Goal: Task Accomplishment & Management: Manage account settings

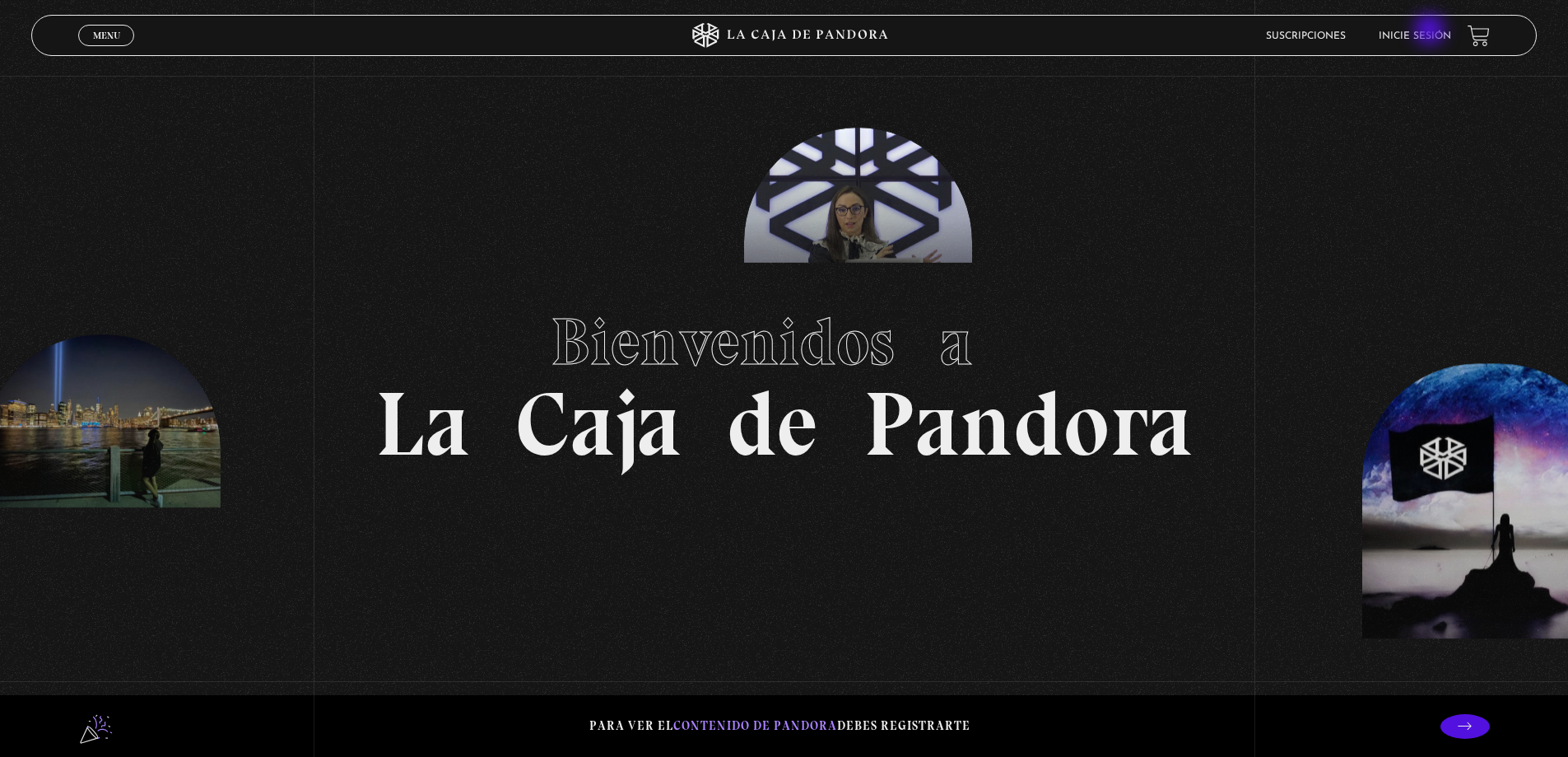
click at [1431, 31] on link "Inicie sesión" at bounding box center [1415, 36] width 72 height 9
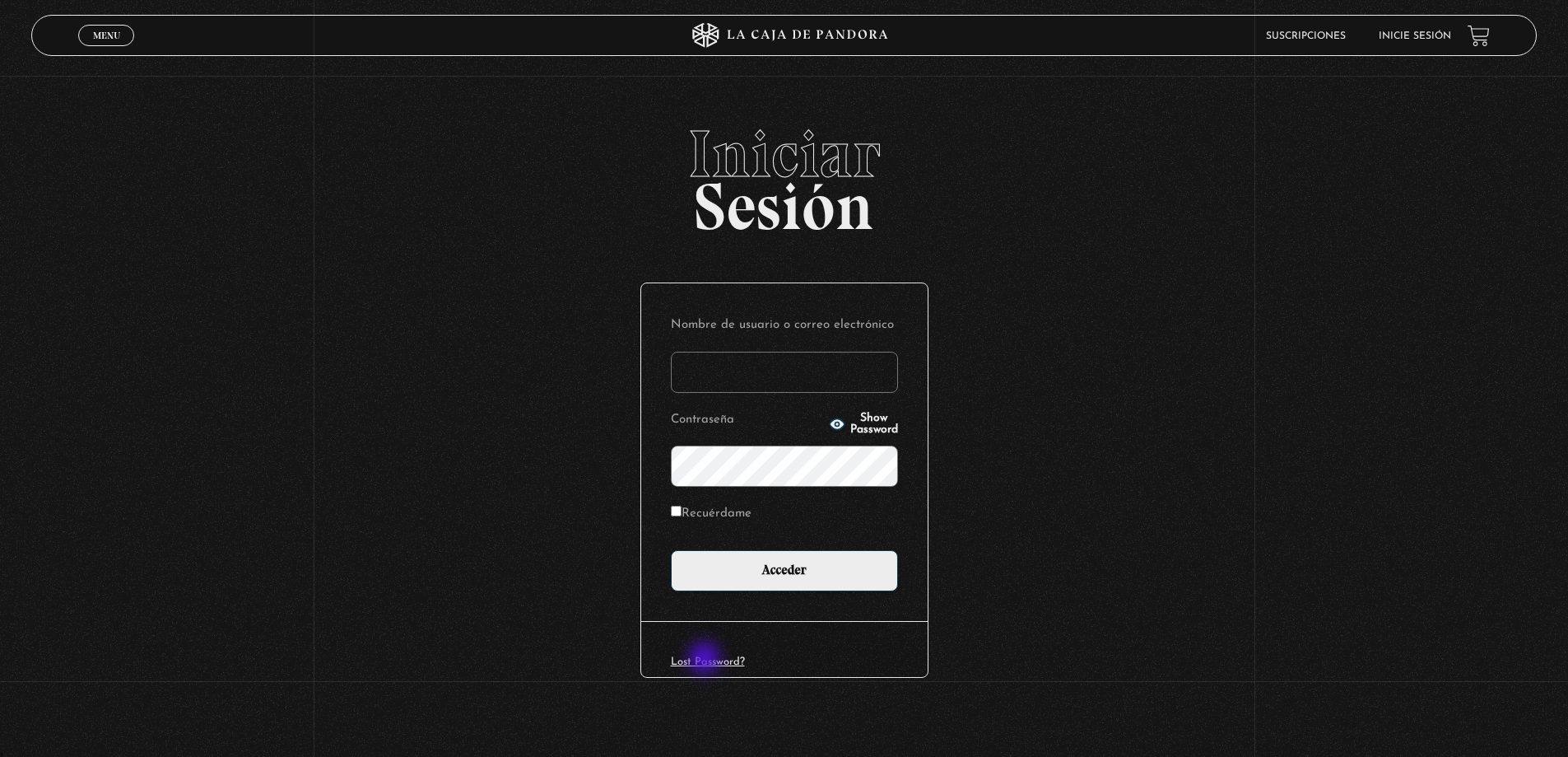
click at [706, 660] on link "Lost Password?" at bounding box center [708, 661] width 74 height 10
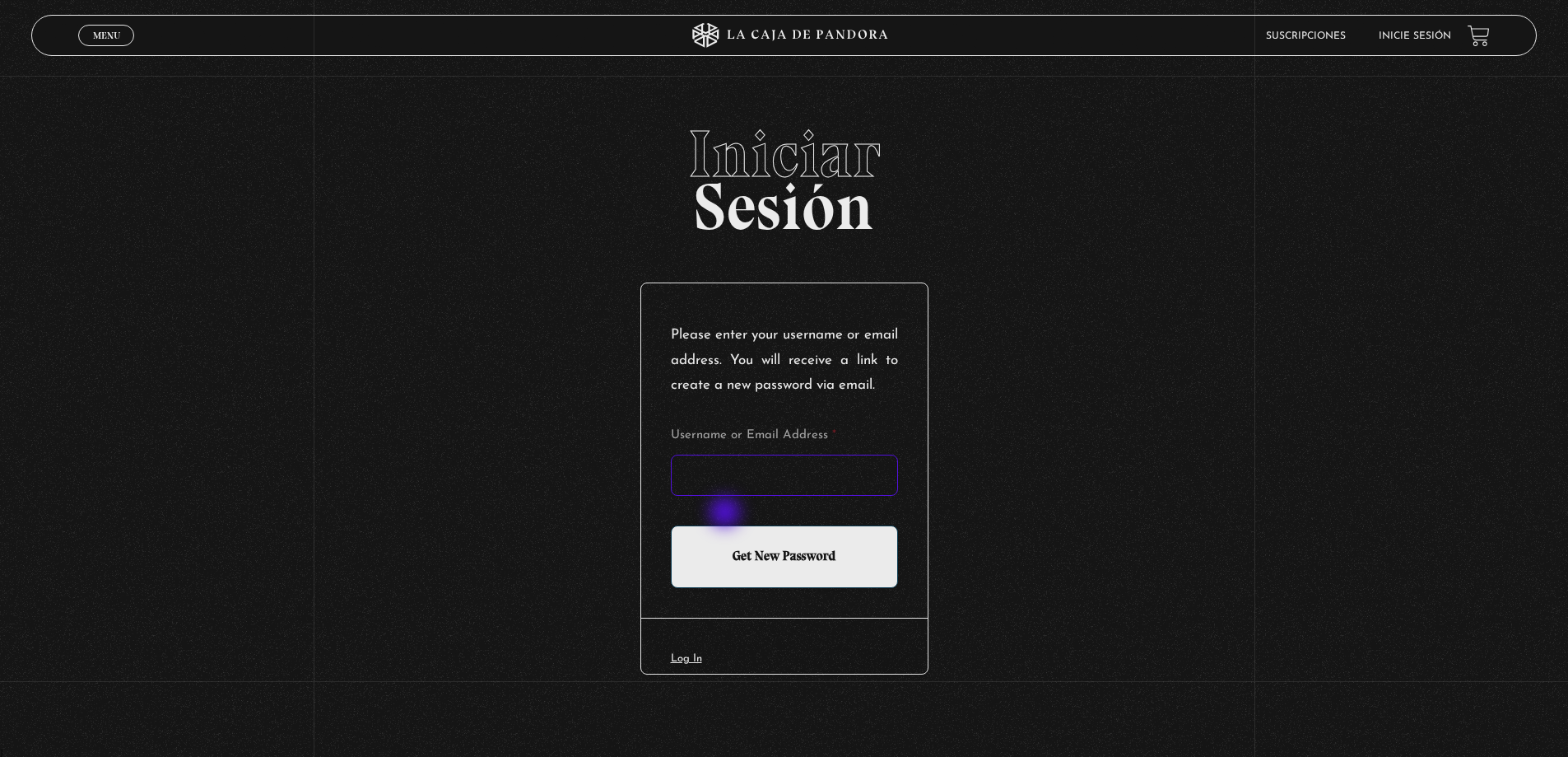
click at [729, 496] on input "Username or Email Address *" at bounding box center [785, 474] width 228 height 41
type input "K"
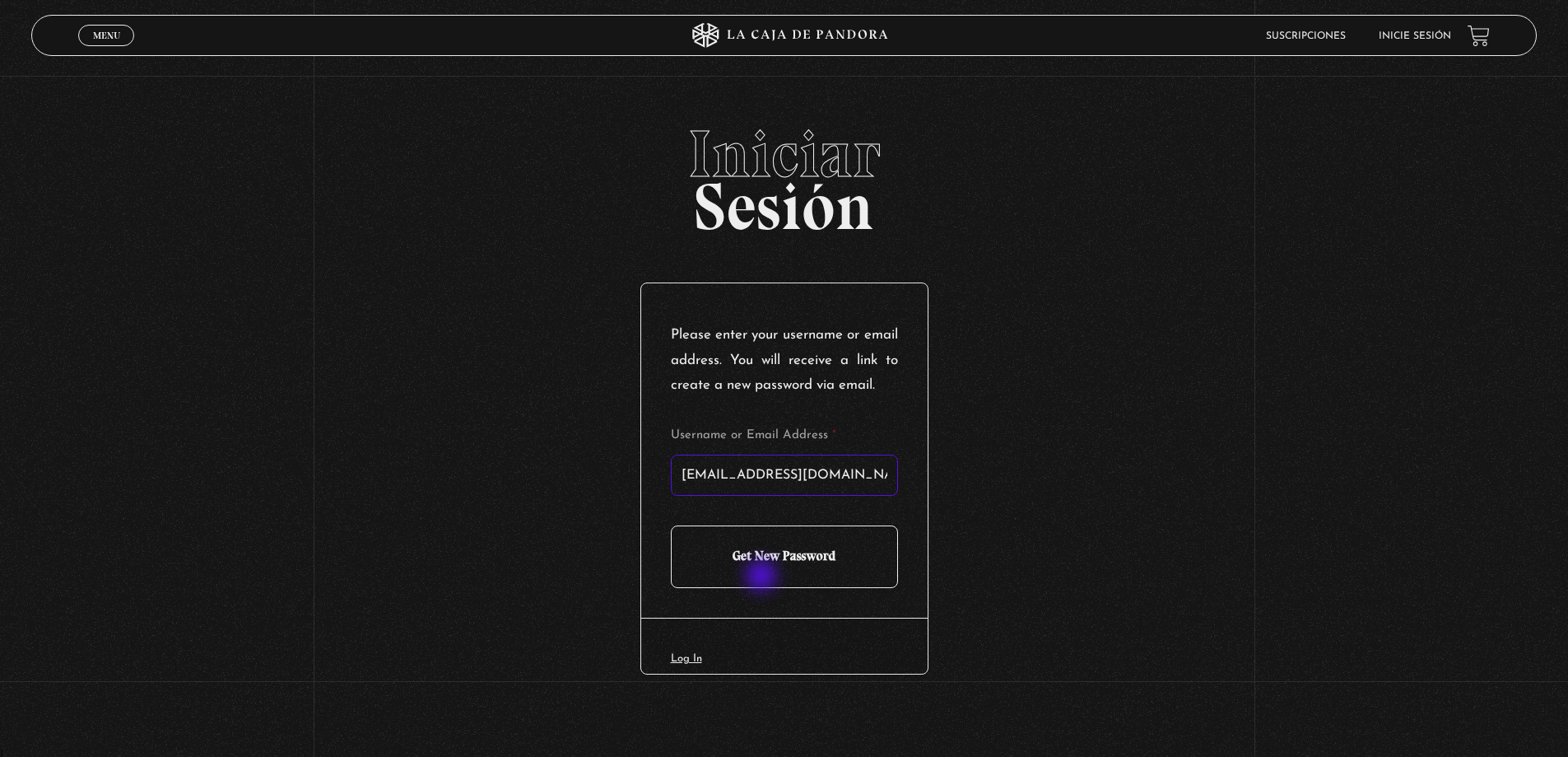
type input "[EMAIL_ADDRESS][DOMAIN_NAME]"
click at [762, 578] on input "Get New Password" at bounding box center [785, 557] width 228 height 63
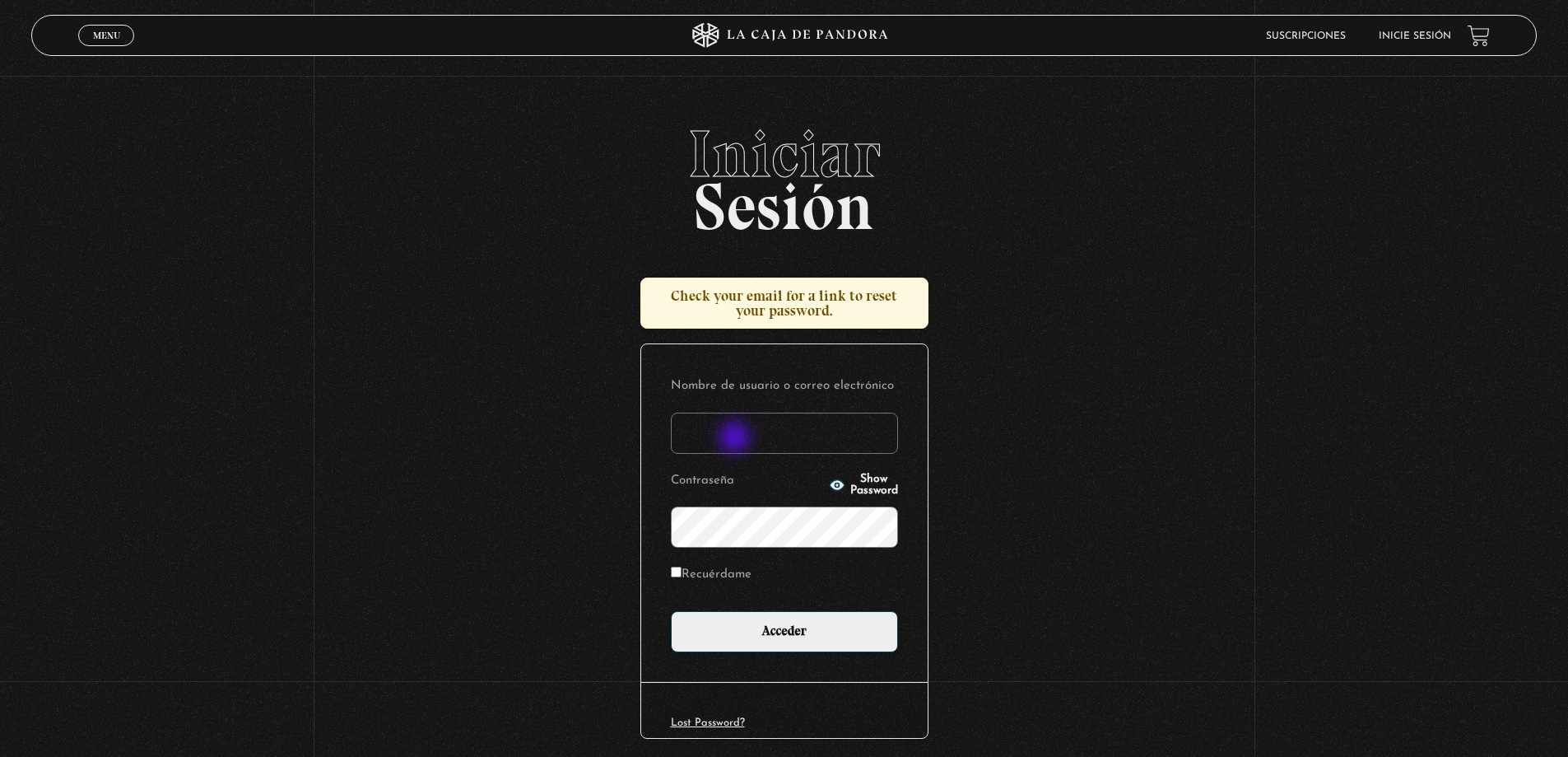
click at [739, 436] on input "Nombre de usuario o correo electrónico" at bounding box center [785, 433] width 228 height 41
type input "kvincrrales@gmail.com"
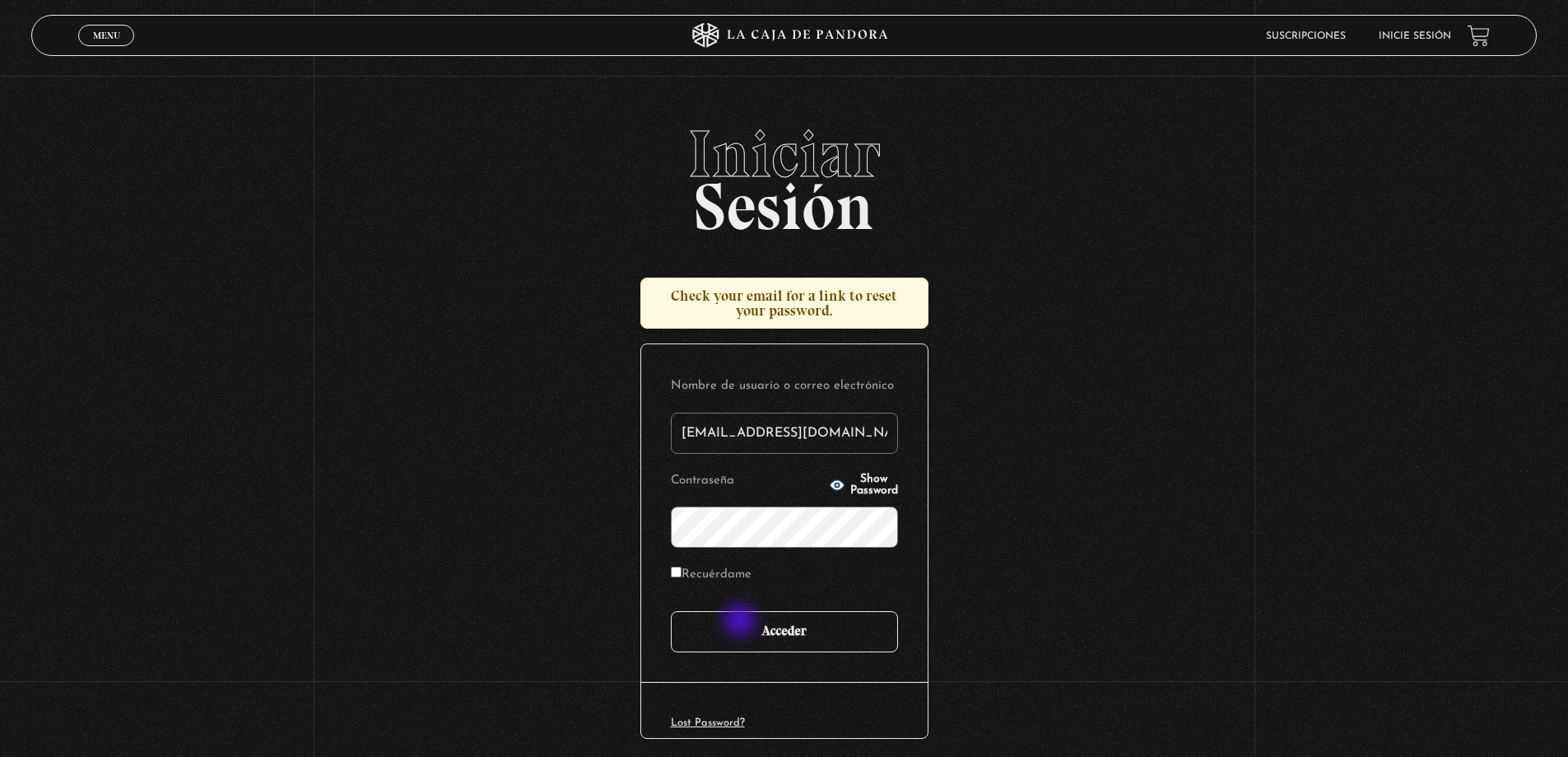
click at [741, 622] on input "Acceder" at bounding box center [785, 631] width 228 height 41
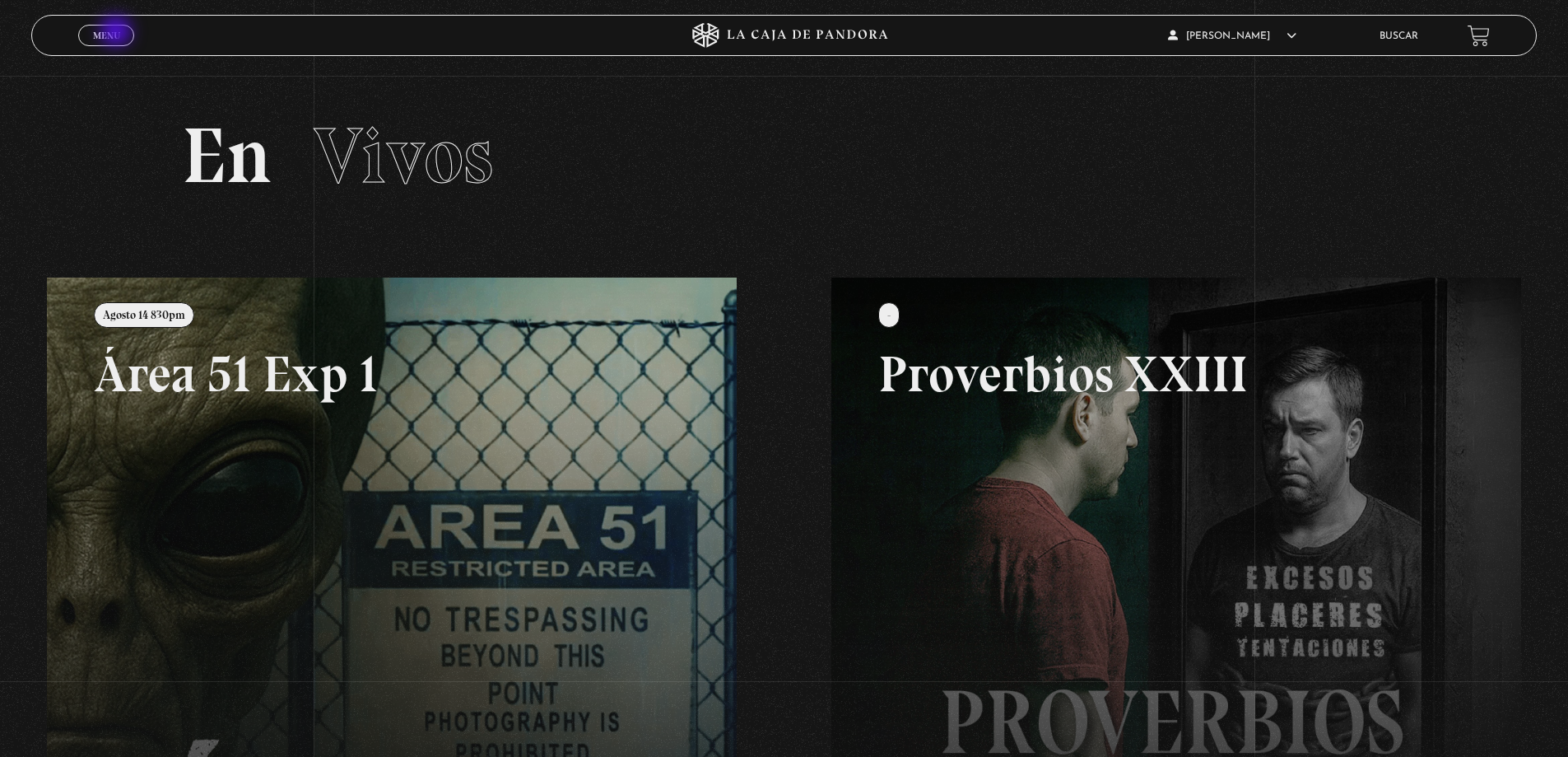
click at [118, 33] on span "Menu" at bounding box center [106, 35] width 27 height 9
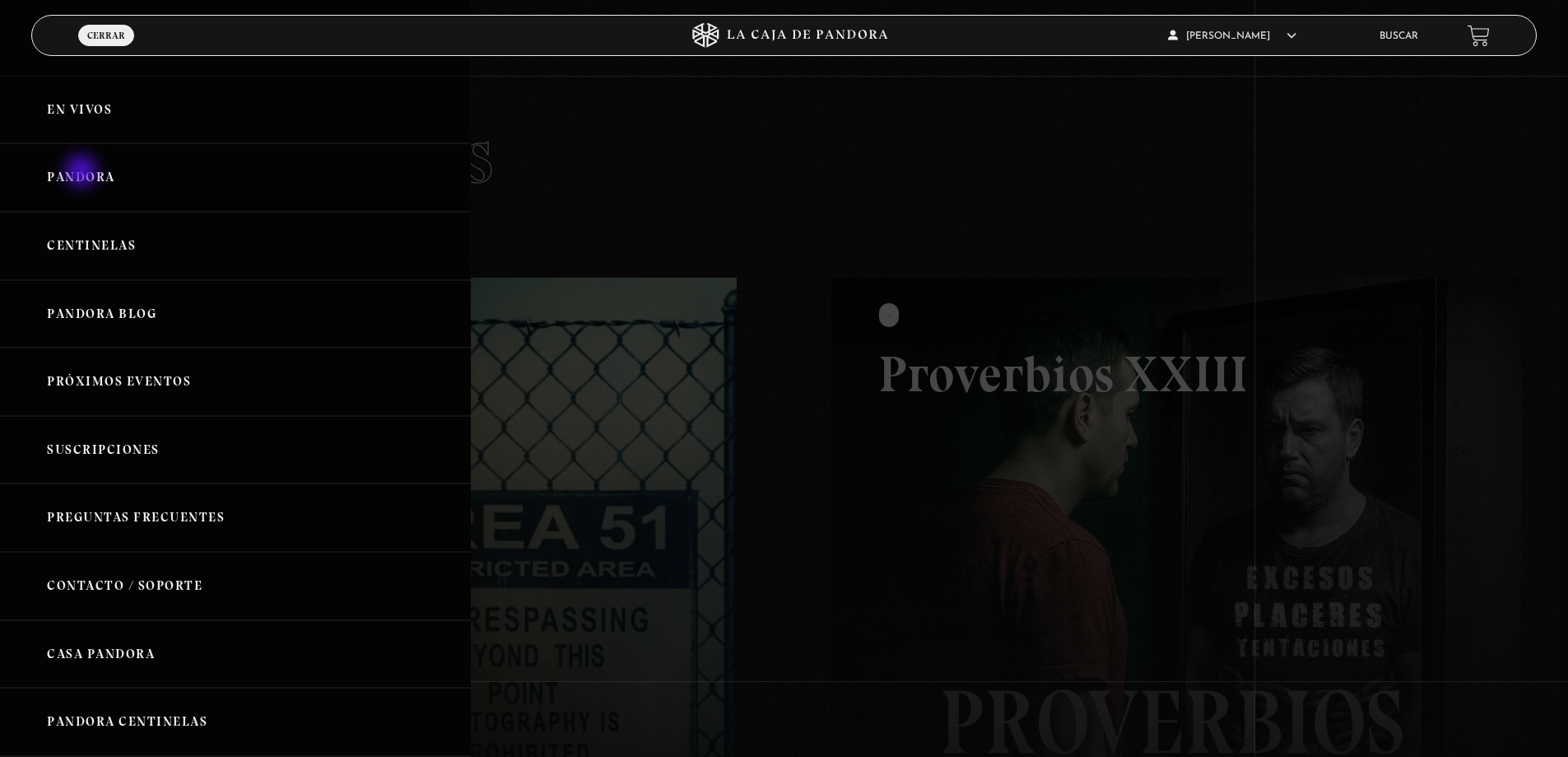
click at [83, 173] on link "Pandora" at bounding box center [235, 177] width 471 height 68
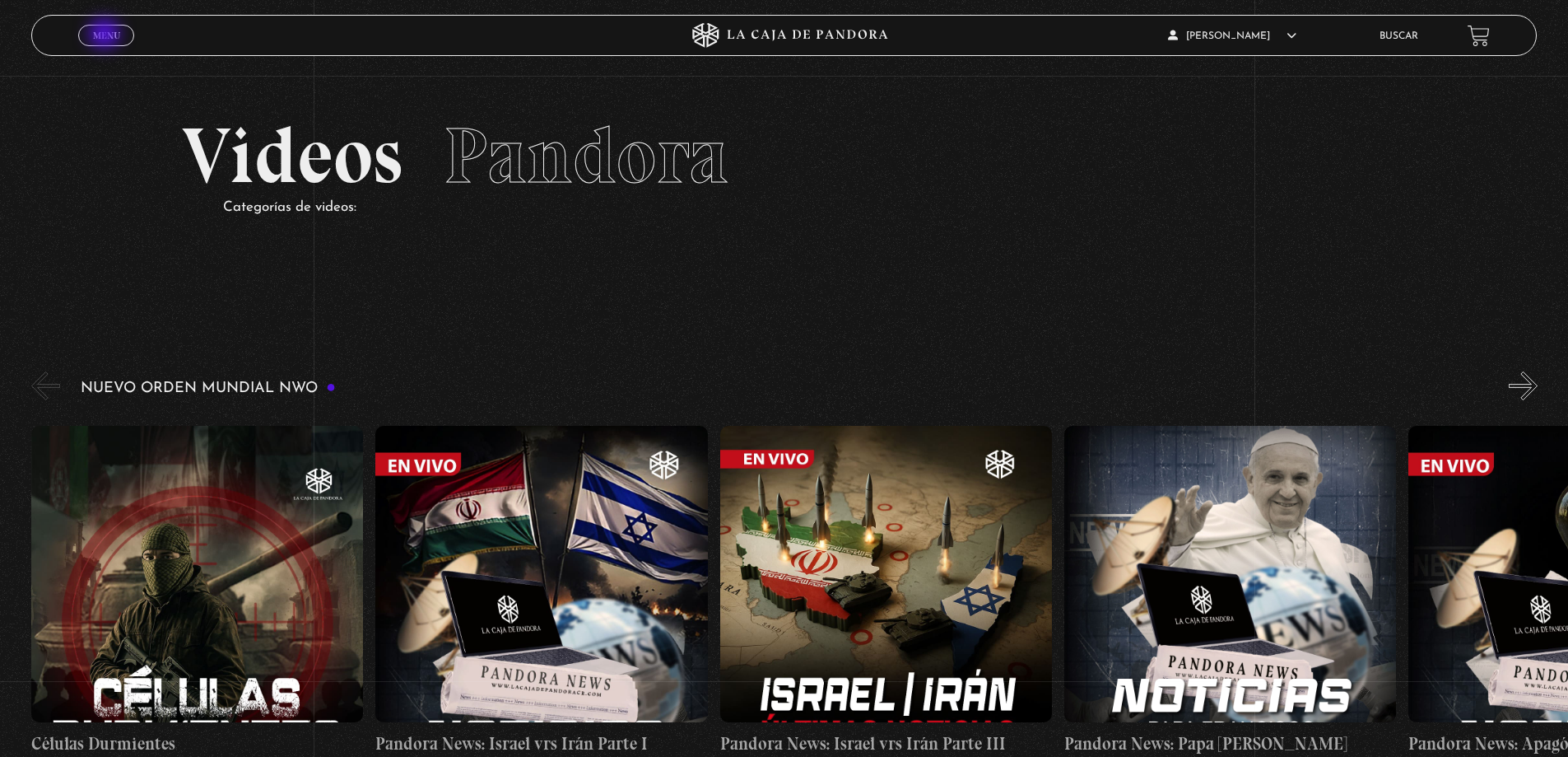
click at [106, 34] on span "Menu" at bounding box center [106, 35] width 27 height 9
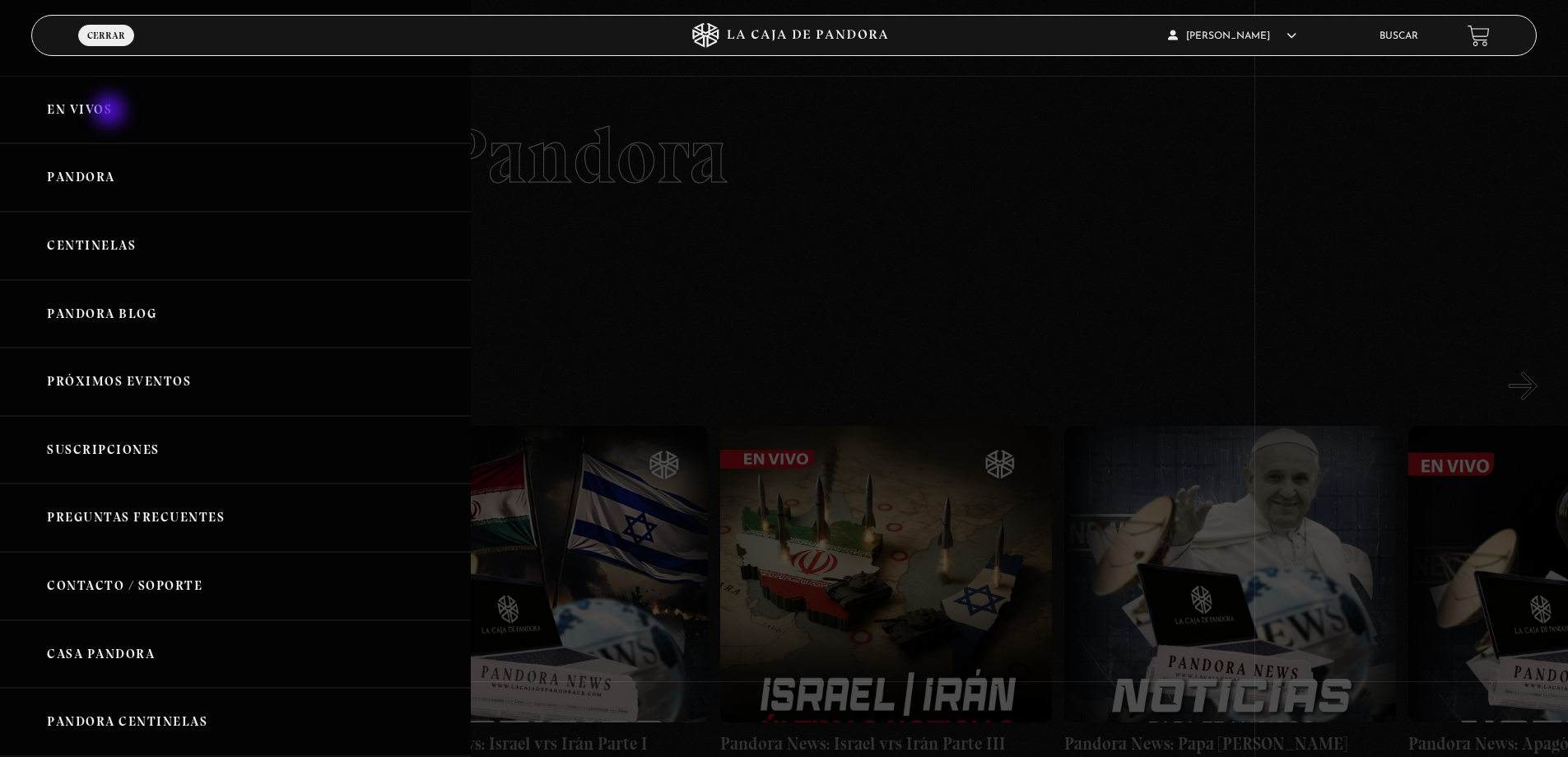
click at [111, 112] on link "En vivos" at bounding box center [235, 110] width 471 height 68
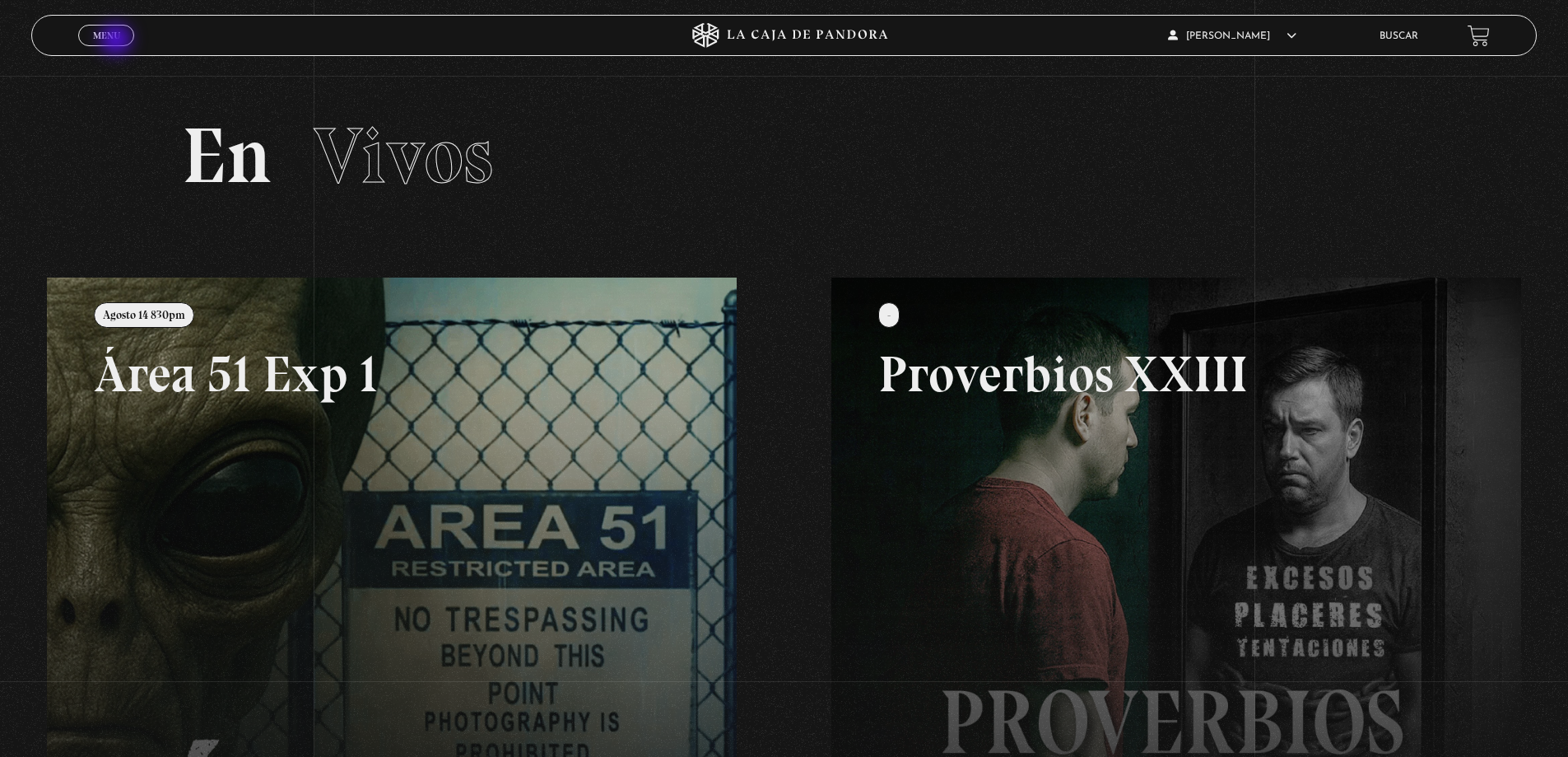
click at [111, 40] on span "Menu" at bounding box center [106, 35] width 27 height 9
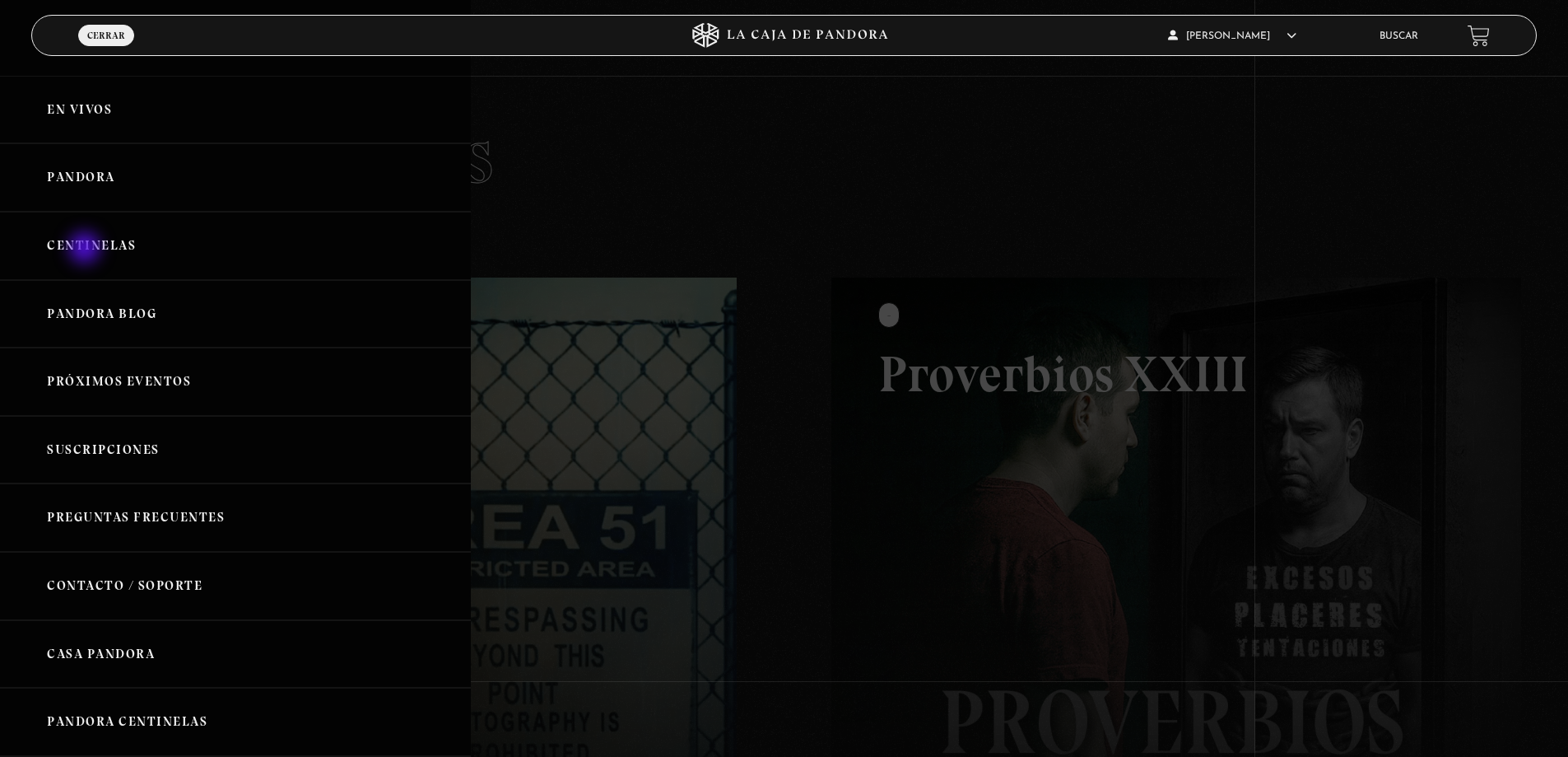
click at [86, 249] on link "Centinelas" at bounding box center [235, 246] width 471 height 68
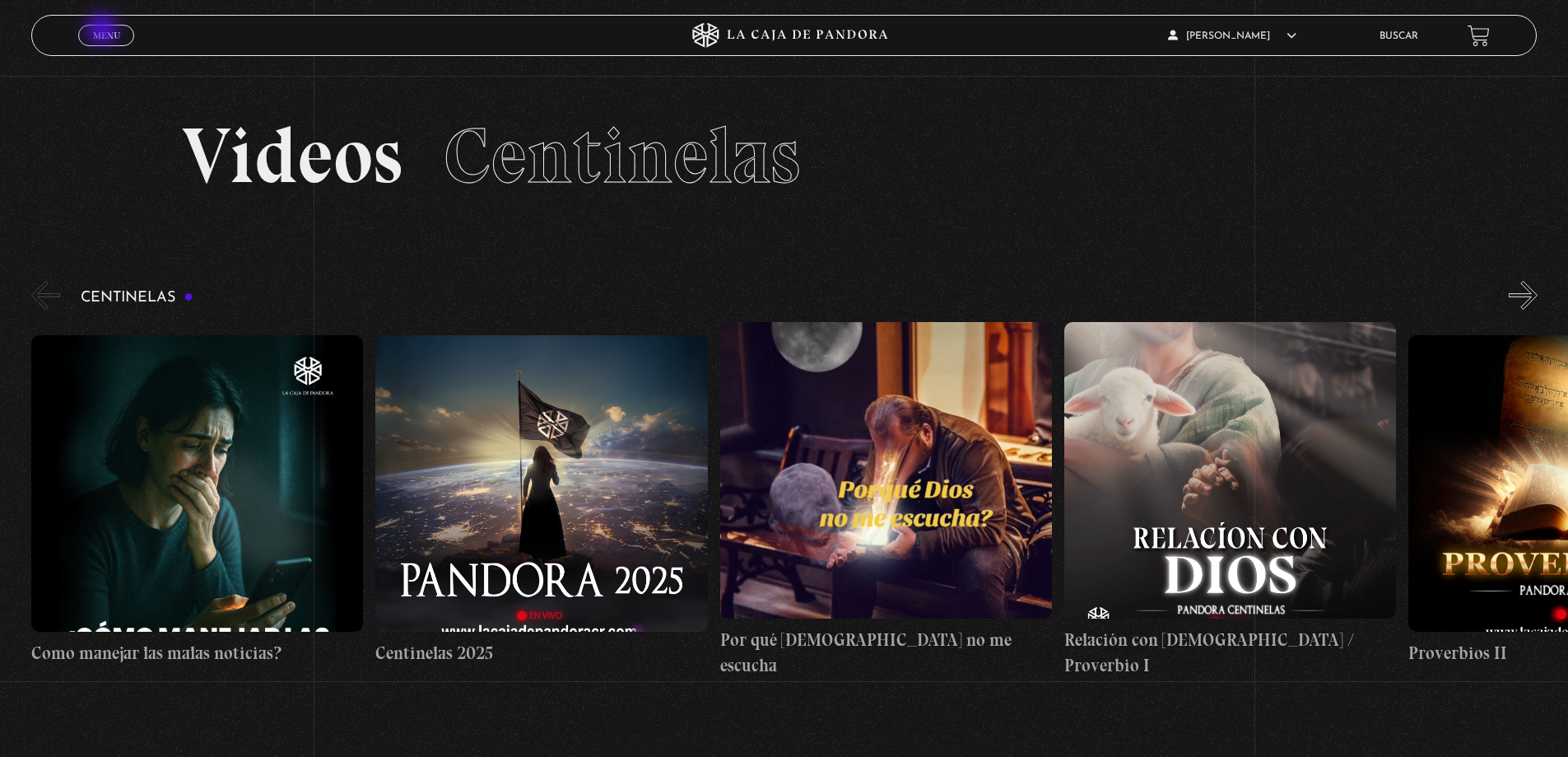
click at [103, 31] on span "Menu" at bounding box center [106, 35] width 27 height 9
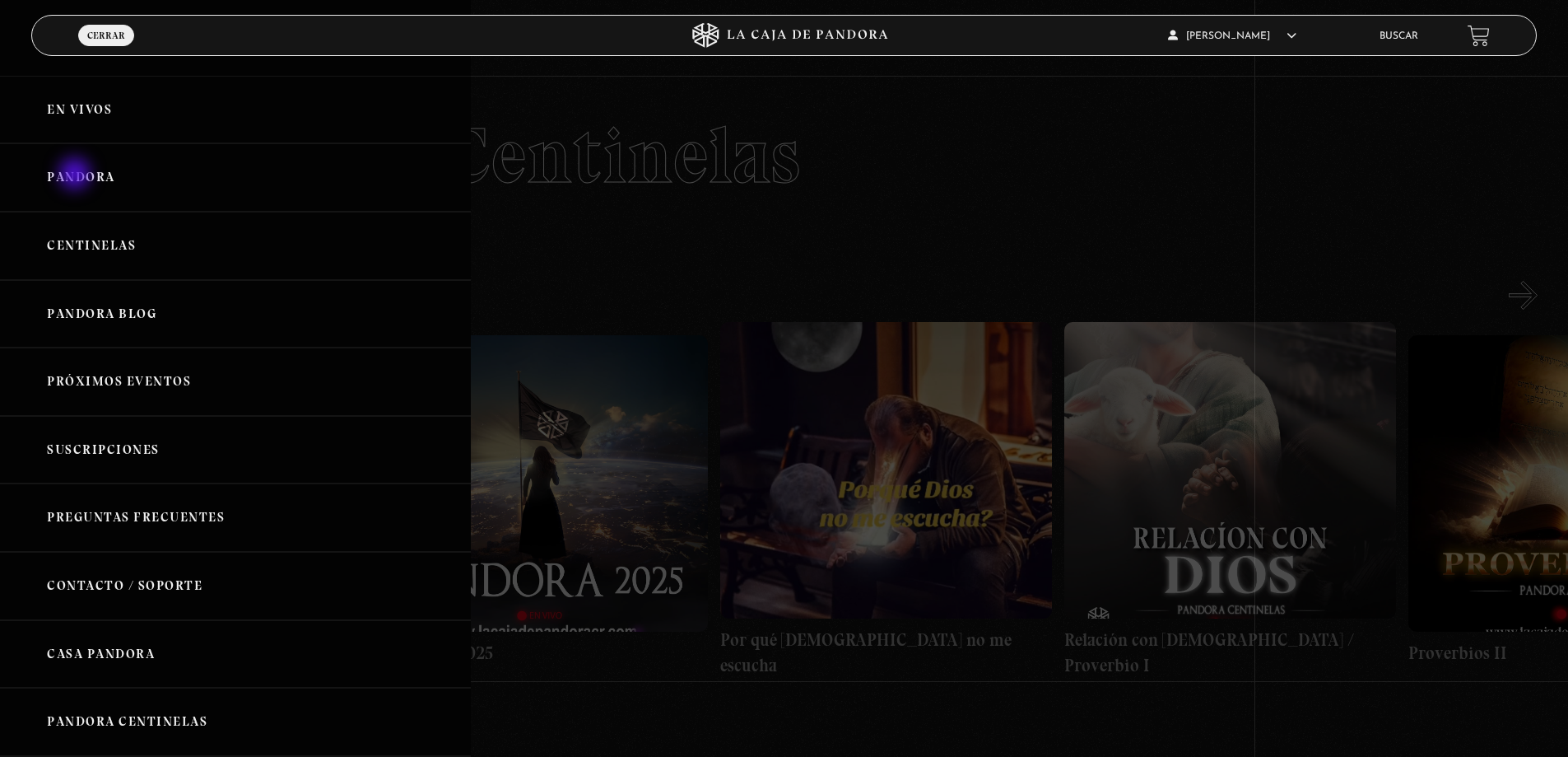
click at [77, 175] on link "Pandora" at bounding box center [235, 177] width 471 height 68
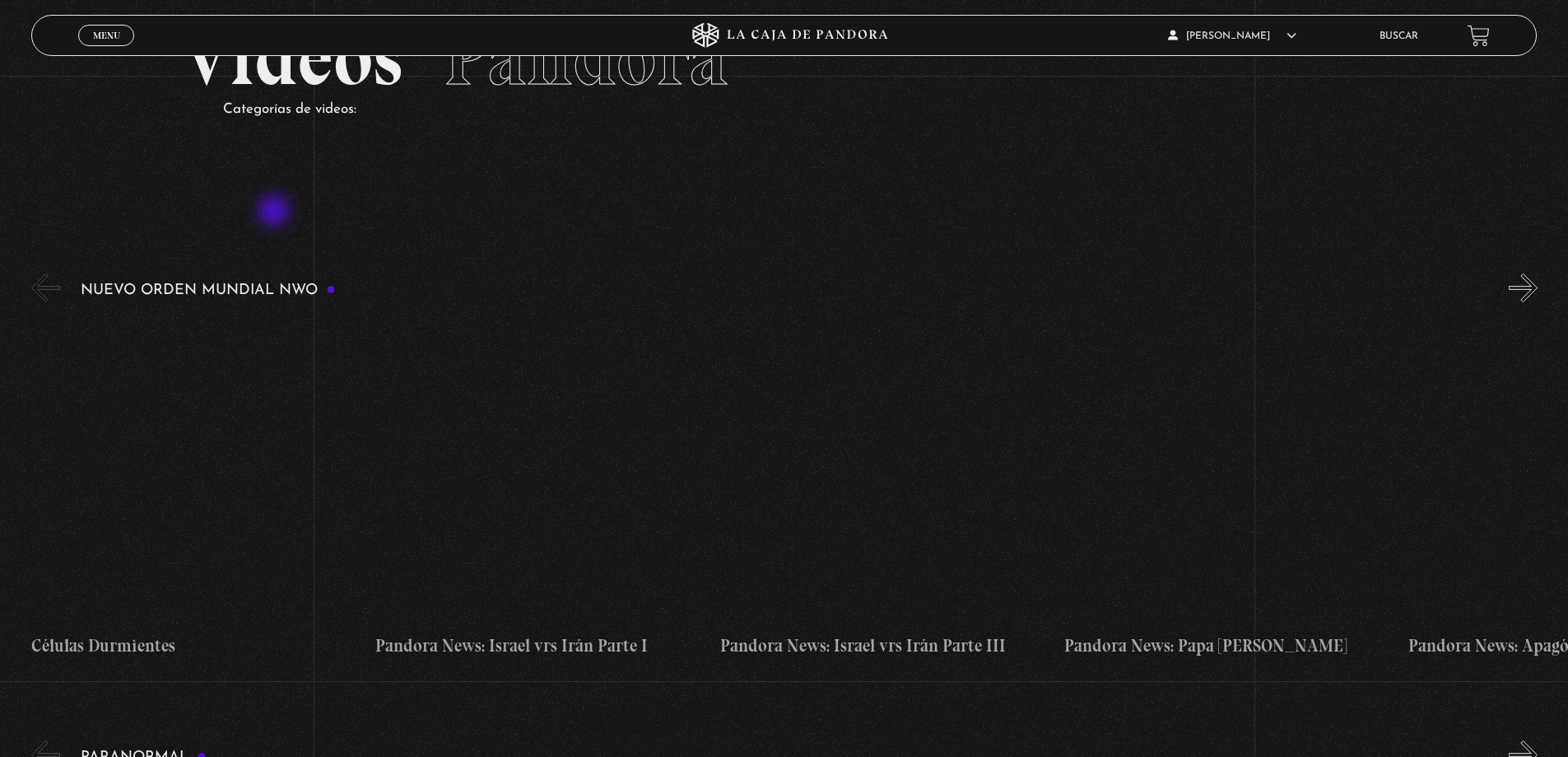
scroll to position [329, 0]
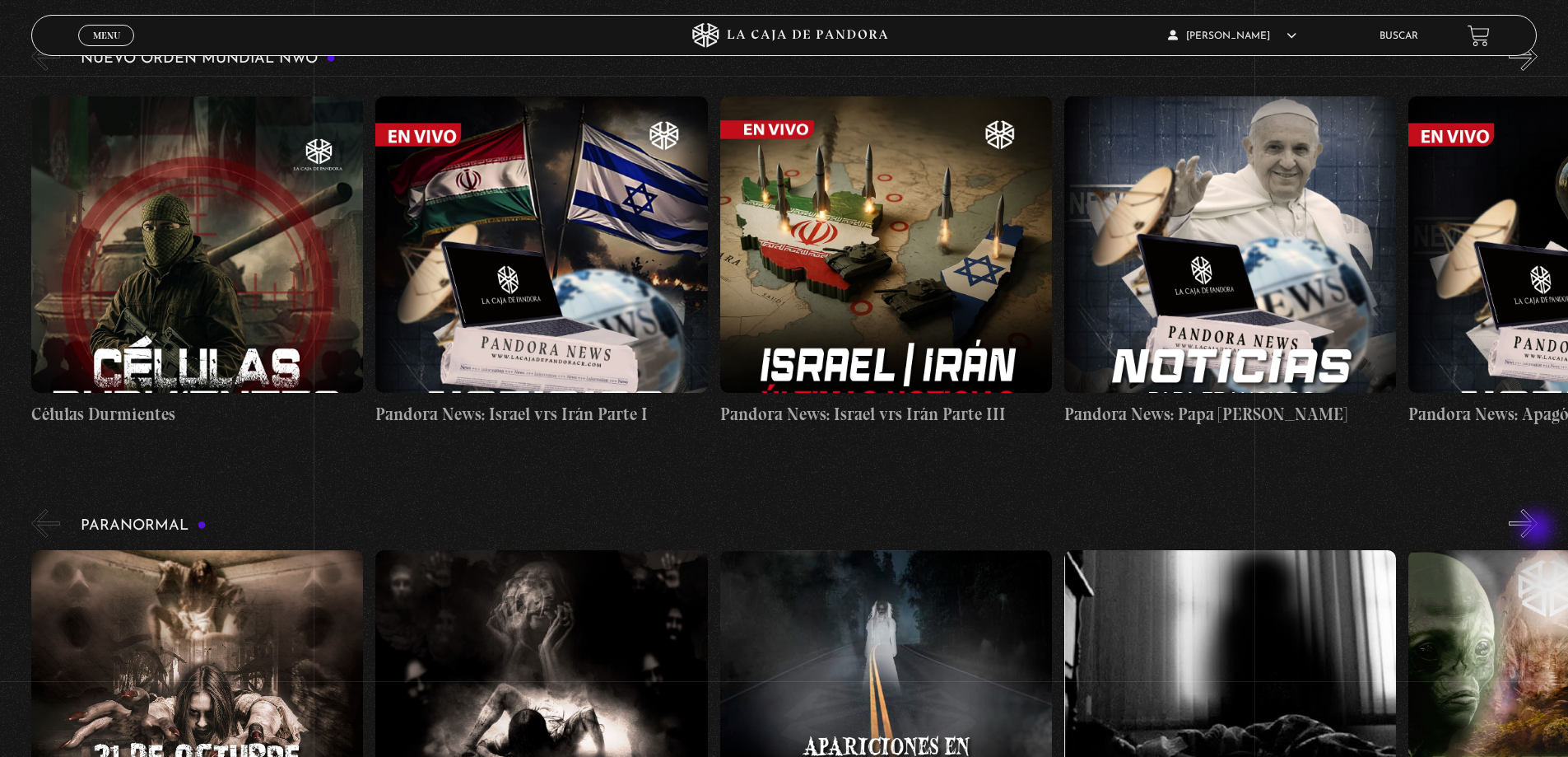
click at [1538, 529] on button "»" at bounding box center [1523, 524] width 28 height 28
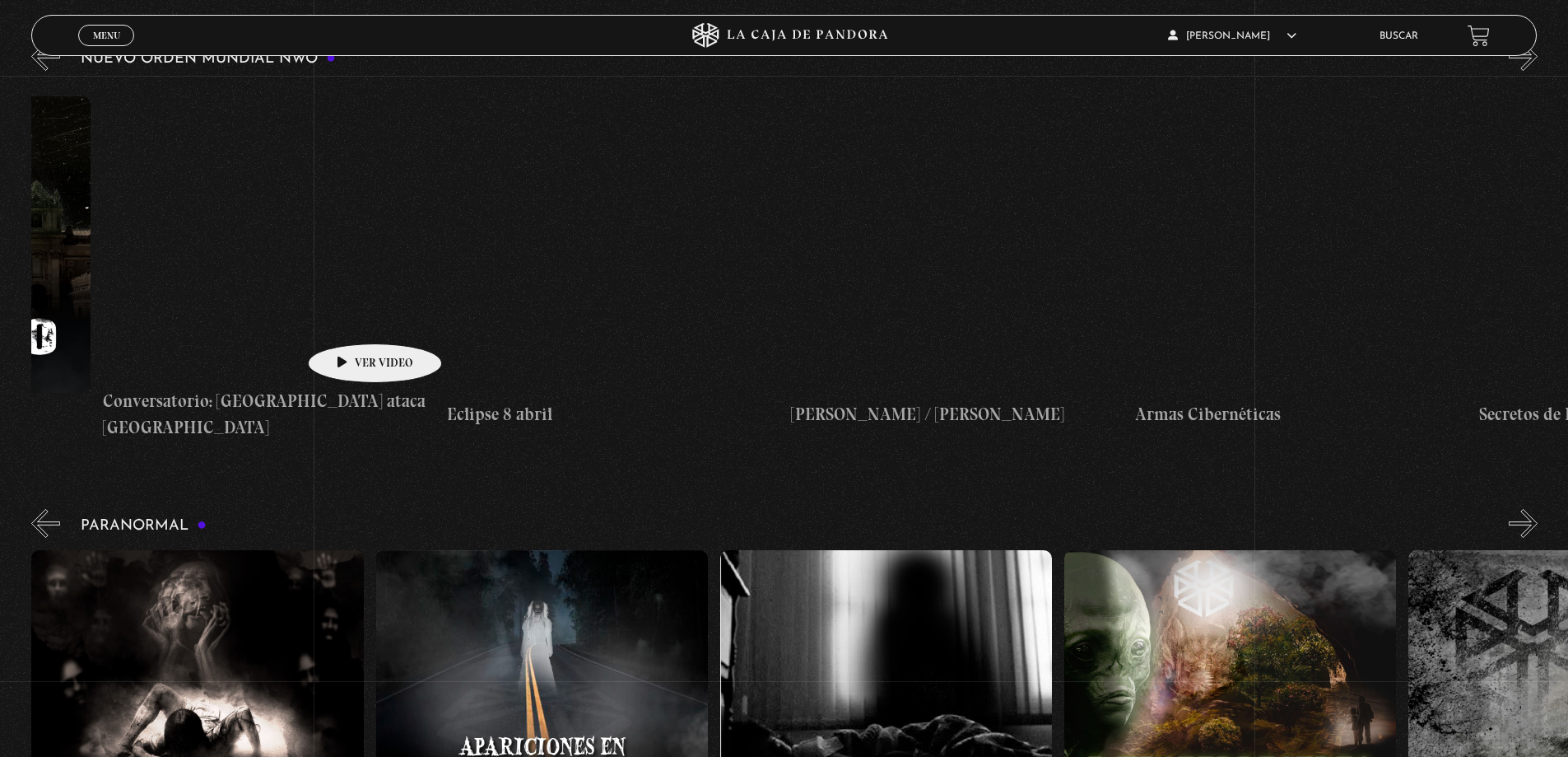
scroll to position [0, 5450]
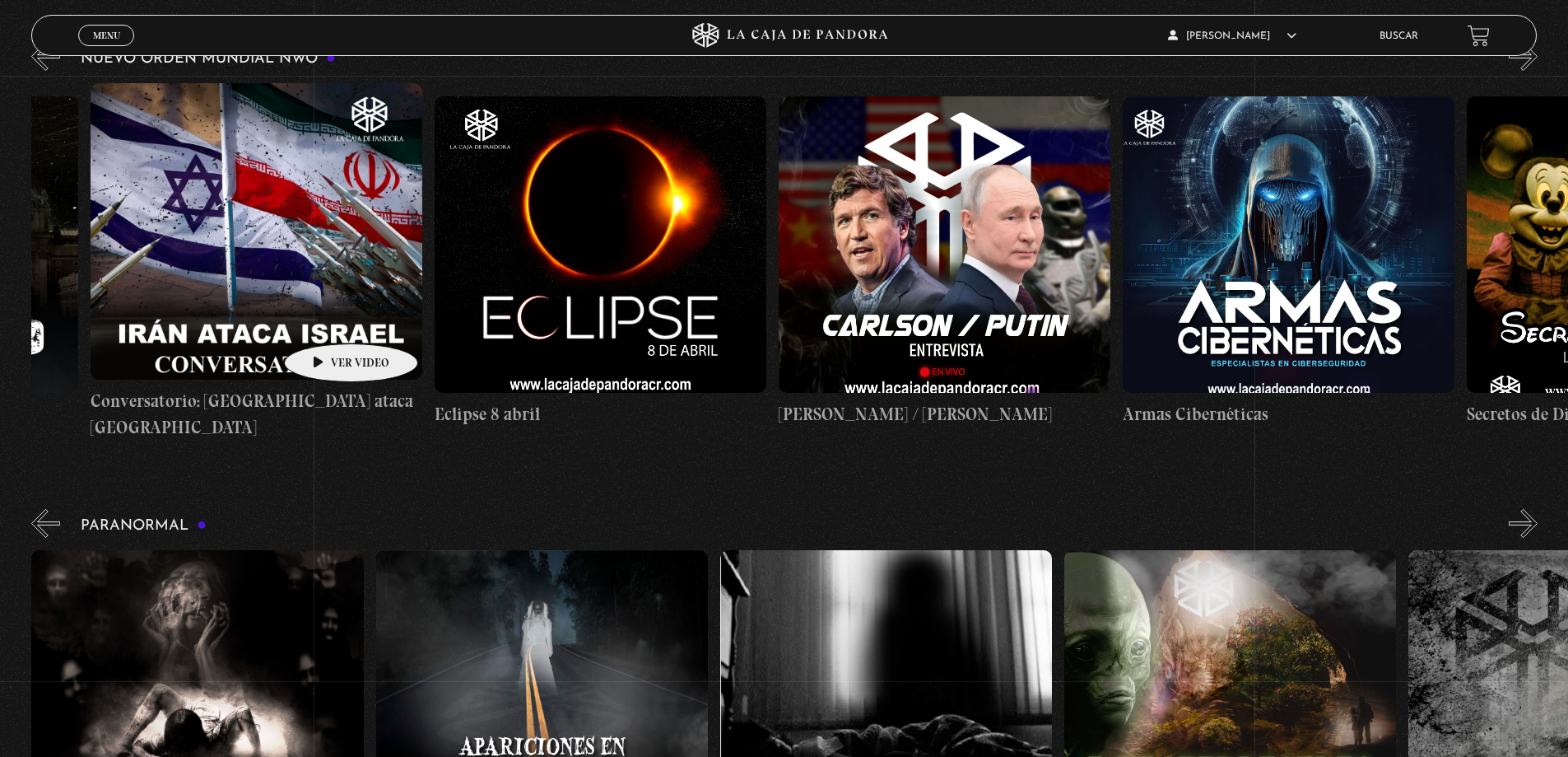
drag, startPoint x: 1414, startPoint y: 251, endPoint x: 325, endPoint y: 319, distance: 1091.1
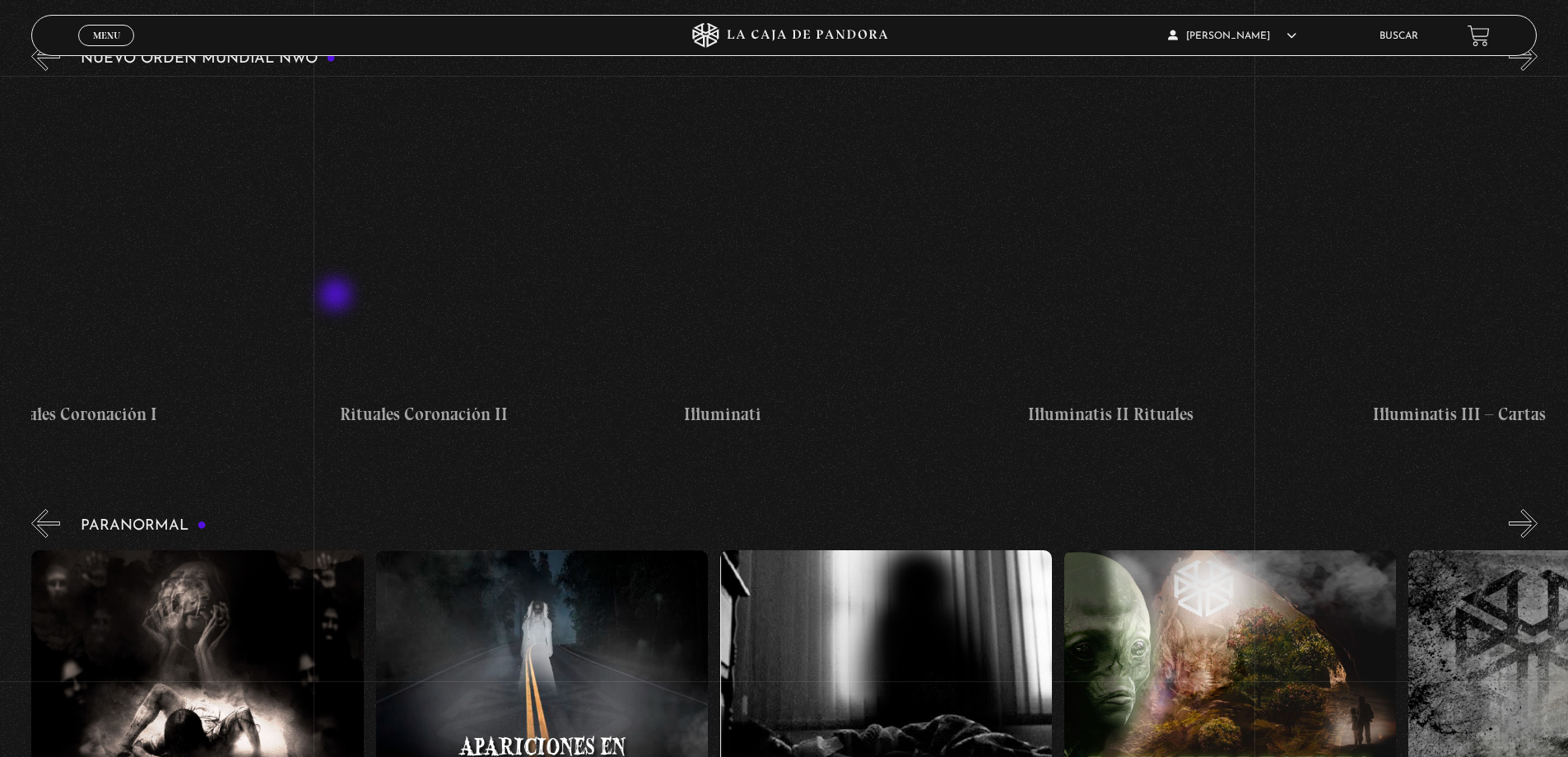
drag, startPoint x: 1321, startPoint y: 231, endPoint x: 337, endPoint y: 297, distance: 986.2
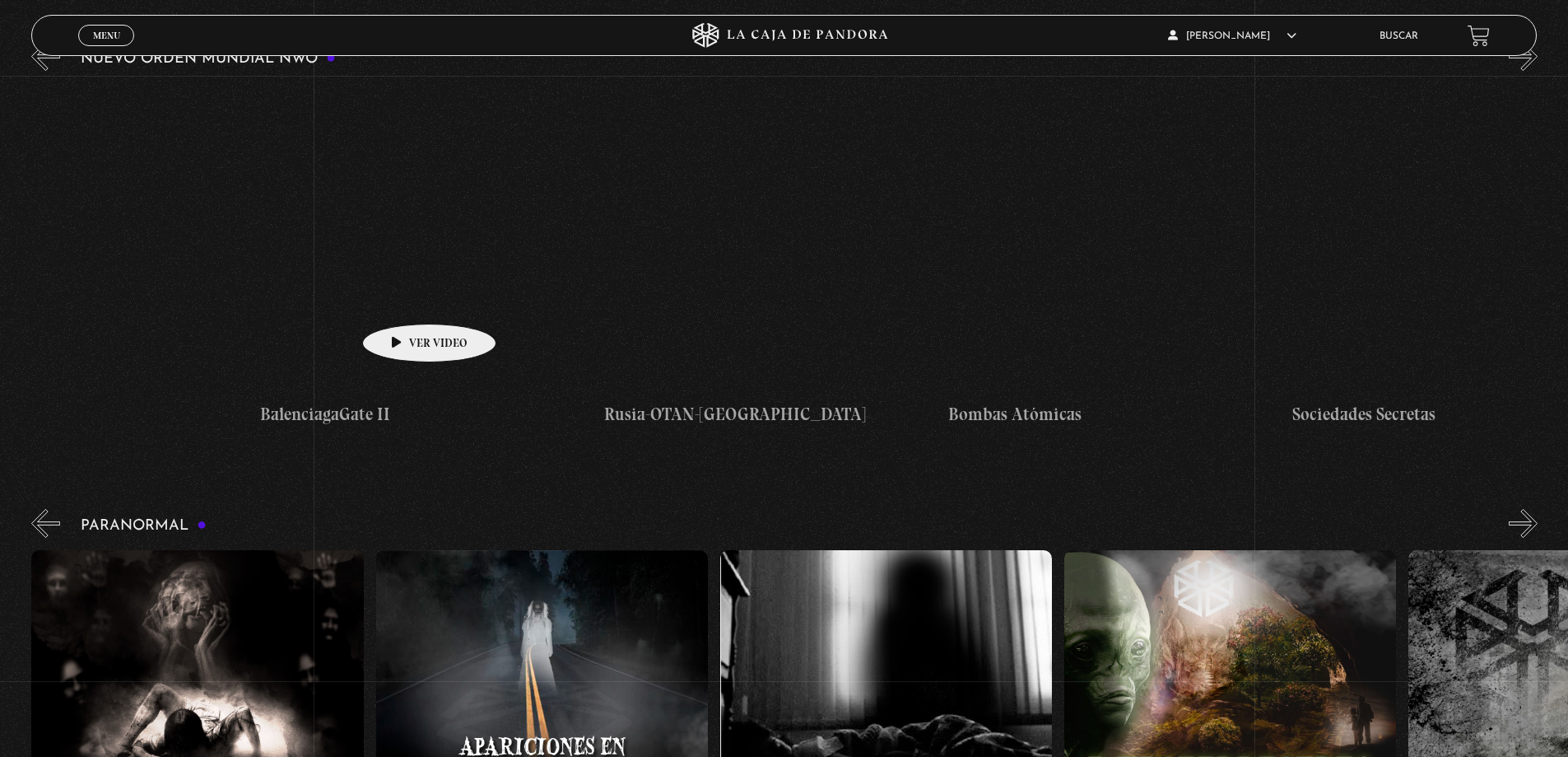
drag, startPoint x: 1110, startPoint y: 272, endPoint x: 348, endPoint y: 292, distance: 762.3
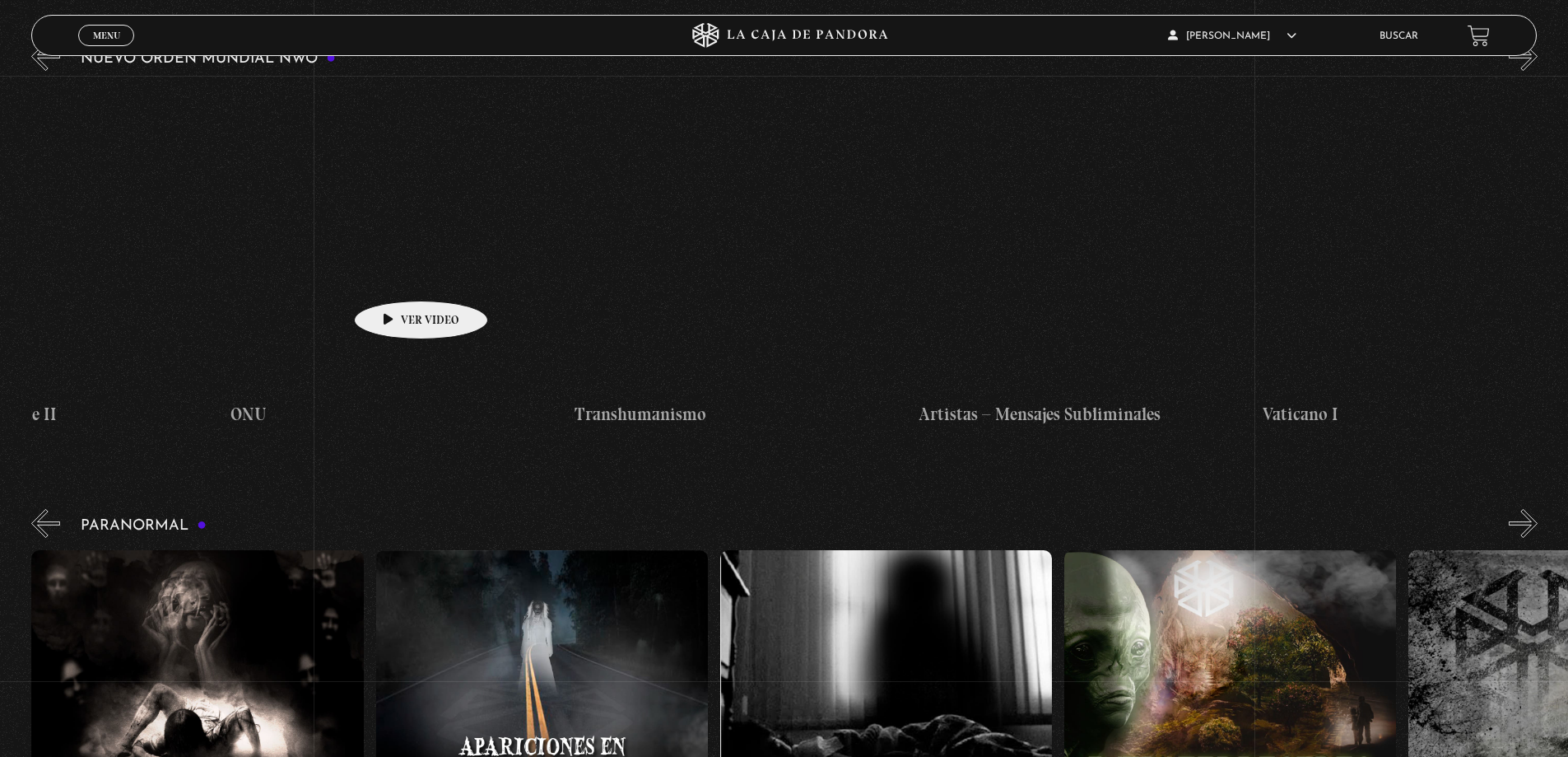
scroll to position [0, 19931]
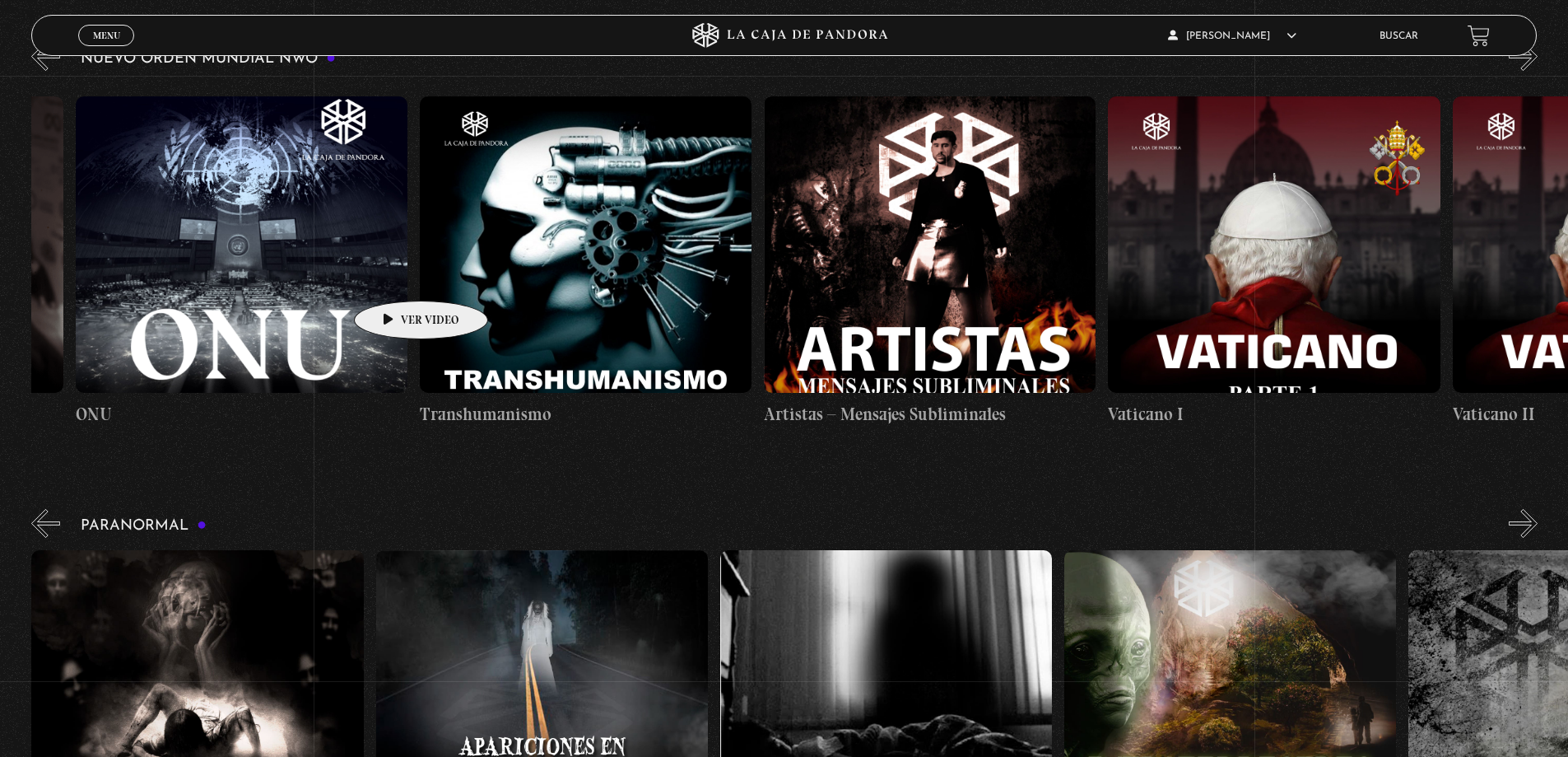
drag, startPoint x: 1430, startPoint y: 210, endPoint x: 362, endPoint y: 276, distance: 1070.0
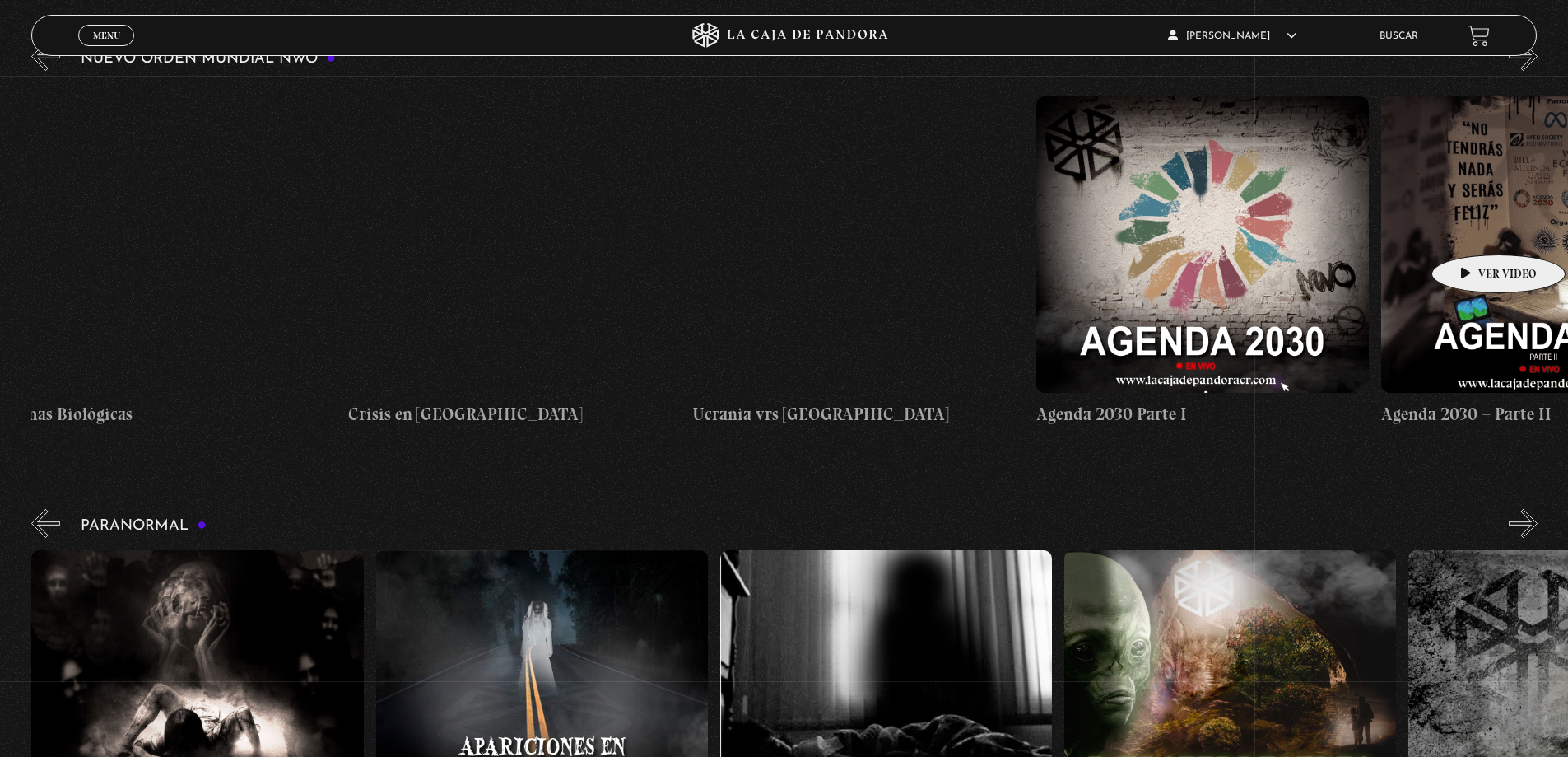
drag, startPoint x: 1492, startPoint y: 212, endPoint x: 1579, endPoint y: 216, distance: 87.1
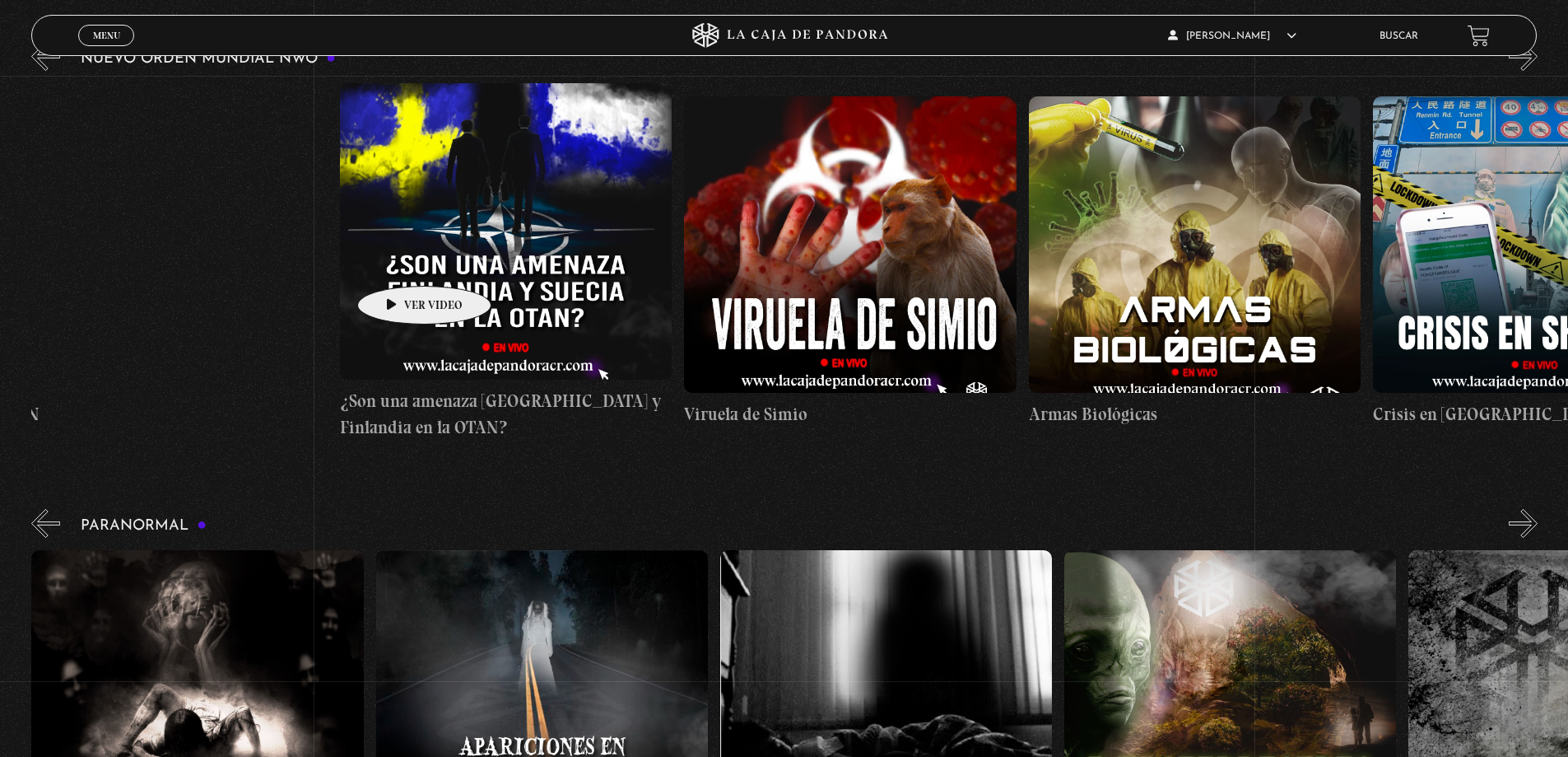
drag, startPoint x: 397, startPoint y: 260, endPoint x: 917, endPoint y: 212, distance: 522.2
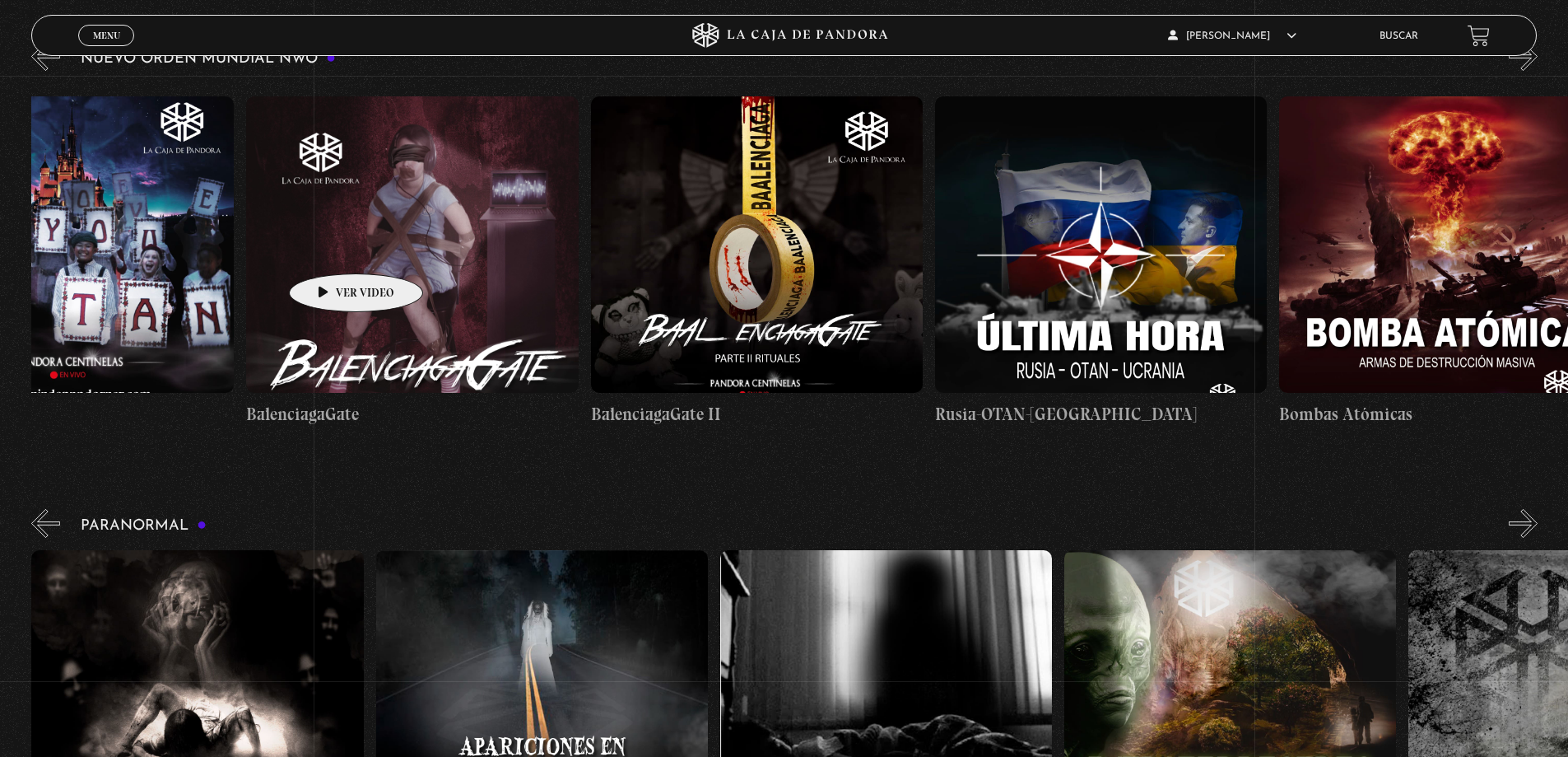
drag, startPoint x: 330, startPoint y: 249, endPoint x: 994, endPoint y: 206, distance: 665.4
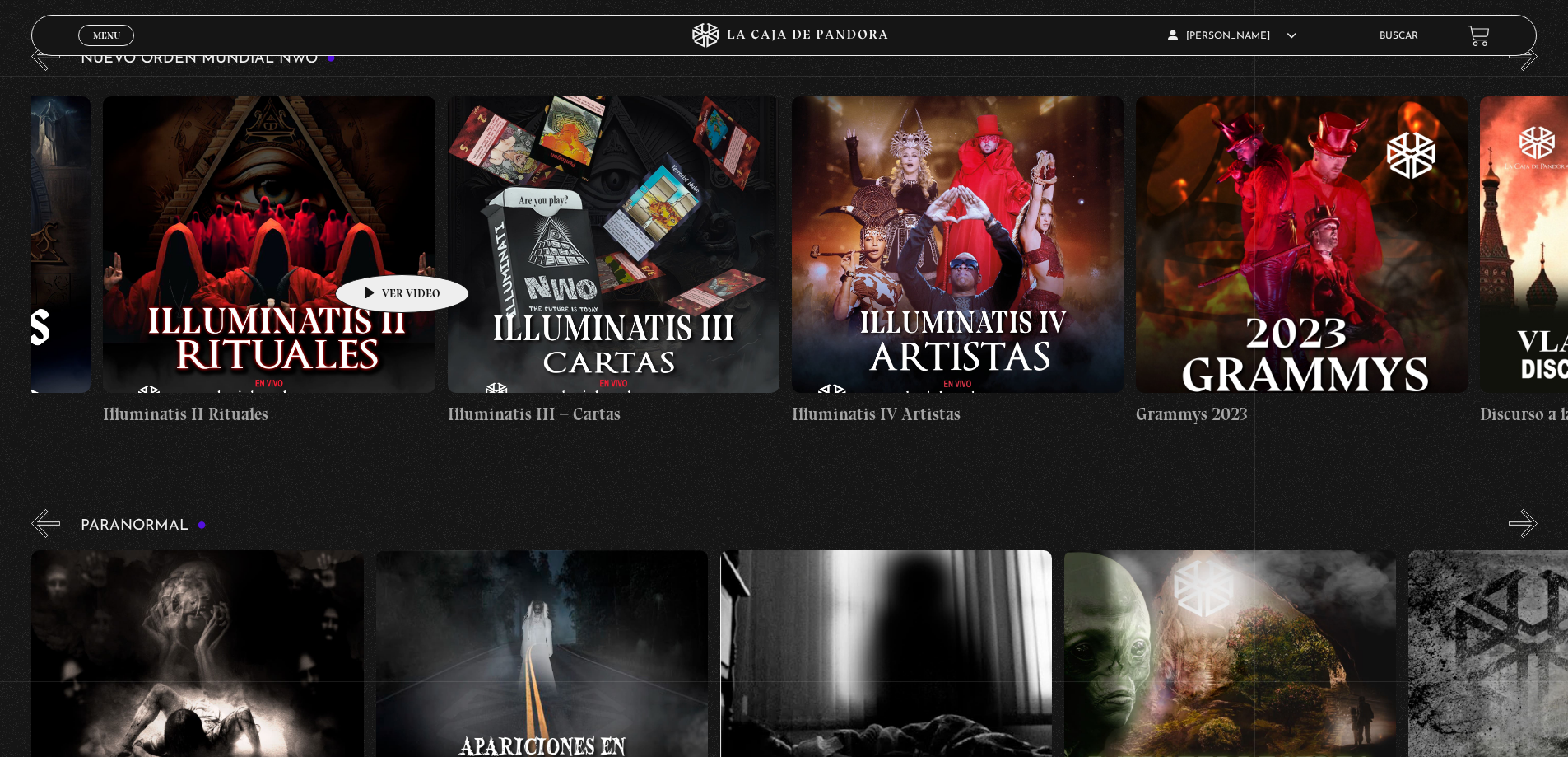
drag, startPoint x: 373, startPoint y: 252, endPoint x: 1305, endPoint y: 185, distance: 934.4
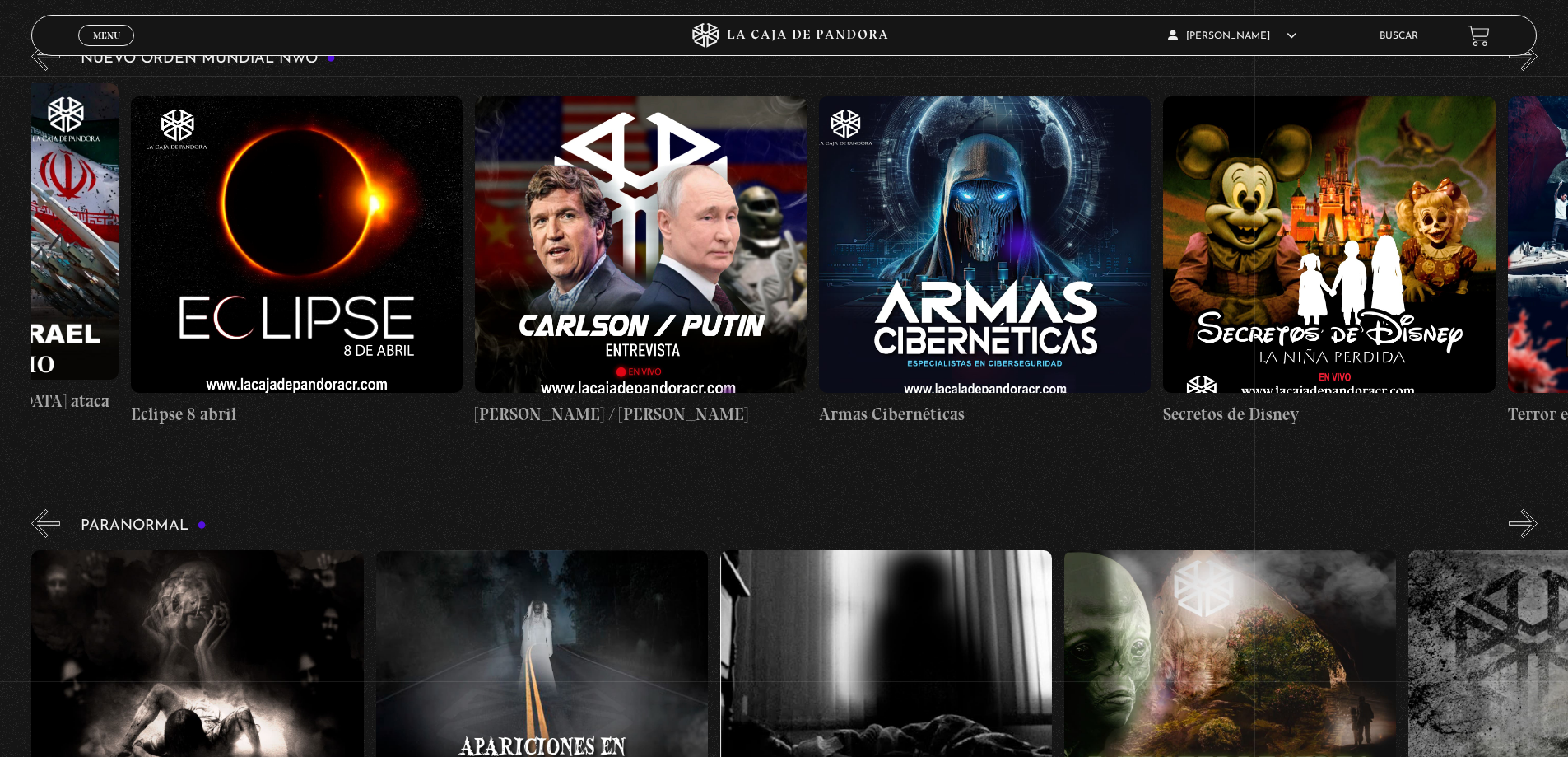
drag, startPoint x: 476, startPoint y: 281, endPoint x: 1164, endPoint y: 246, distance: 688.9
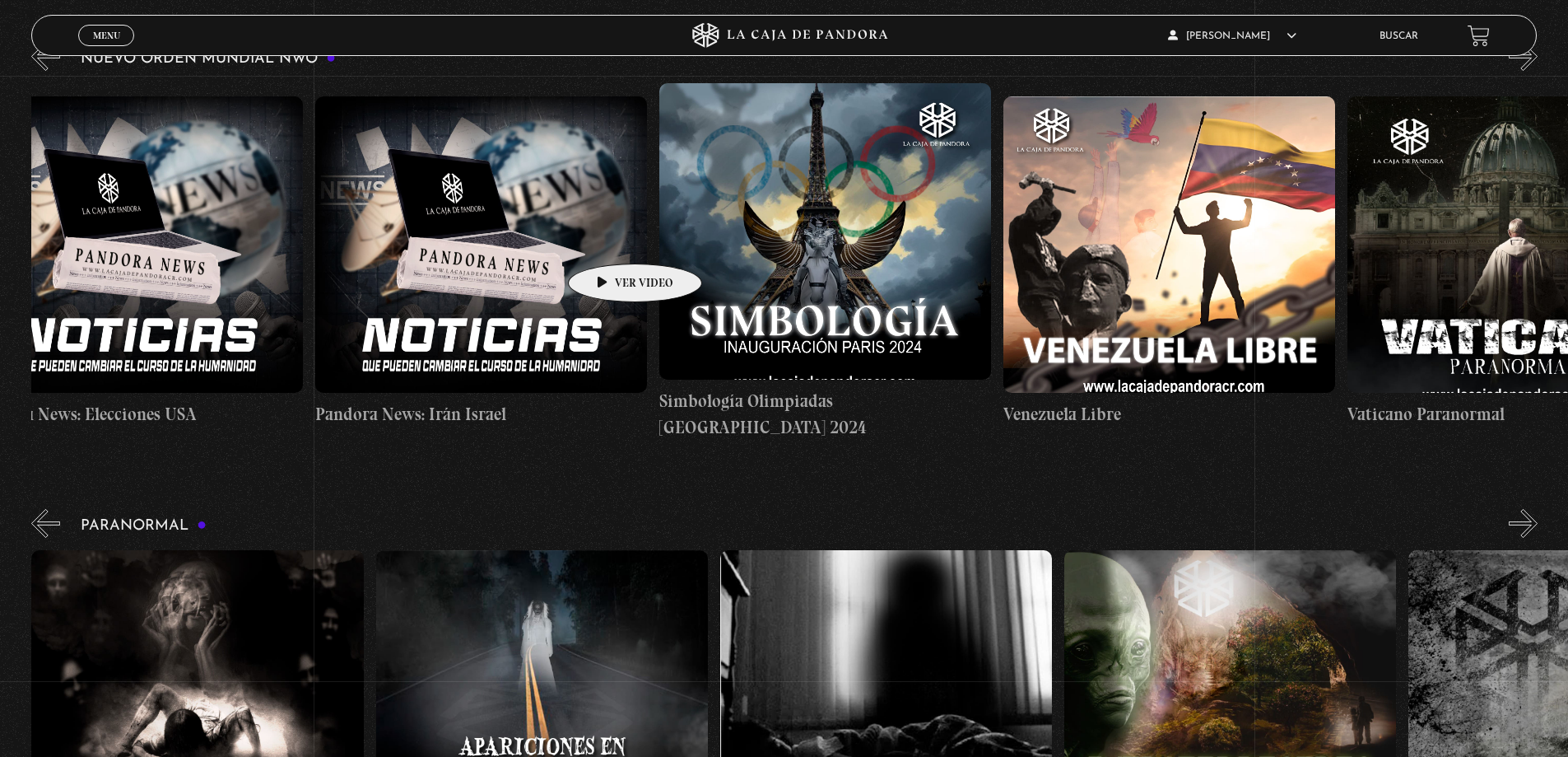
scroll to position [0, 2436]
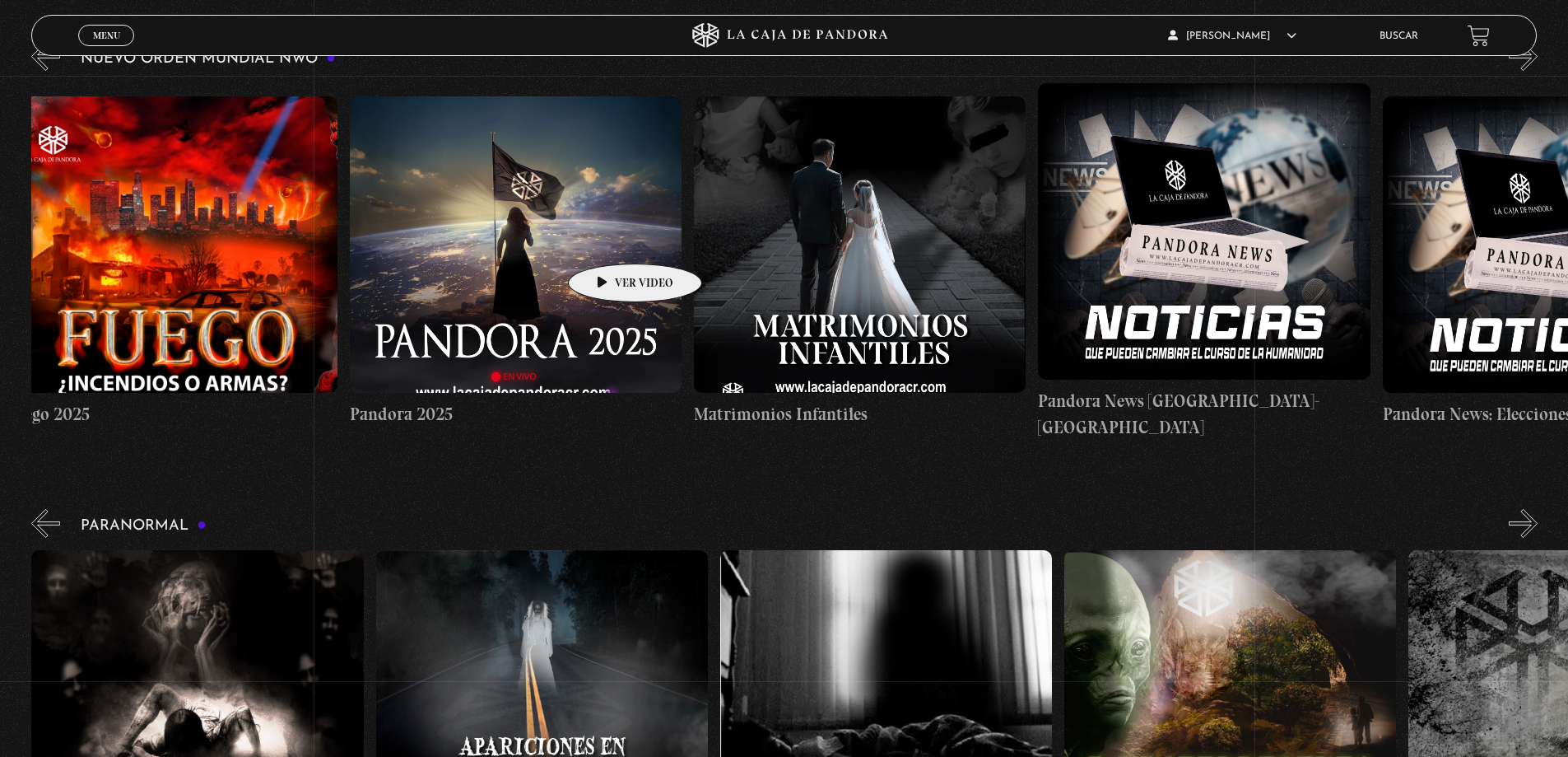
drag, startPoint x: 384, startPoint y: 250, endPoint x: 1035, endPoint y: 233, distance: 651.2
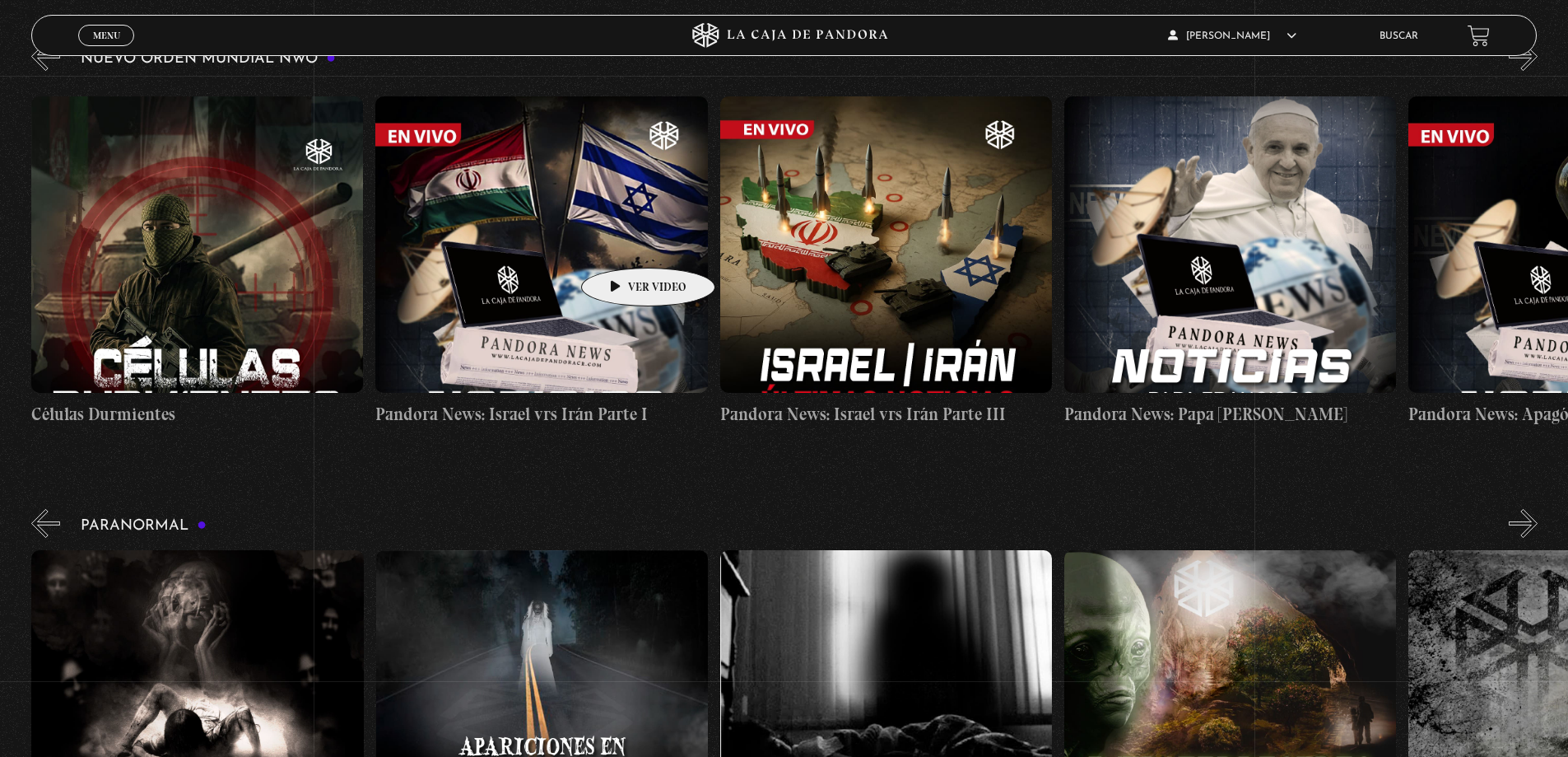
drag, startPoint x: 662, startPoint y: 243, endPoint x: 1004, endPoint y: 243, distance: 342.0
drag, startPoint x: 561, startPoint y: 238, endPoint x: 853, endPoint y: 237, distance: 292.0
drag, startPoint x: 247, startPoint y: 241, endPoint x: 715, endPoint y: 526, distance: 547.9
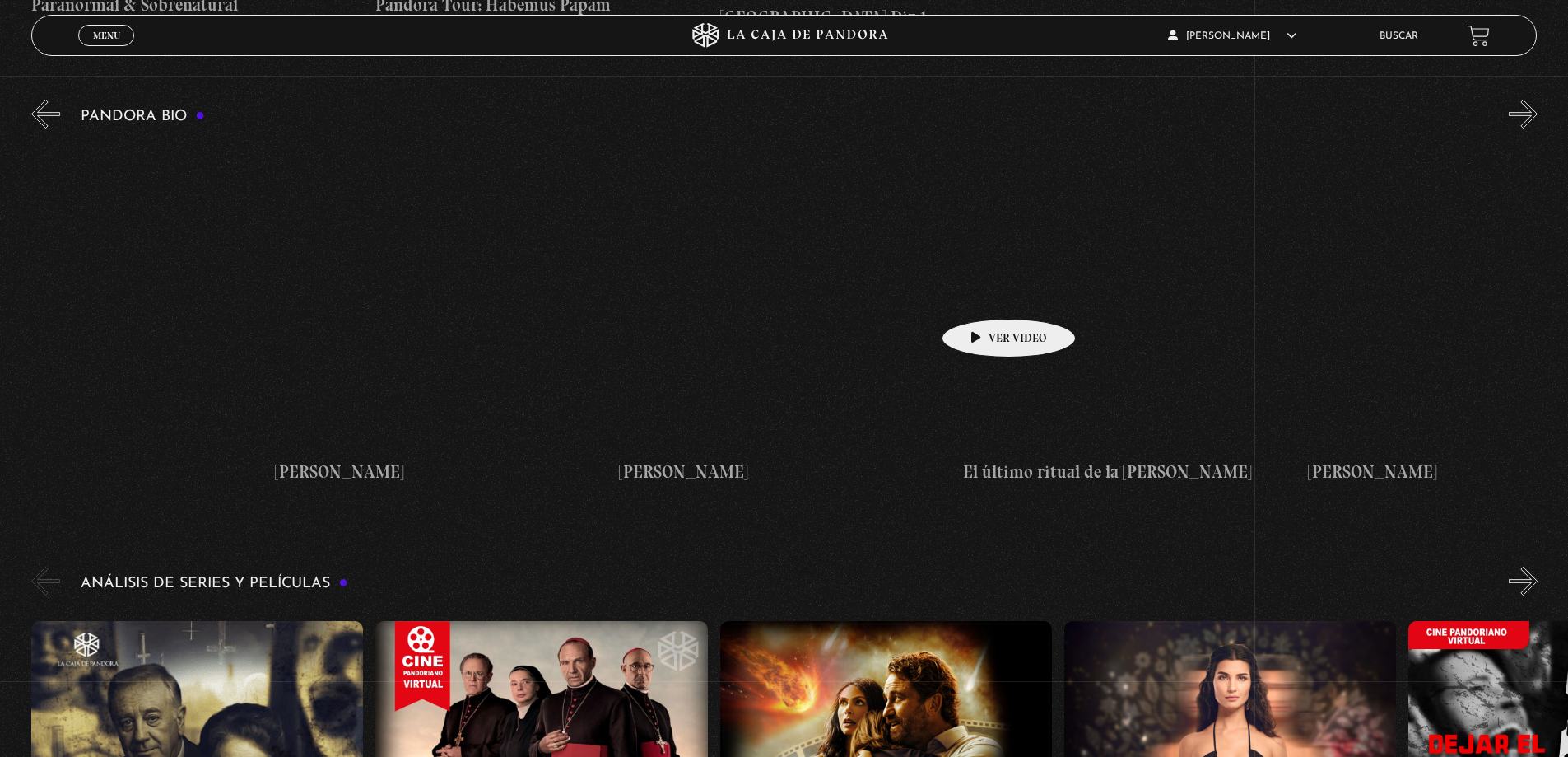
scroll to position [0, 3363]
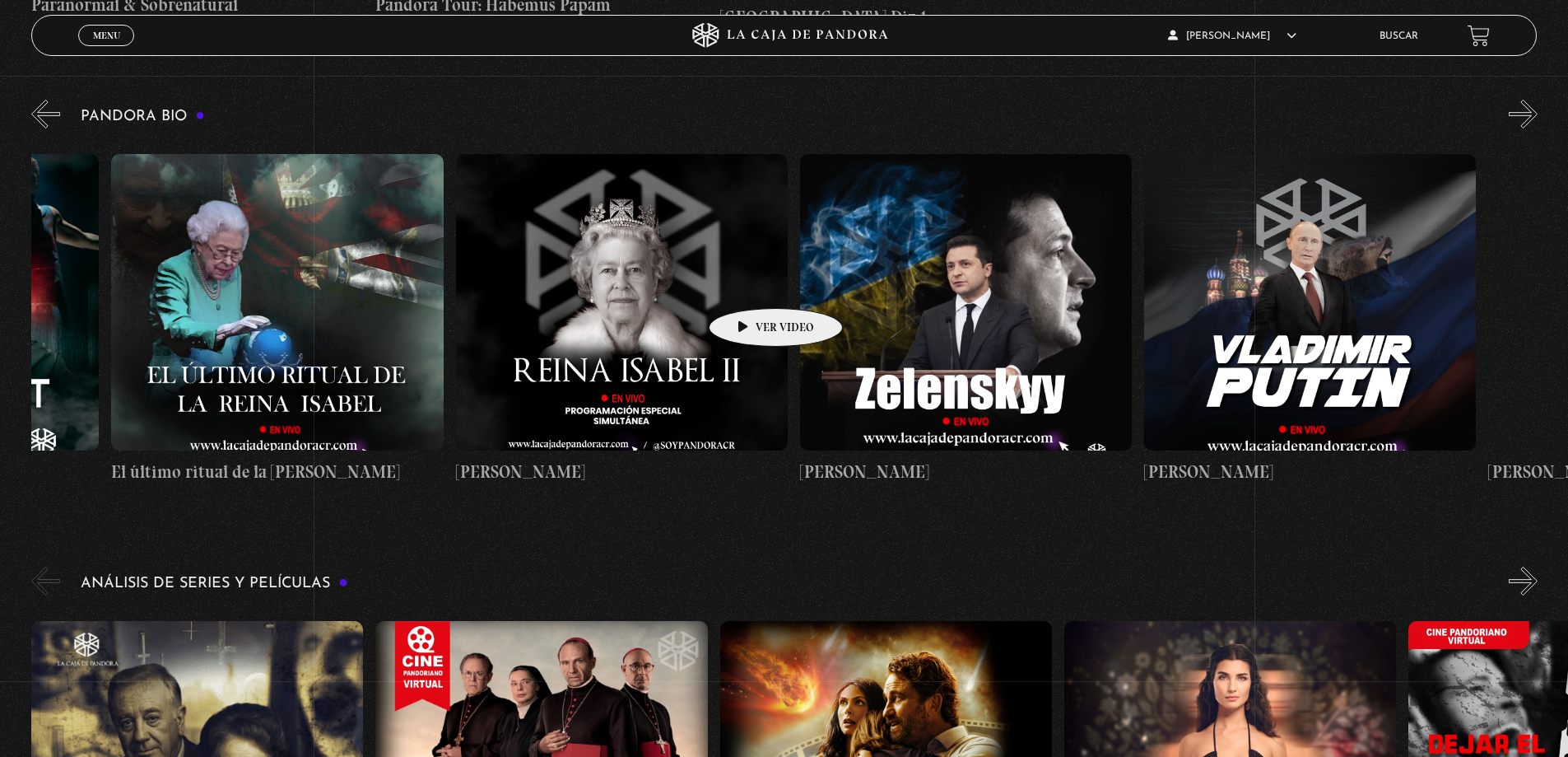
drag, startPoint x: 1423, startPoint y: 253, endPoint x: 750, endPoint y: 284, distance: 673.7
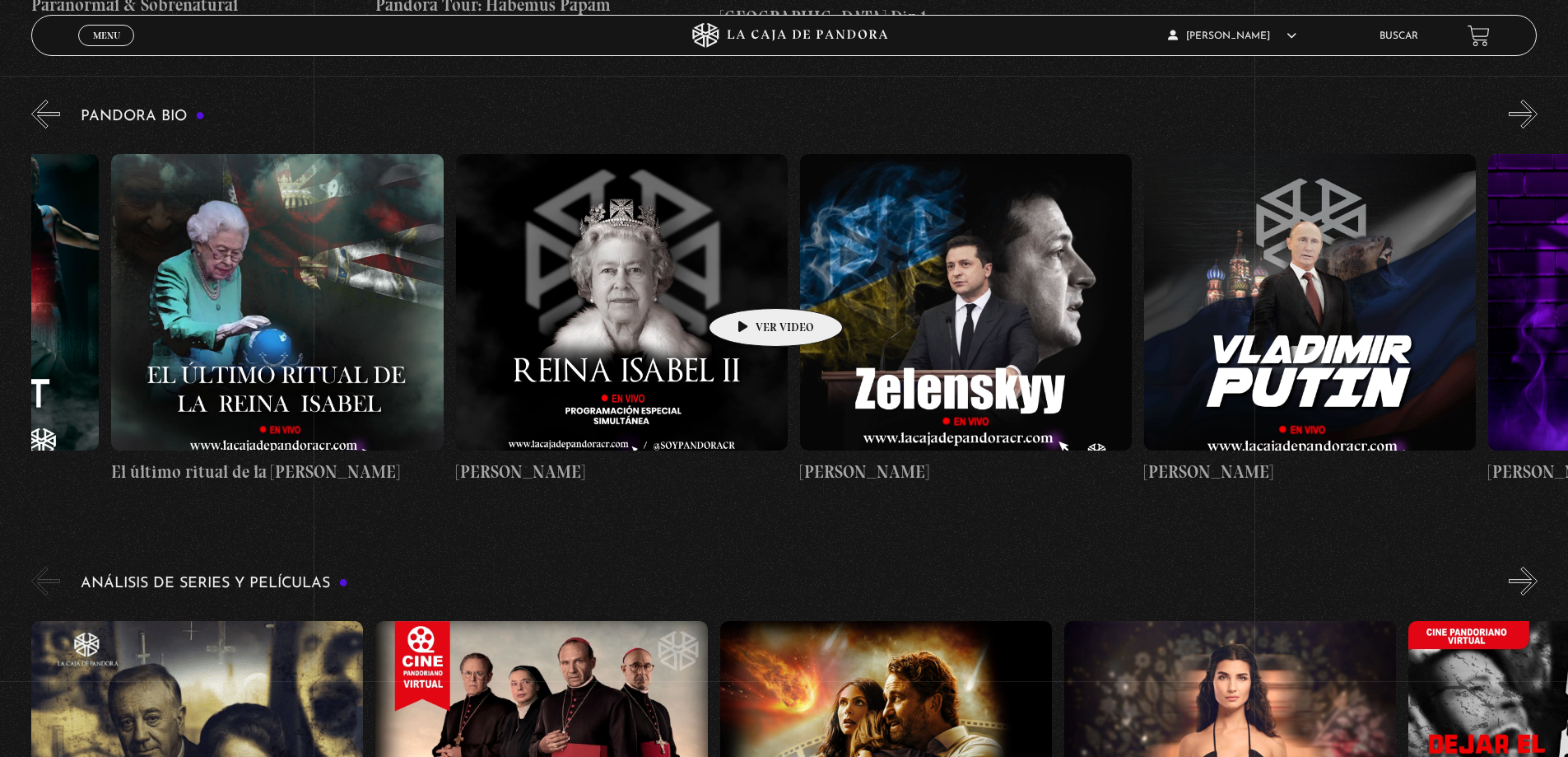
click at [750, 284] on div "Papa Francisco Lil Nas X Emanuela Orlandi Shakira Dalai Lama Canserbero Madonna…" at bounding box center [800, 319] width 8263 height 357
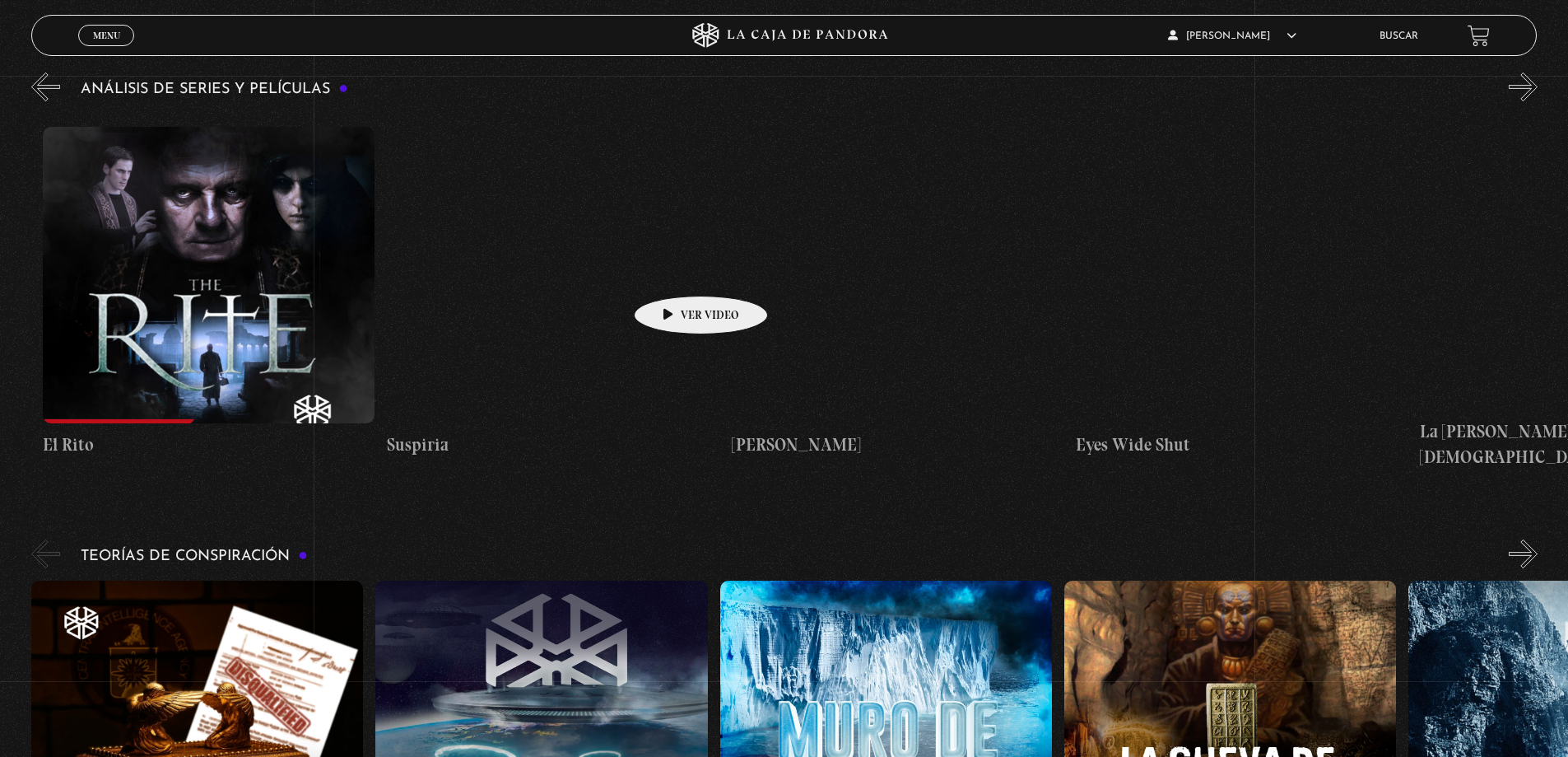
scroll to position [0, 3100]
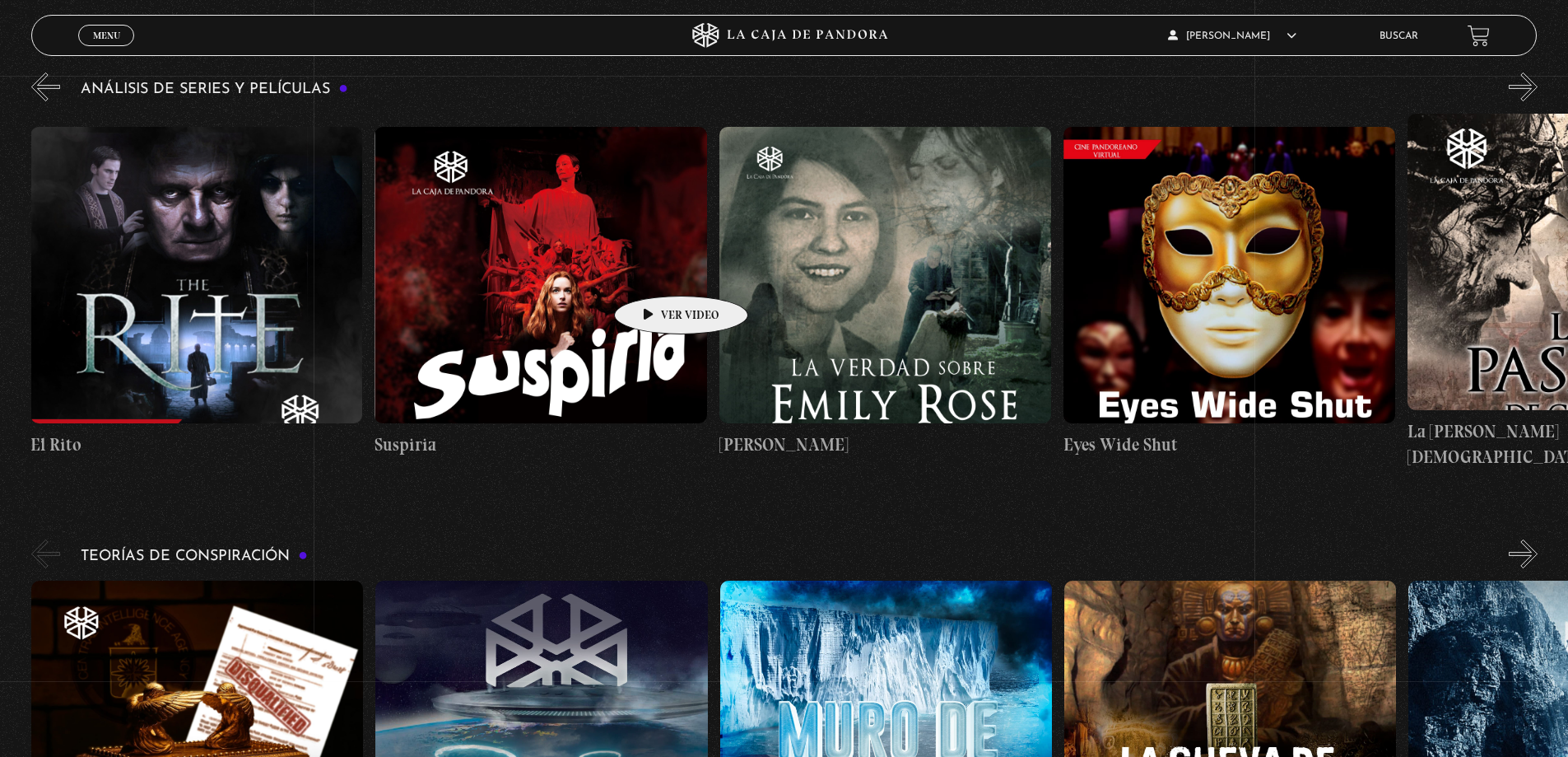
drag, startPoint x: 1275, startPoint y: 230, endPoint x: 655, endPoint y: 271, distance: 621.4
click at [655, 271] on div "El Conjuro Conclave Greenland – Meteoritos Mi Otra Yo Dejar el Mundo Atrás Mids…" at bounding box center [890, 292] width 7919 height 357
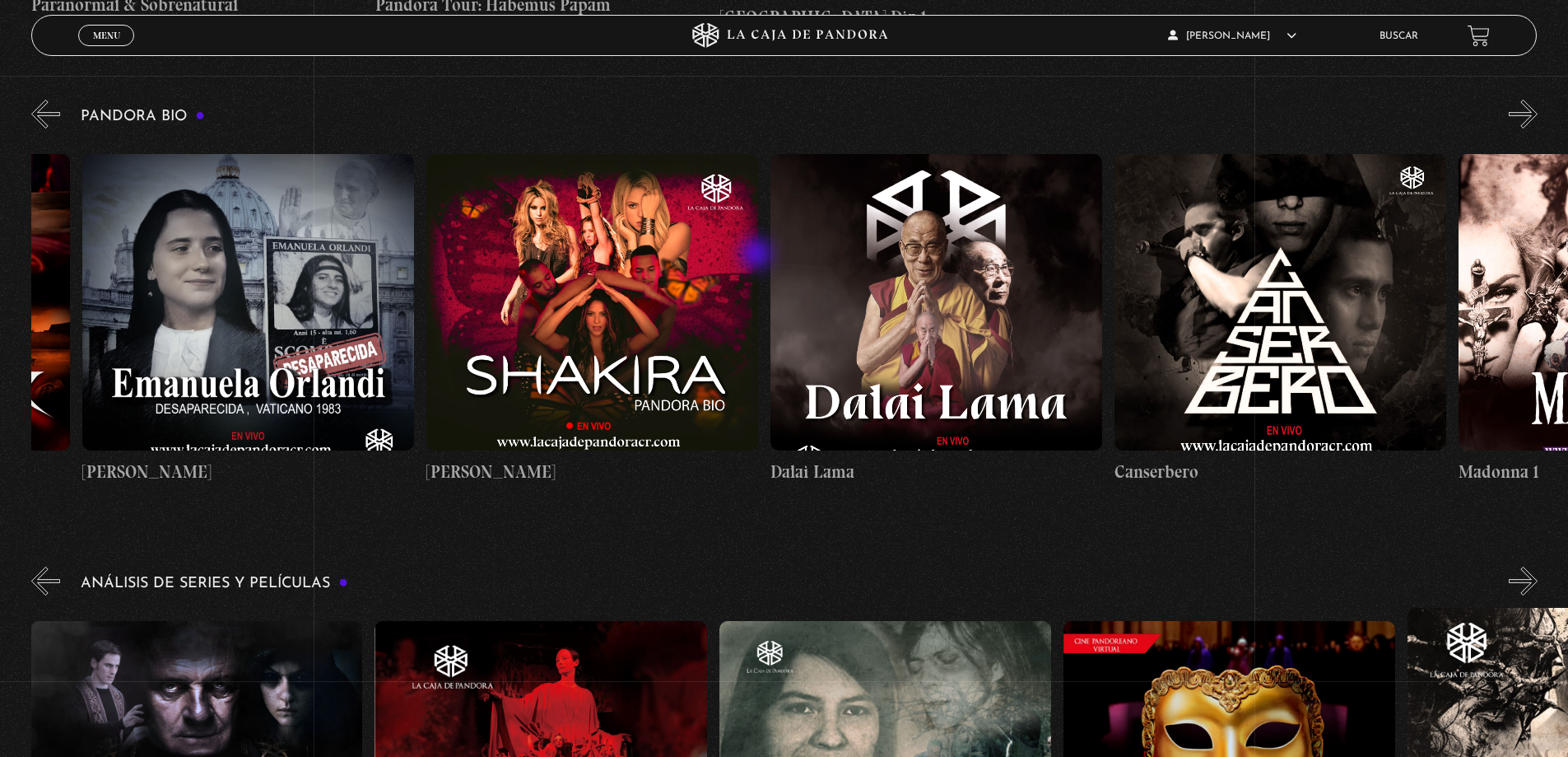
scroll to position [0, 0]
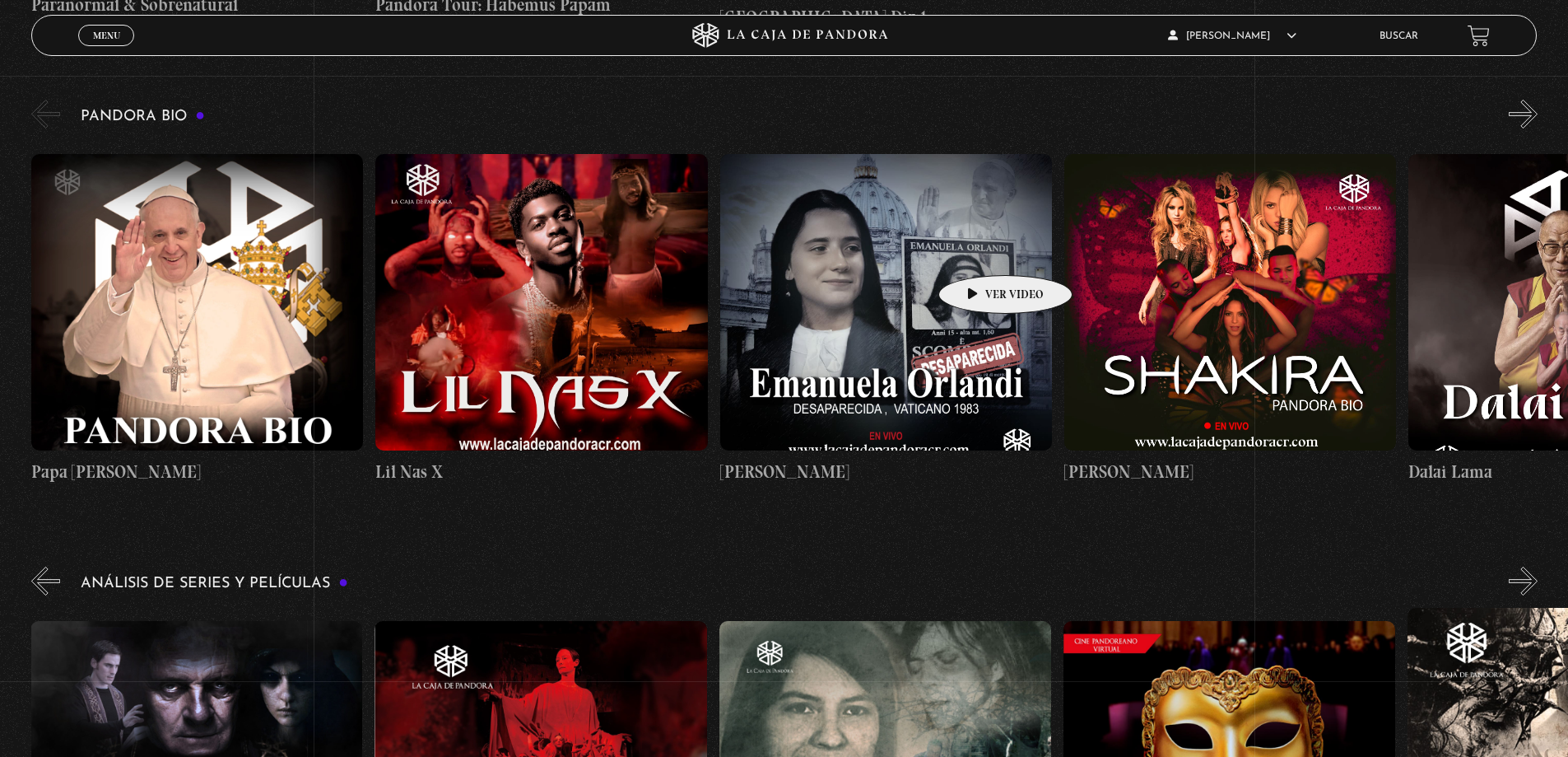
drag, startPoint x: 222, startPoint y: 250, endPoint x: 980, endPoint y: 250, distance: 758.0
drag, startPoint x: 211, startPoint y: 257, endPoint x: 447, endPoint y: 480, distance: 324.7
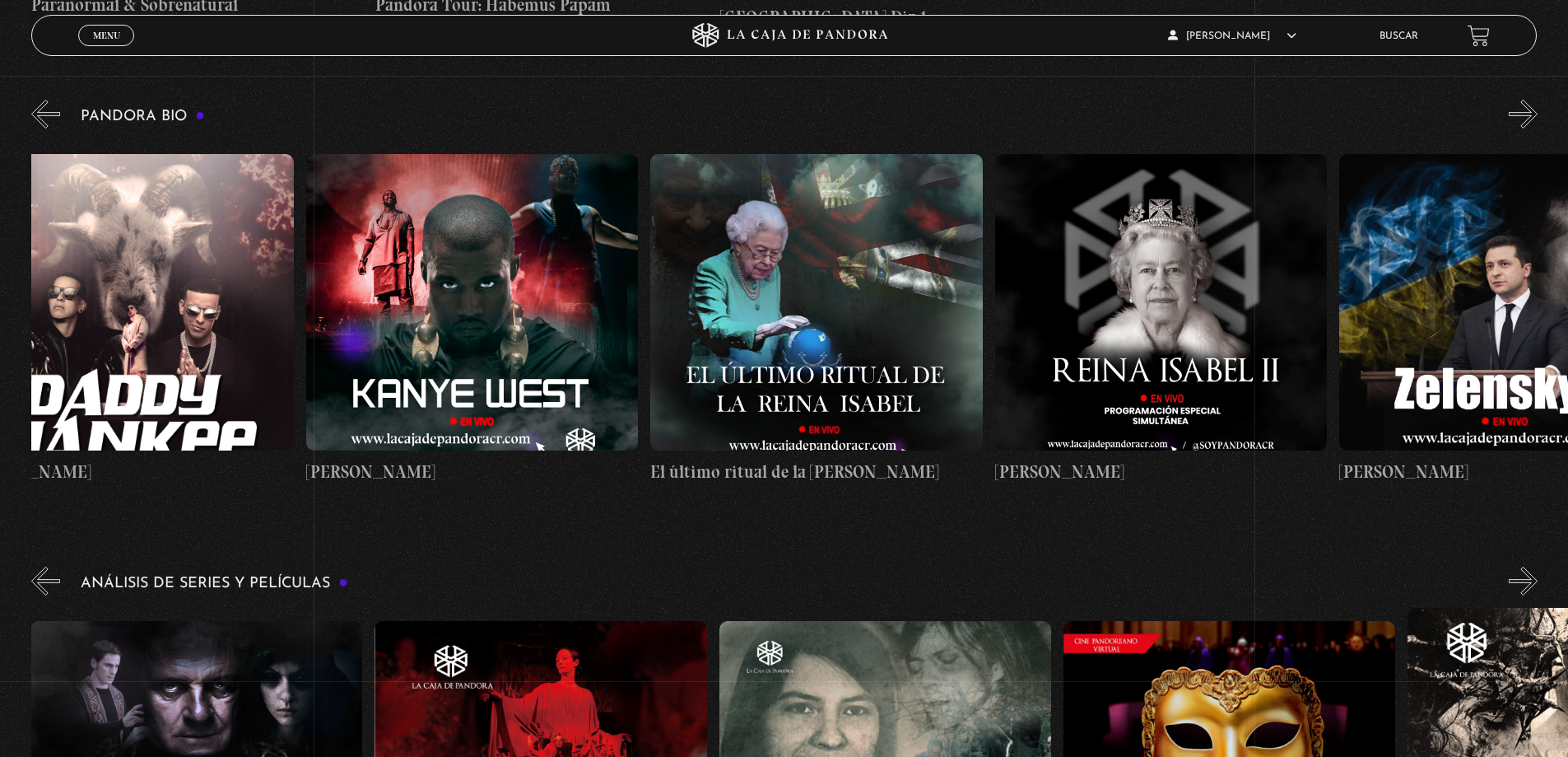
drag, startPoint x: 906, startPoint y: 299, endPoint x: 341, endPoint y: 343, distance: 566.7
click at [341, 343] on div "Papa Francisco Lil Nas X Emanuela Orlandi Shakira Dalai Lama Canserbero Madonna…" at bounding box center [1339, 319] width 8263 height 357
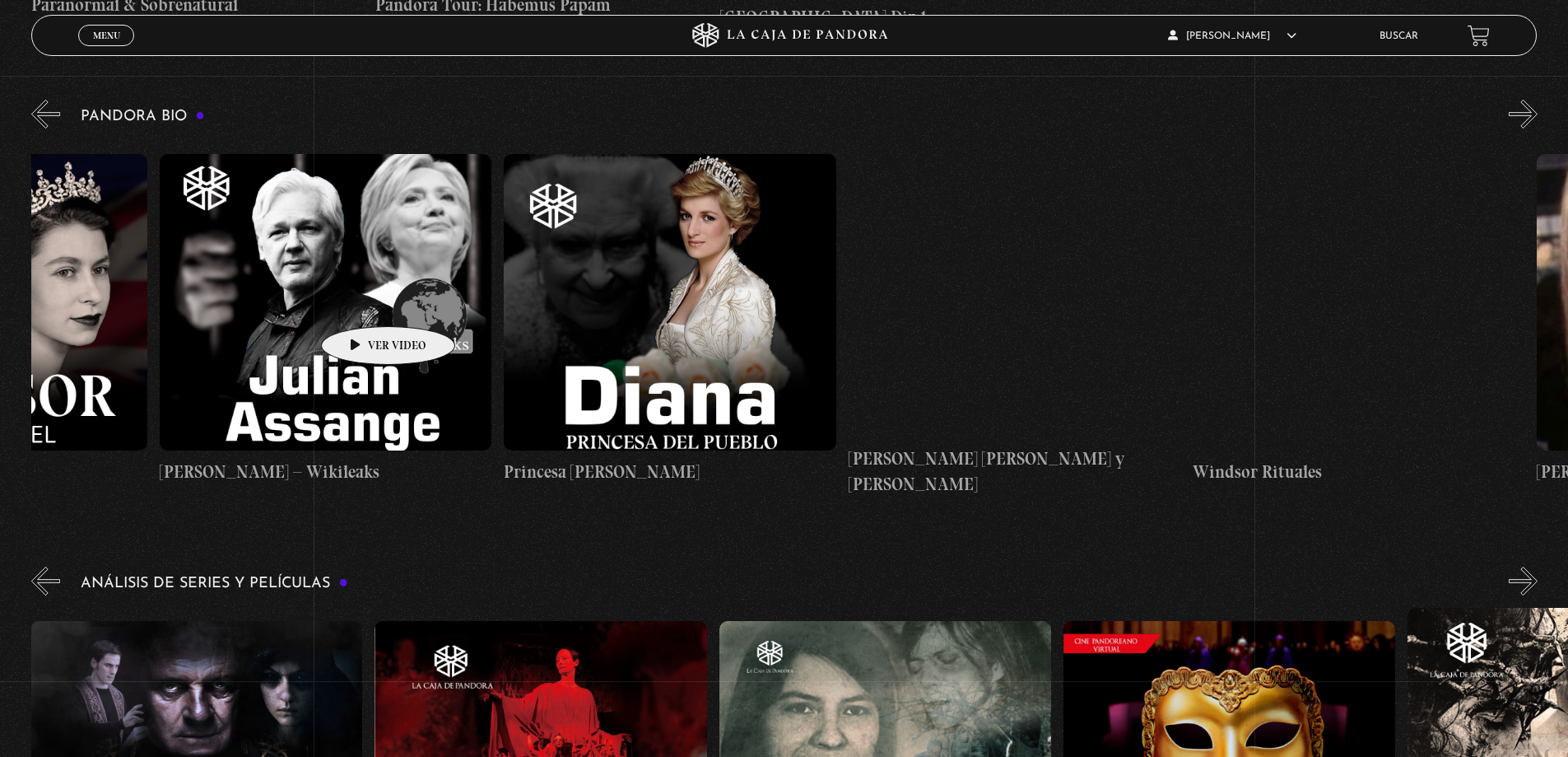
scroll to position [0, 6339]
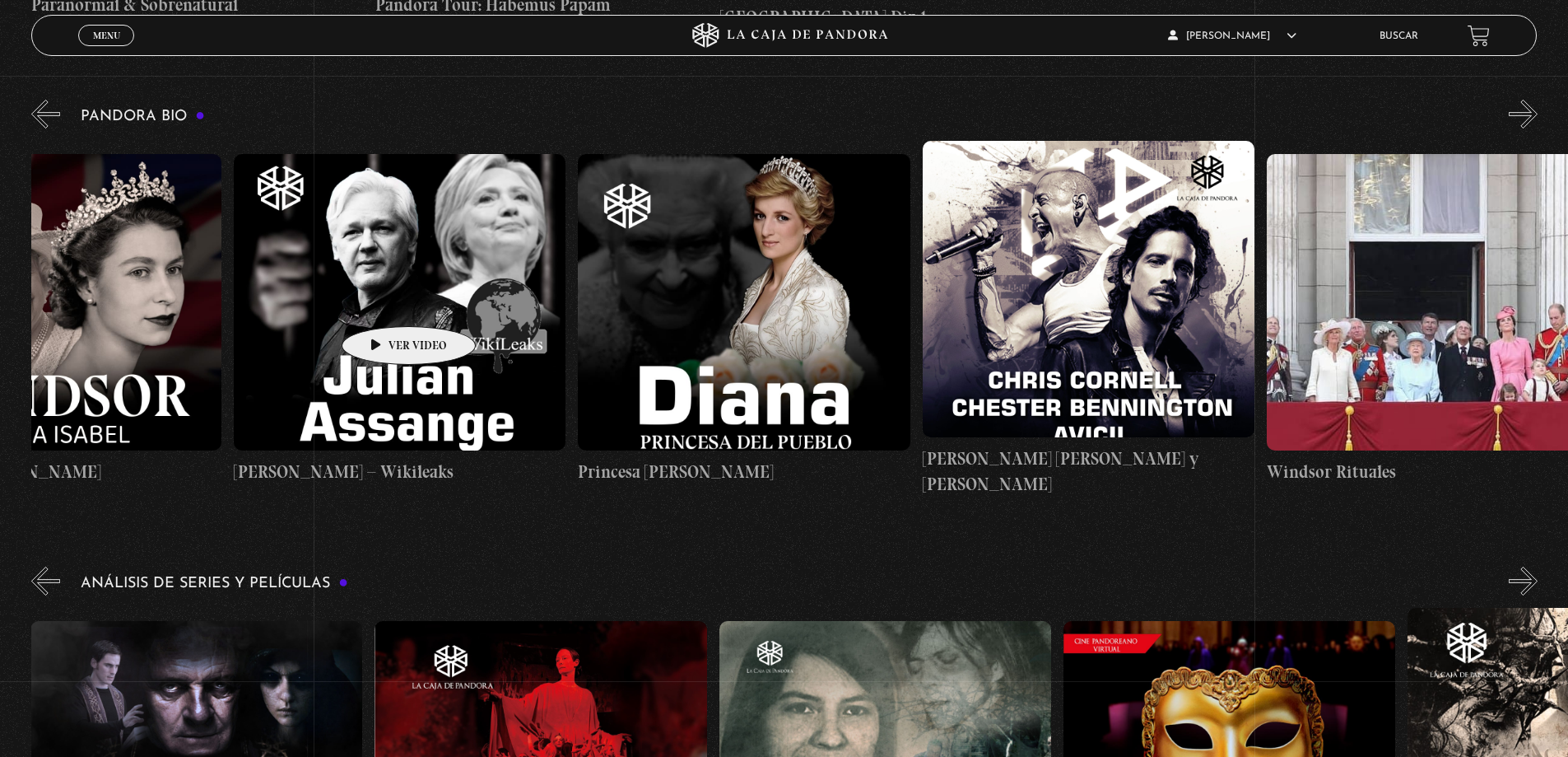
drag, startPoint x: 1148, startPoint y: 287, endPoint x: 383, endPoint y: 302, distance: 765.1
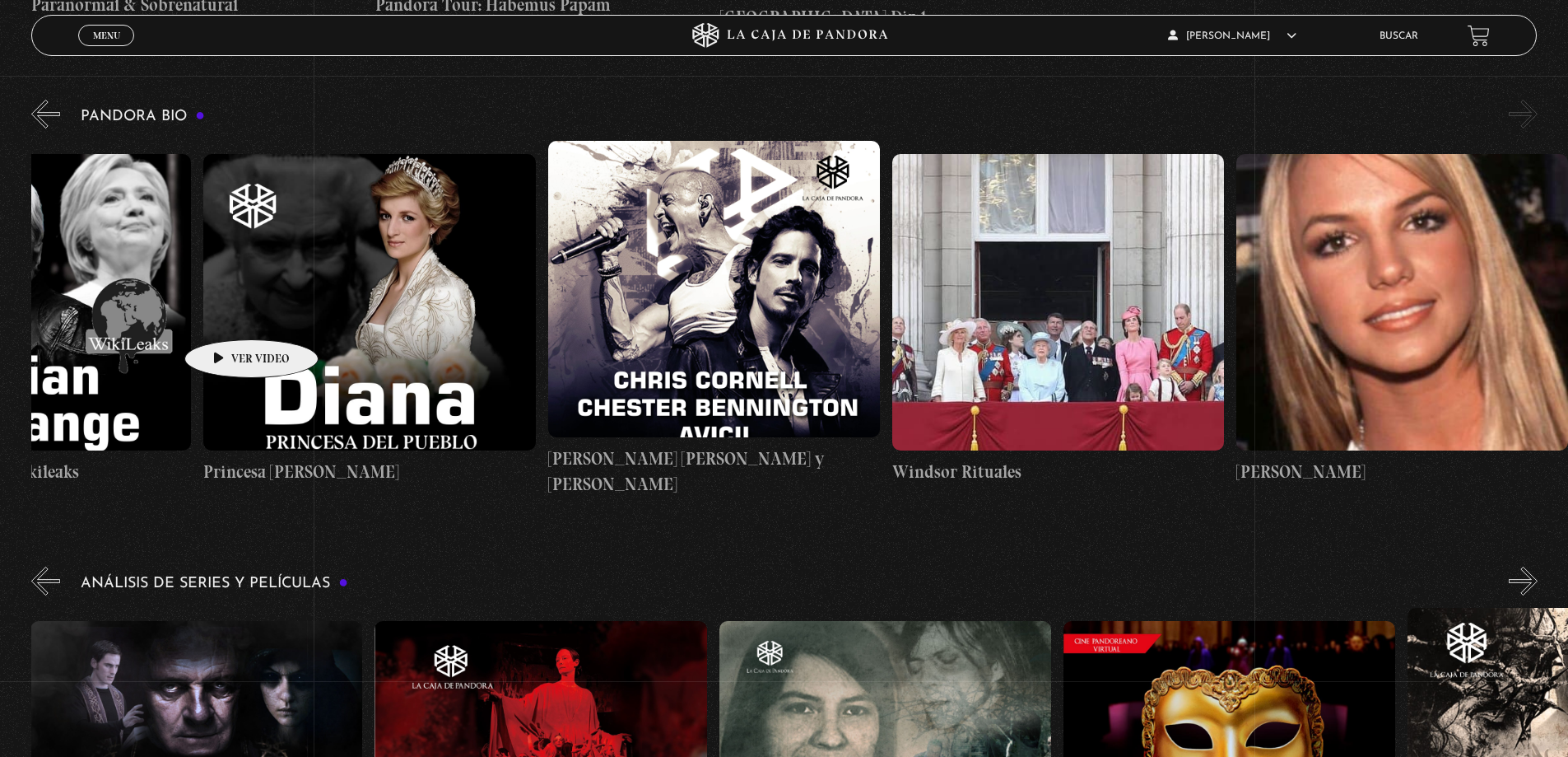
scroll to position [0, 6607]
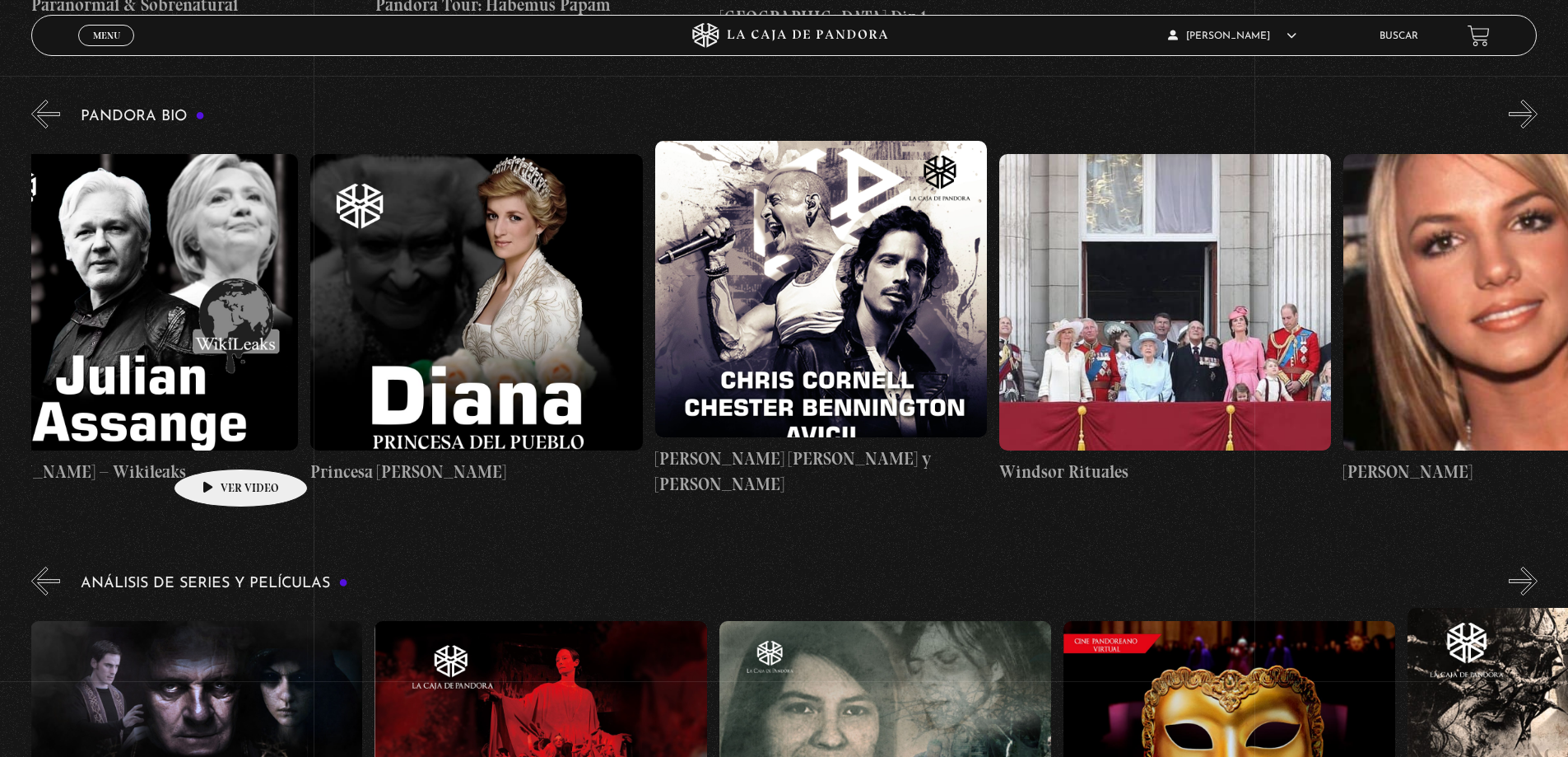
drag, startPoint x: 754, startPoint y: 285, endPoint x: 215, endPoint y: 444, distance: 562.0
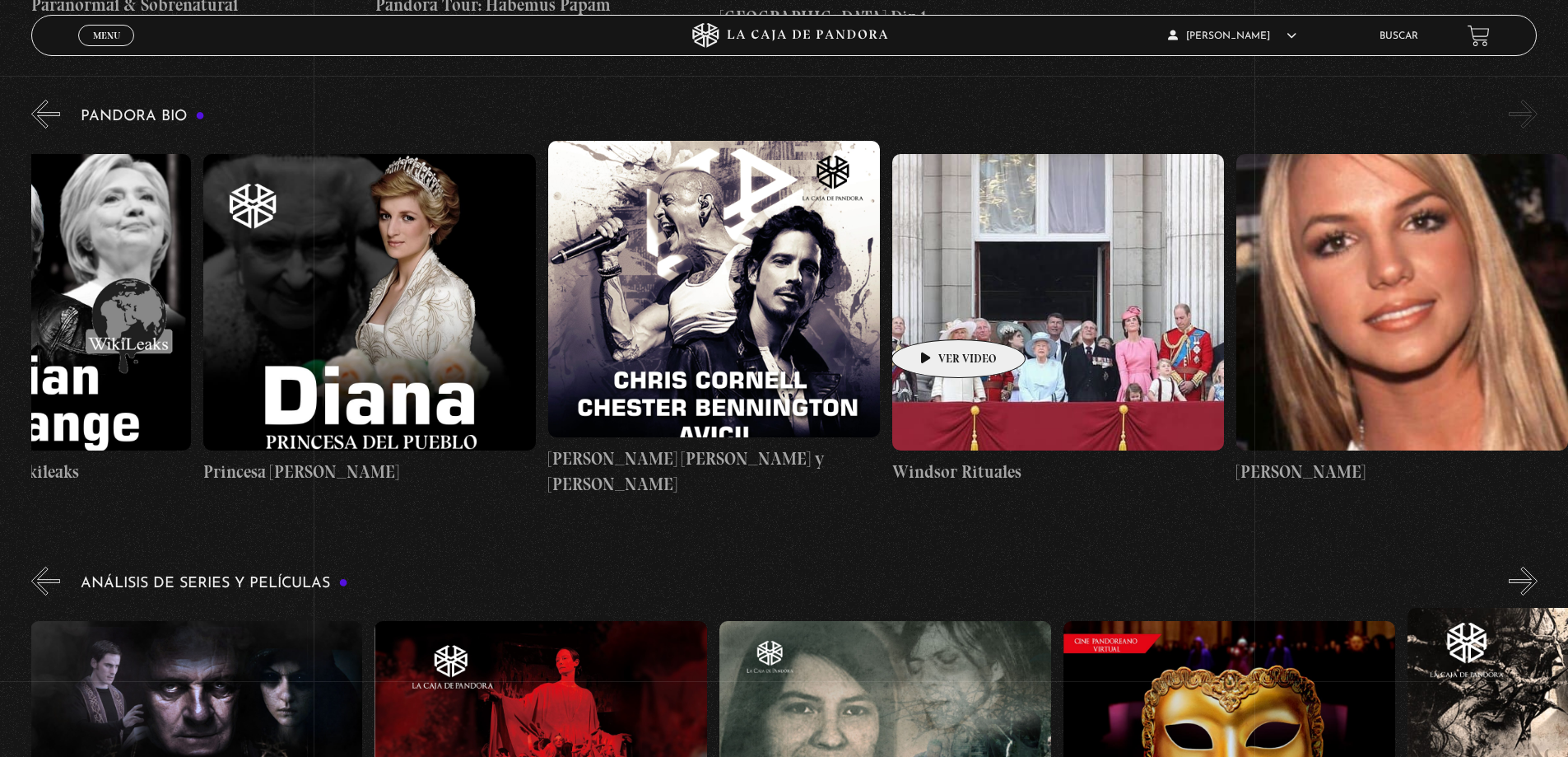
drag, startPoint x: 1305, startPoint y: 253, endPoint x: 849, endPoint y: 381, distance: 473.6
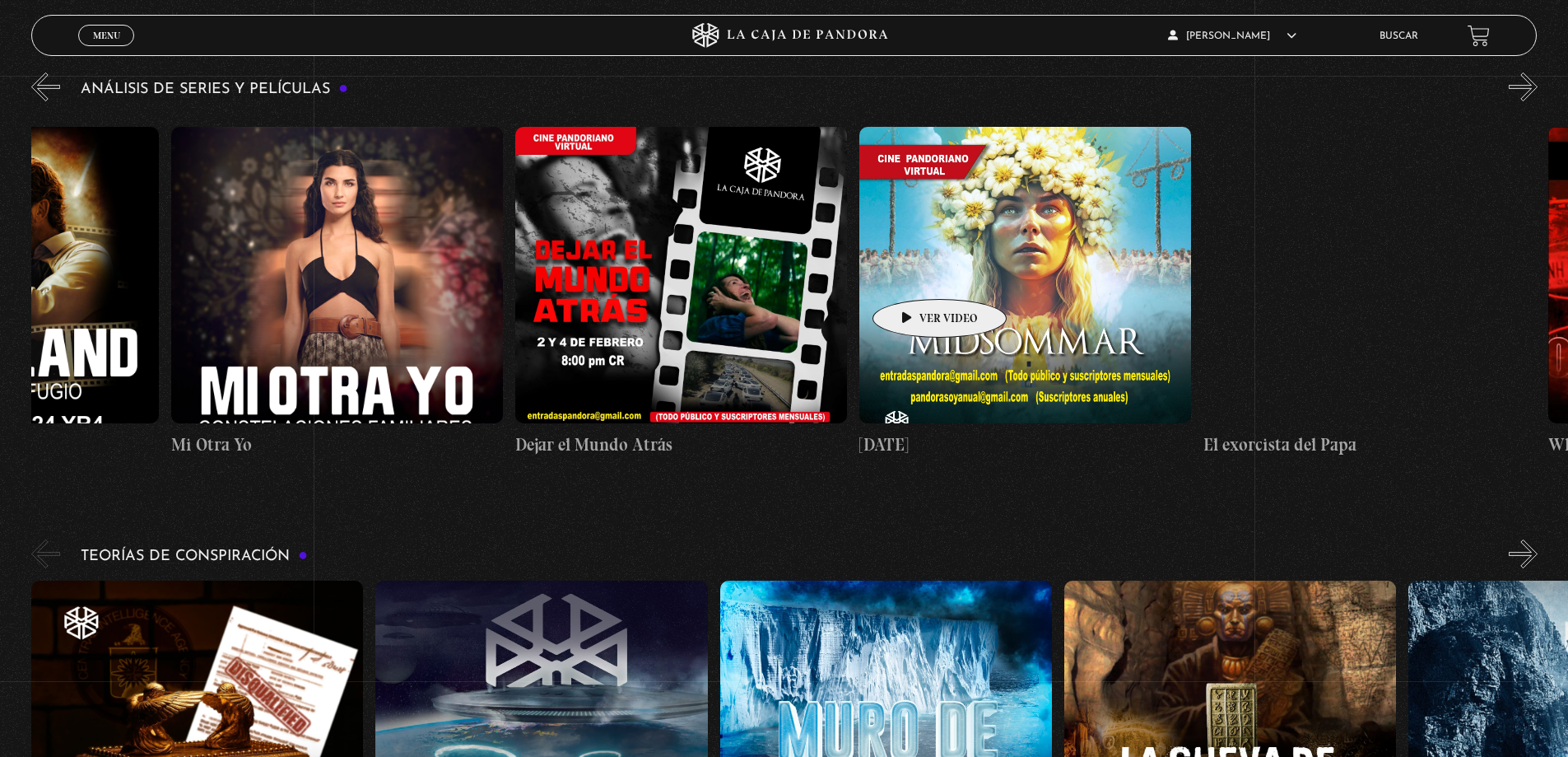
scroll to position [0, 0]
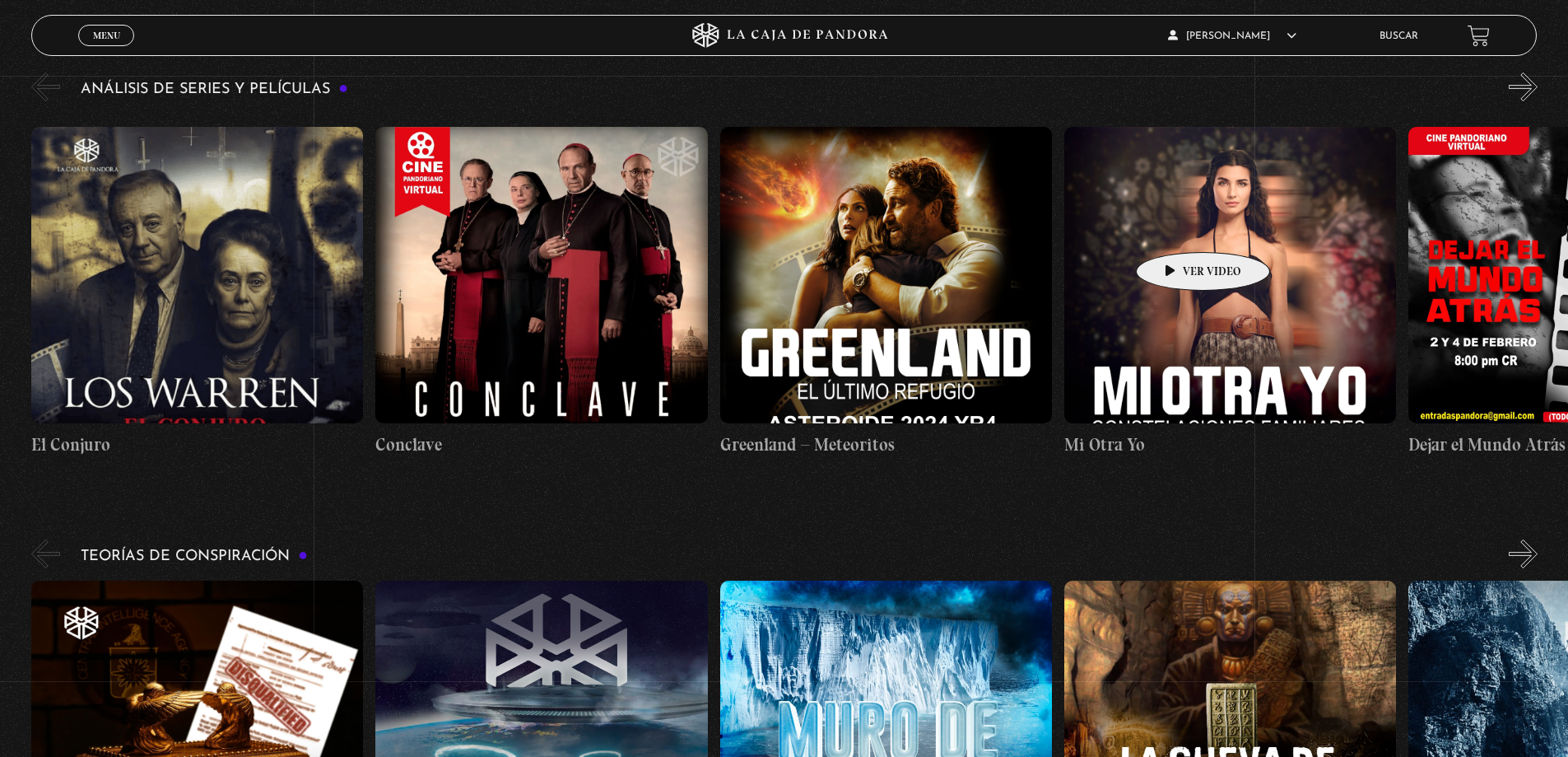
drag, startPoint x: 501, startPoint y: 270, endPoint x: 1177, endPoint y: 228, distance: 677.3
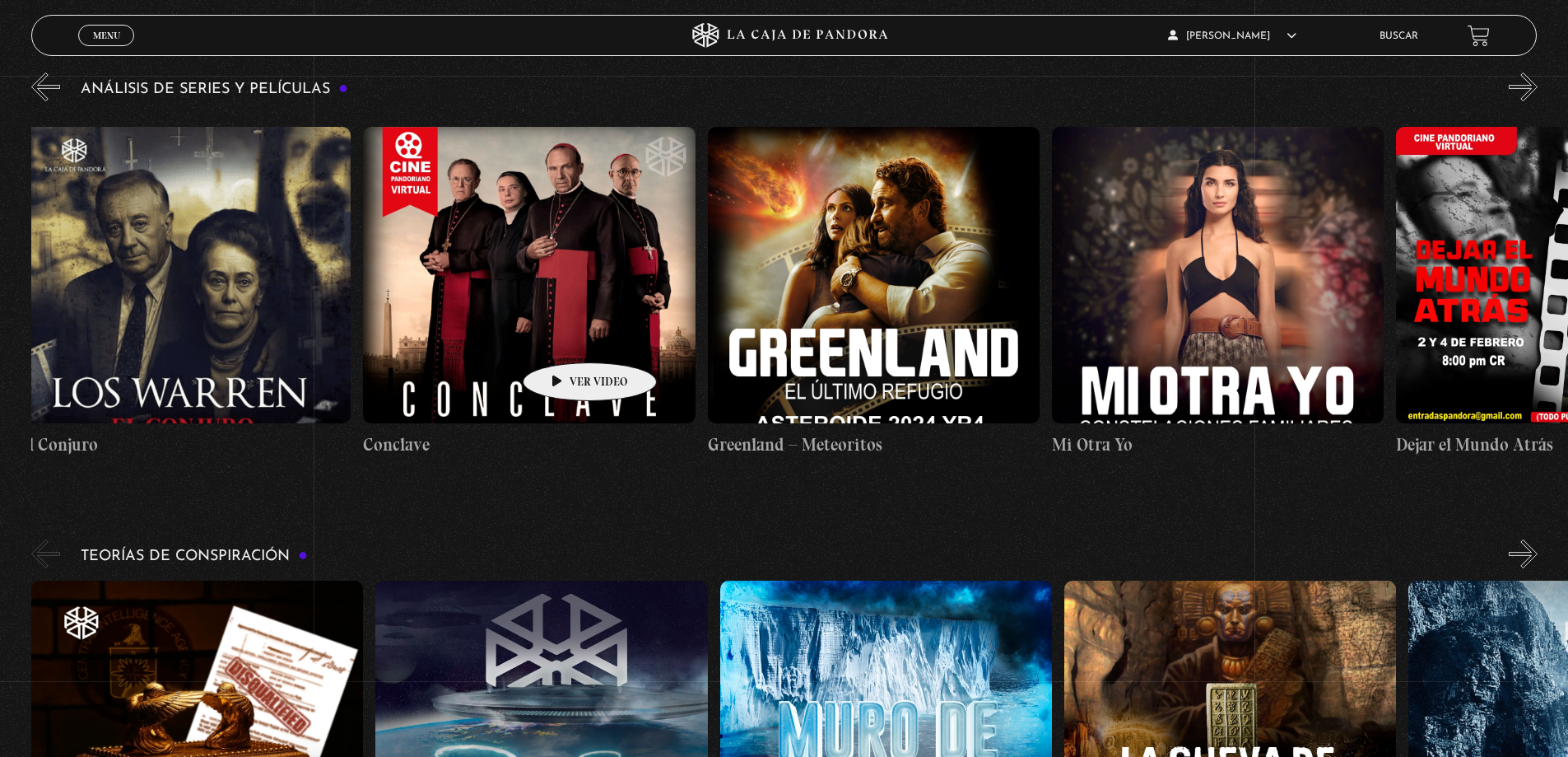
scroll to position [0, 230]
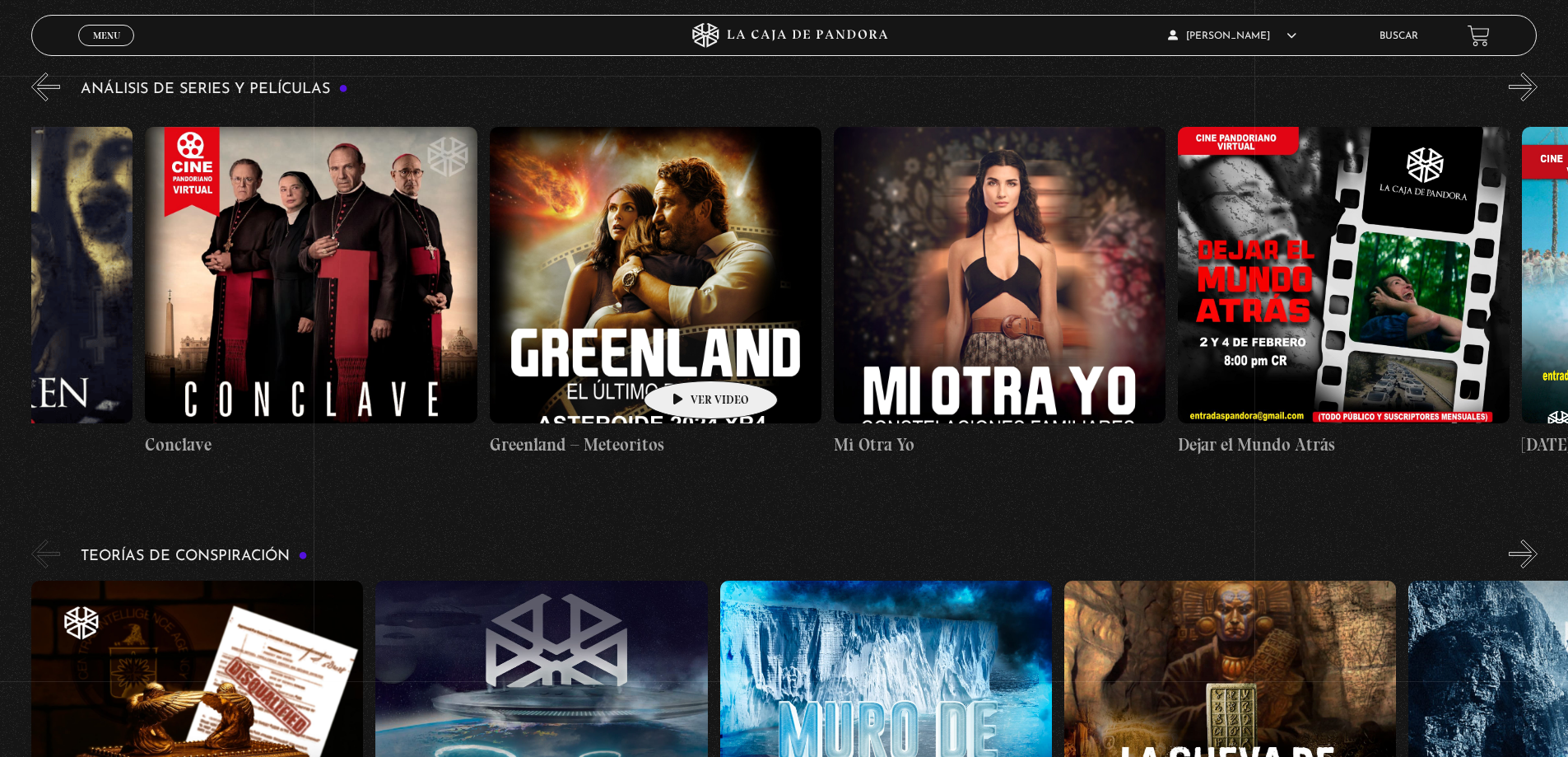
drag, startPoint x: 343, startPoint y: 194, endPoint x: 685, endPoint y: 356, distance: 378.4
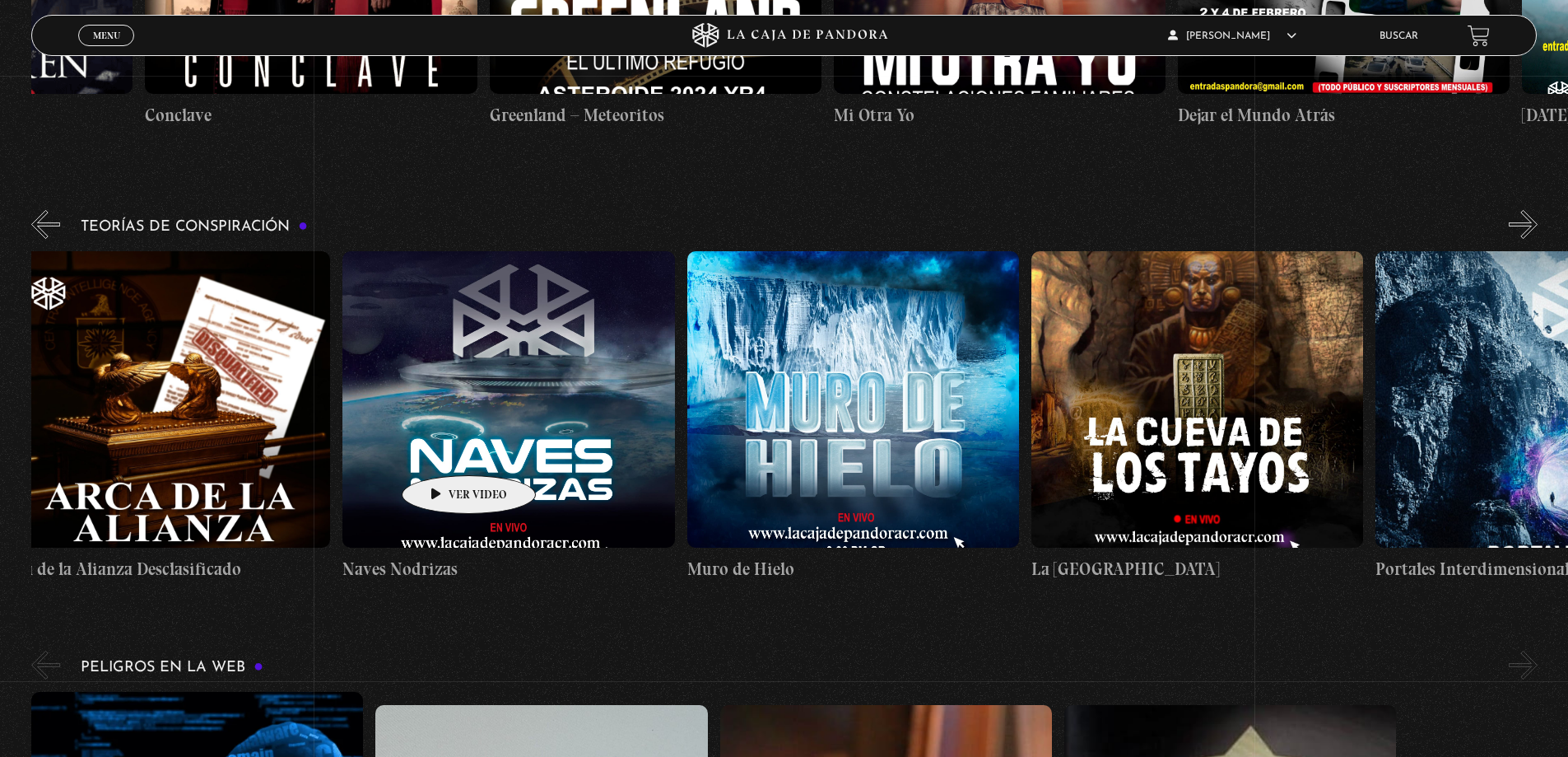
scroll to position [0, 37]
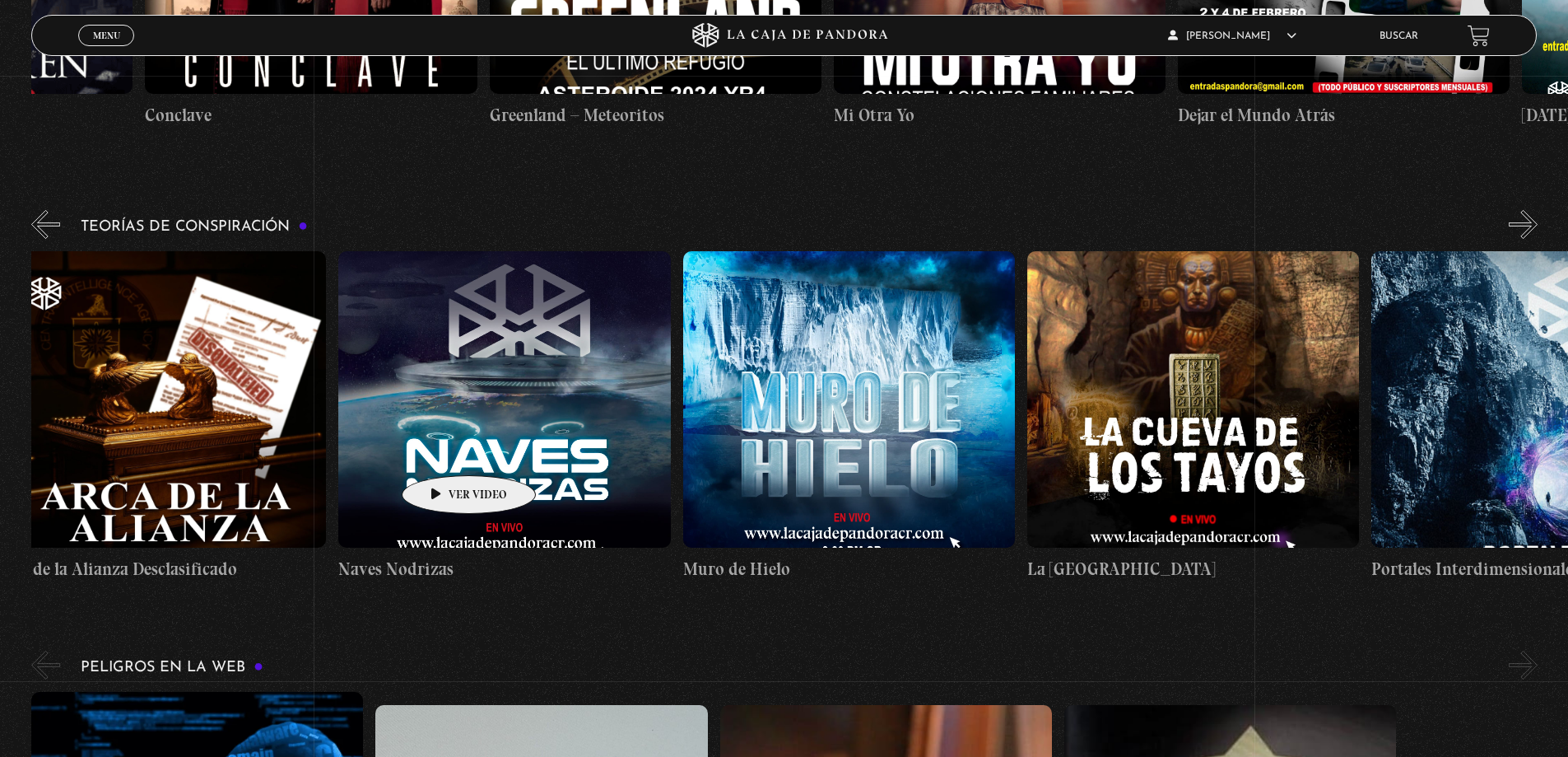
drag, startPoint x: 189, startPoint y: 248, endPoint x: 441, endPoint y: 465, distance: 332.6
click at [441, 465] on div "Arca de la Alianza Desclasificado Naves Nodrizas Muro de Hielo La Cueva de los …" at bounding box center [1199, 416] width 2411 height 331
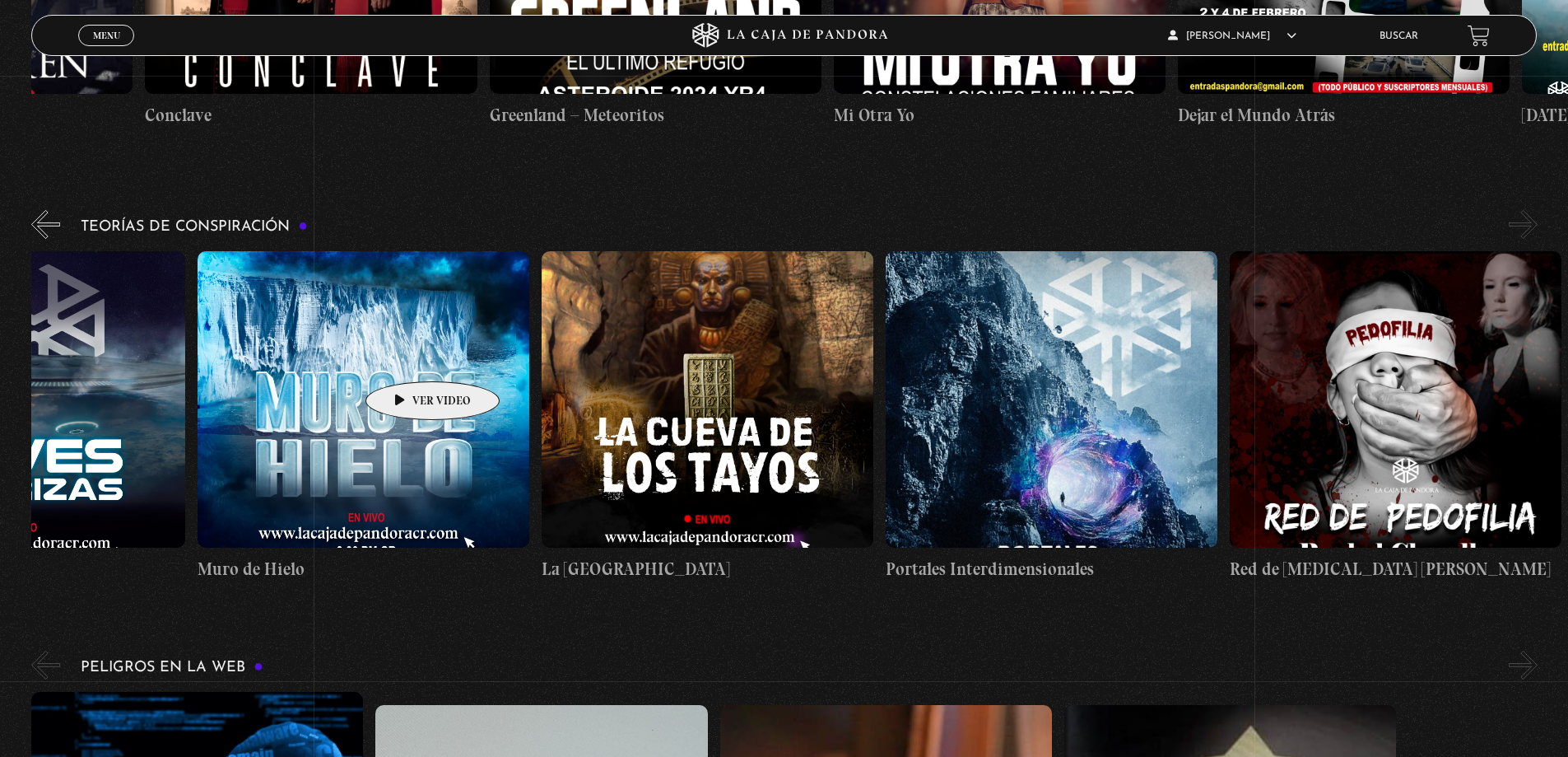
scroll to position [0, 861]
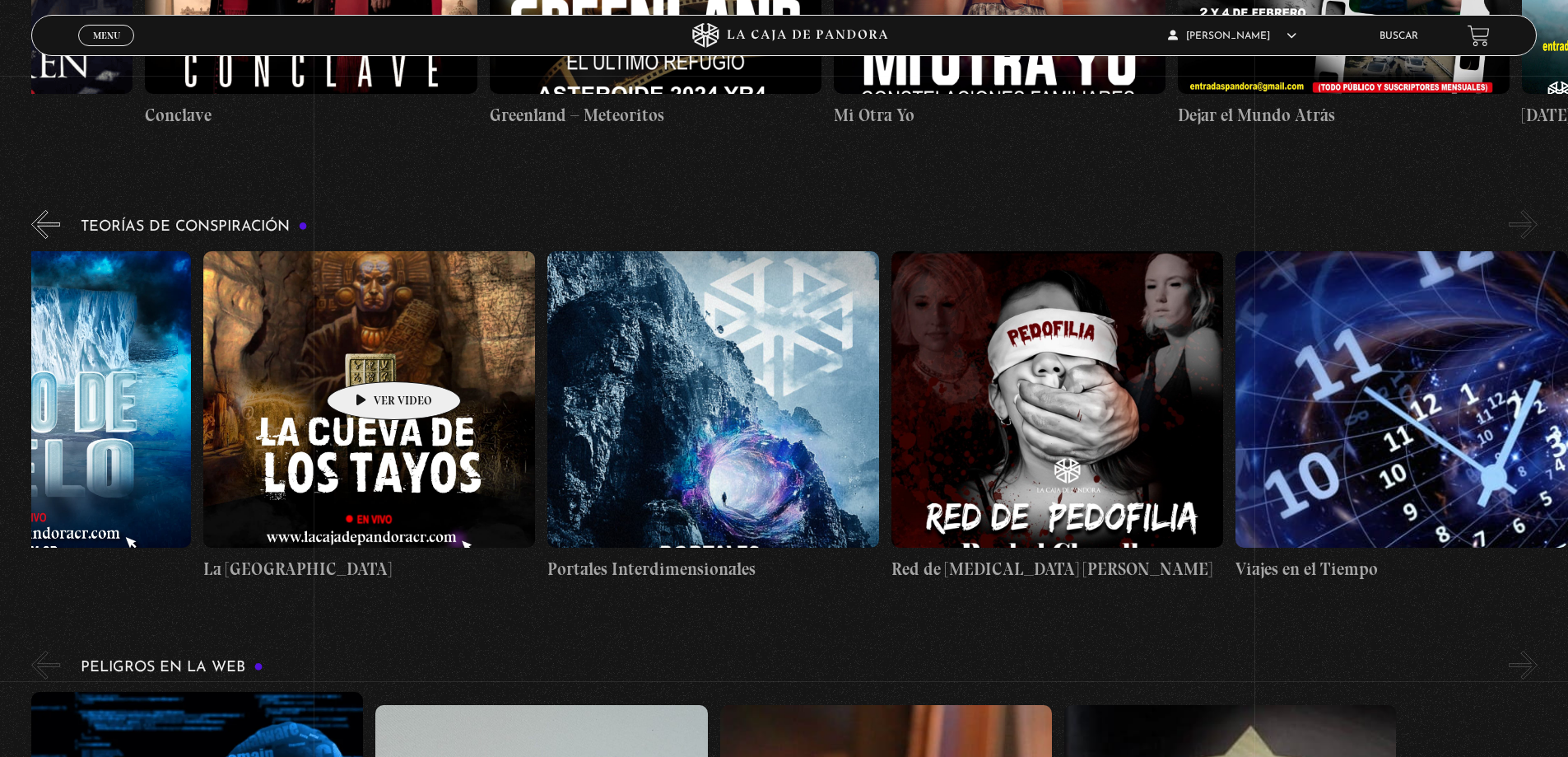
drag, startPoint x: 586, startPoint y: 360, endPoint x: 368, endPoint y: 357, distance: 218.0
click at [368, 357] on div "Arca de la Alianza Desclasificado Naves Nodrizas Muro de Hielo La Cueva de los …" at bounding box center [375, 416] width 2411 height 331
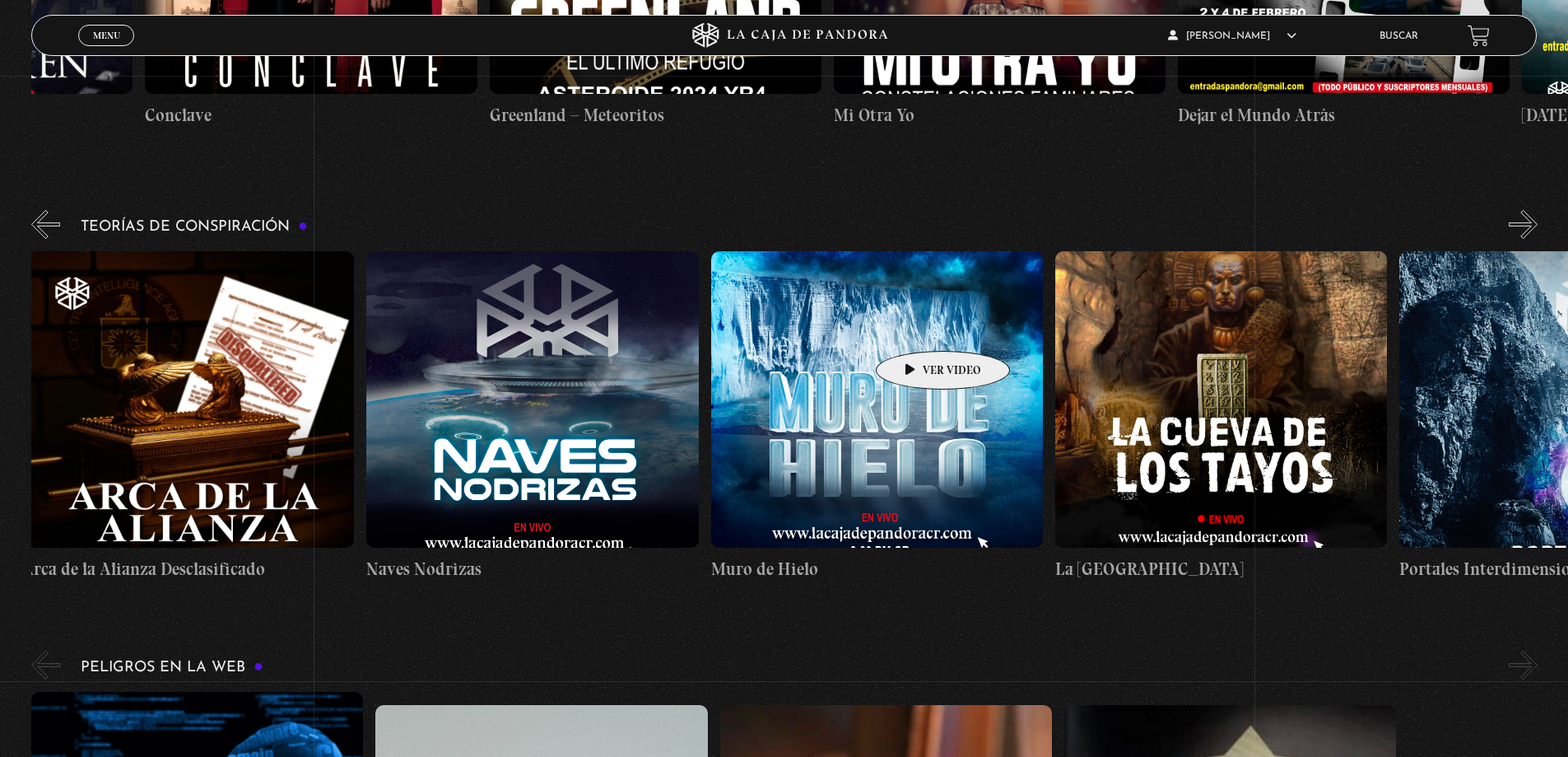
scroll to position [0, 0]
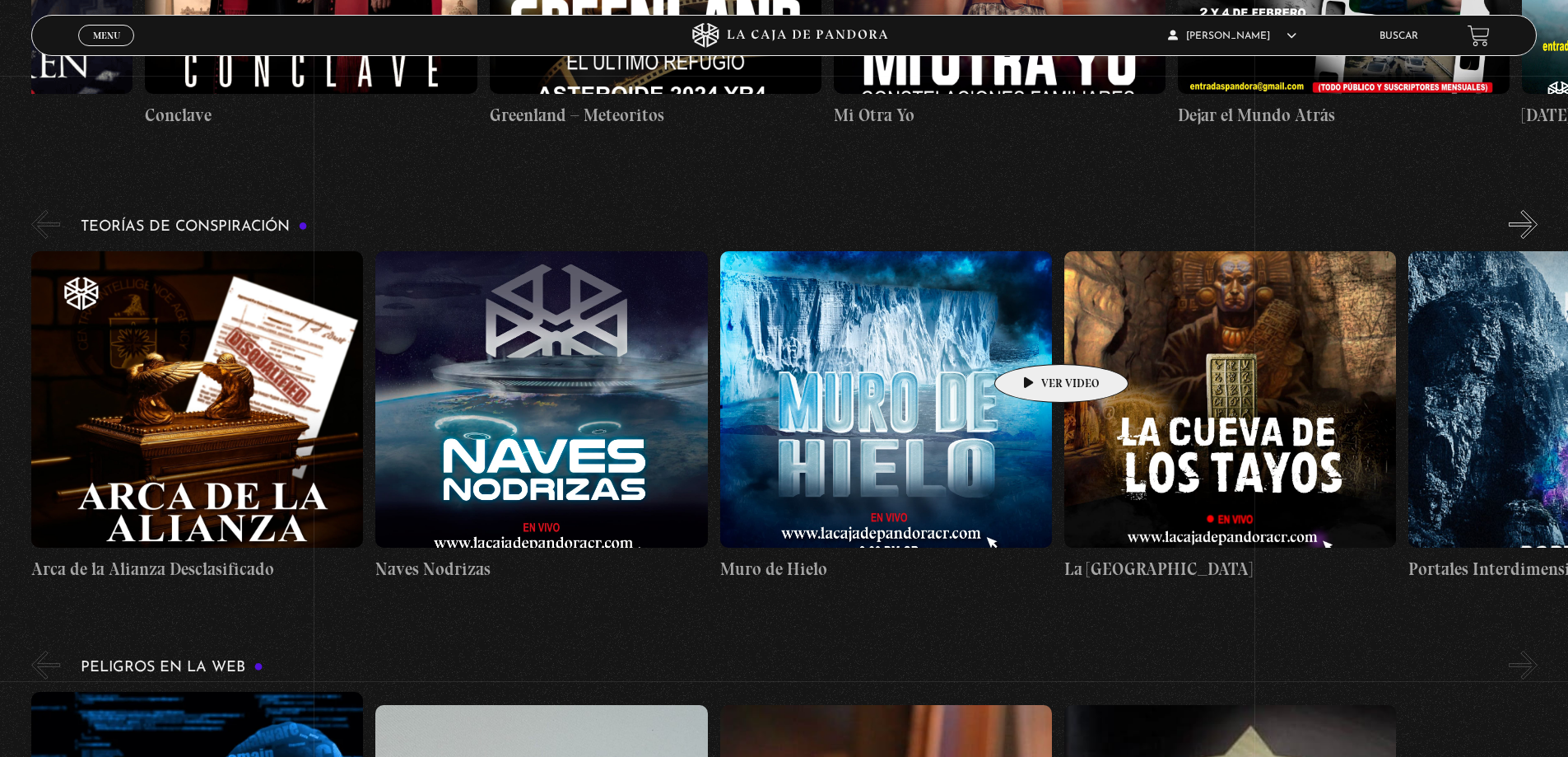
drag, startPoint x: 984, startPoint y: 343, endPoint x: 1035, endPoint y: 340, distance: 51.1
click at [1035, 340] on div "Arca de la Alianza Desclasificado Naves Nodrizas Muro de Hielo La Cueva de los …" at bounding box center [1236, 416] width 2411 height 331
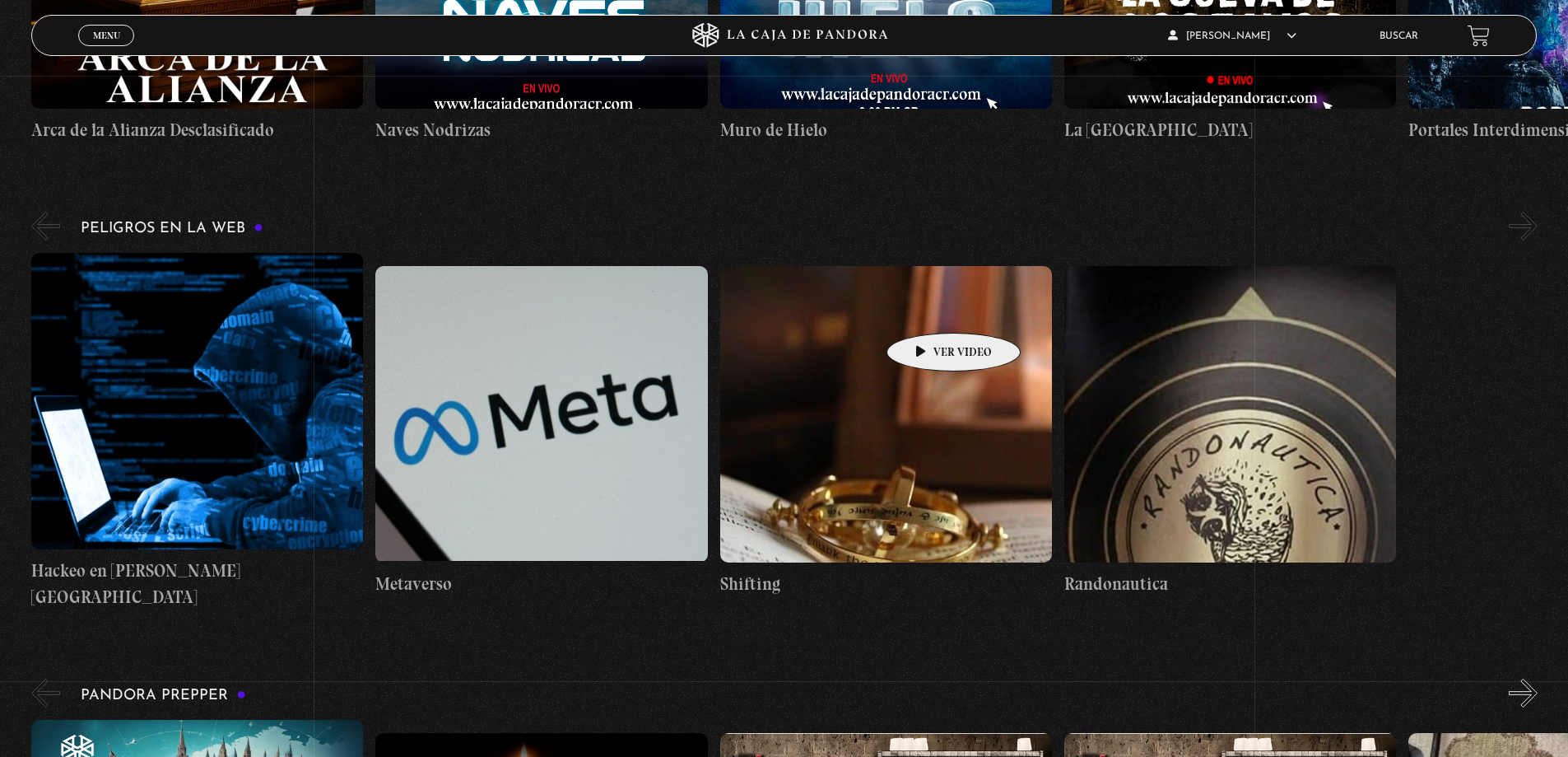
scroll to position [2965, 0]
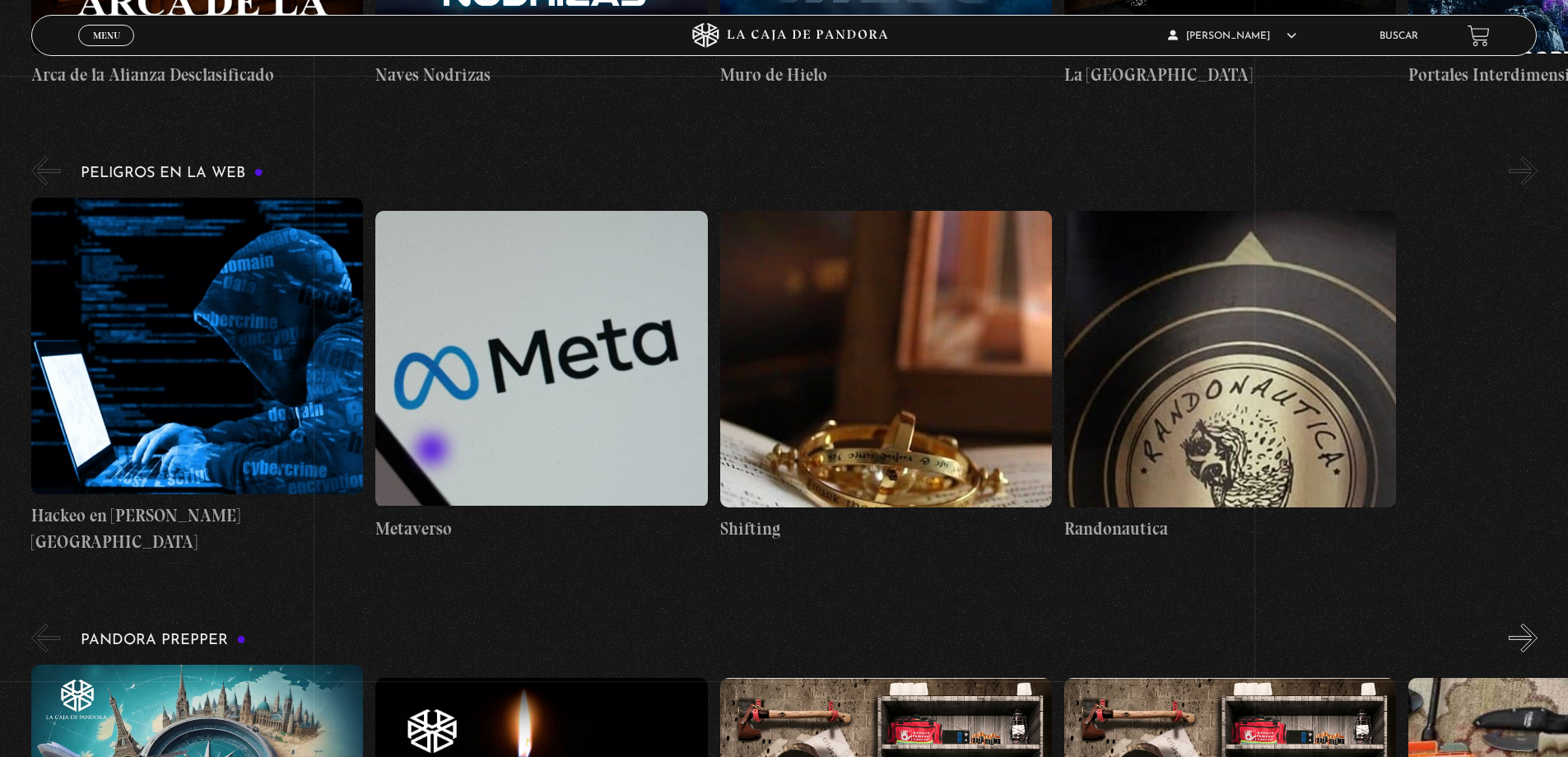
drag, startPoint x: 572, startPoint y: 313, endPoint x: 478, endPoint y: 491, distance: 201.3
click at [478, 491] on section "Nuevo Orden Mundial NWO Fuego 2025 «" at bounding box center [784, 544] width 1568 height 6415
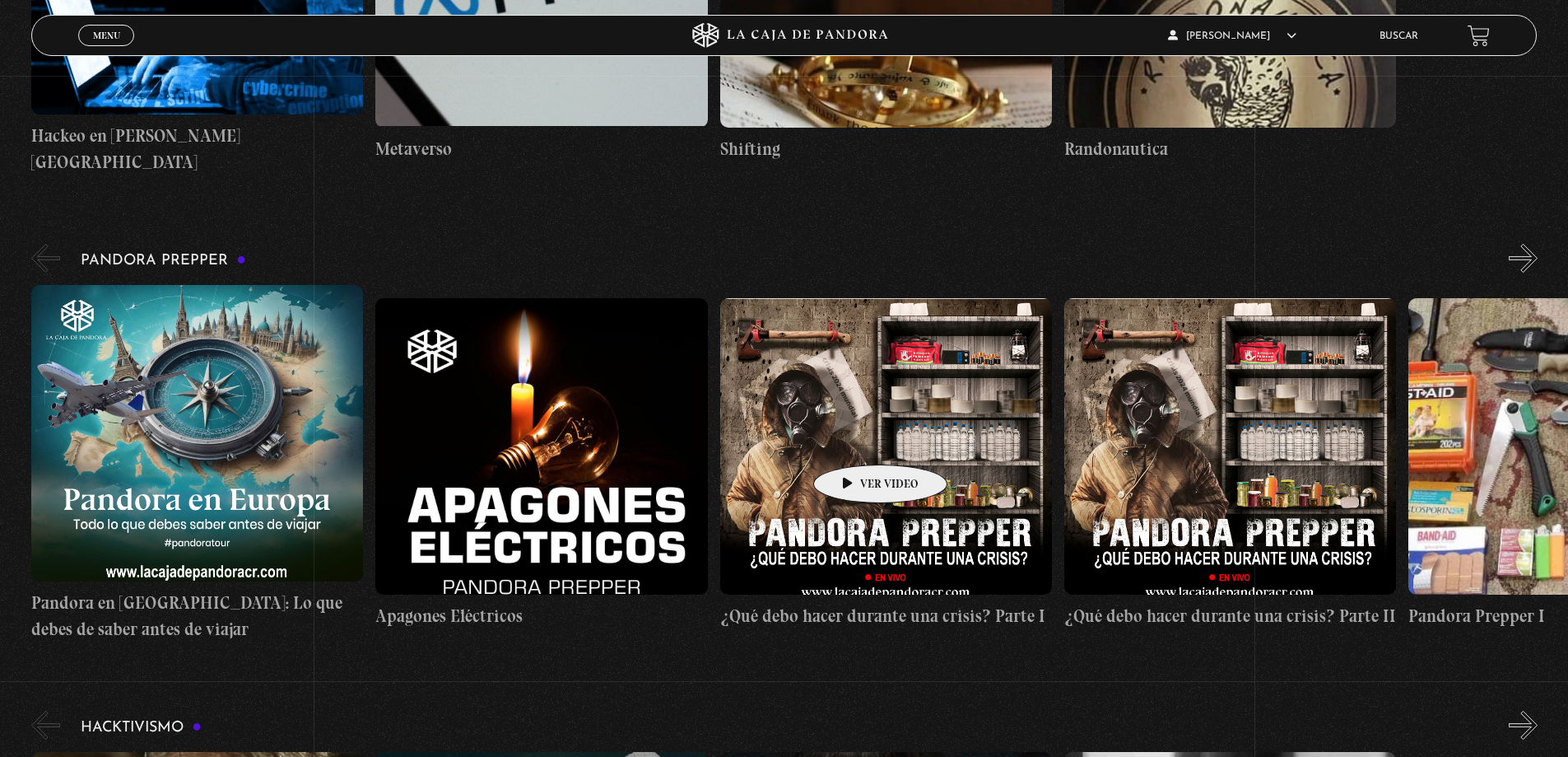
scroll to position [3378, 0]
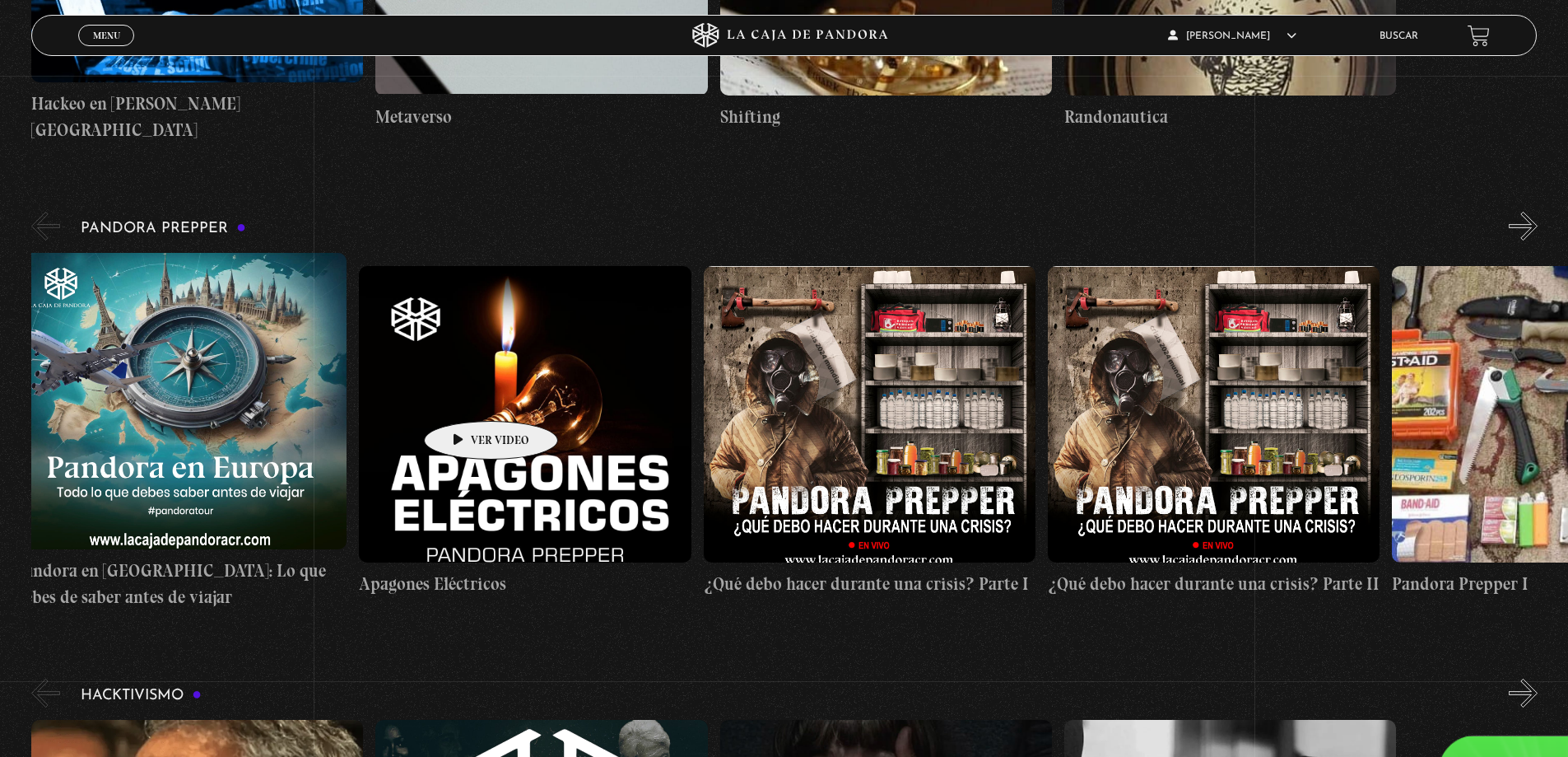
drag, startPoint x: 212, startPoint y: 348, endPoint x: 471, endPoint y: 497, distance: 298.8
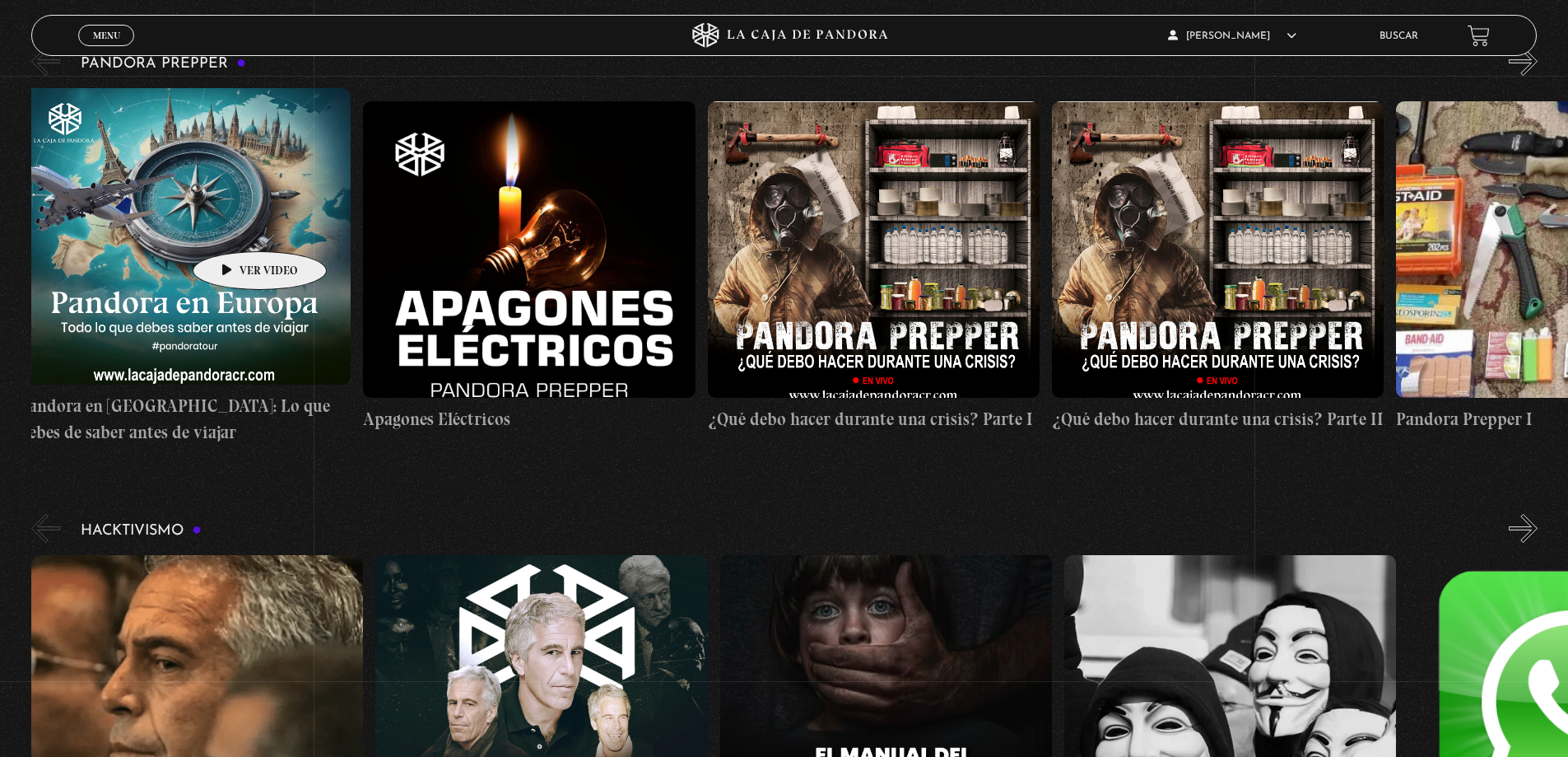
scroll to position [0, 0]
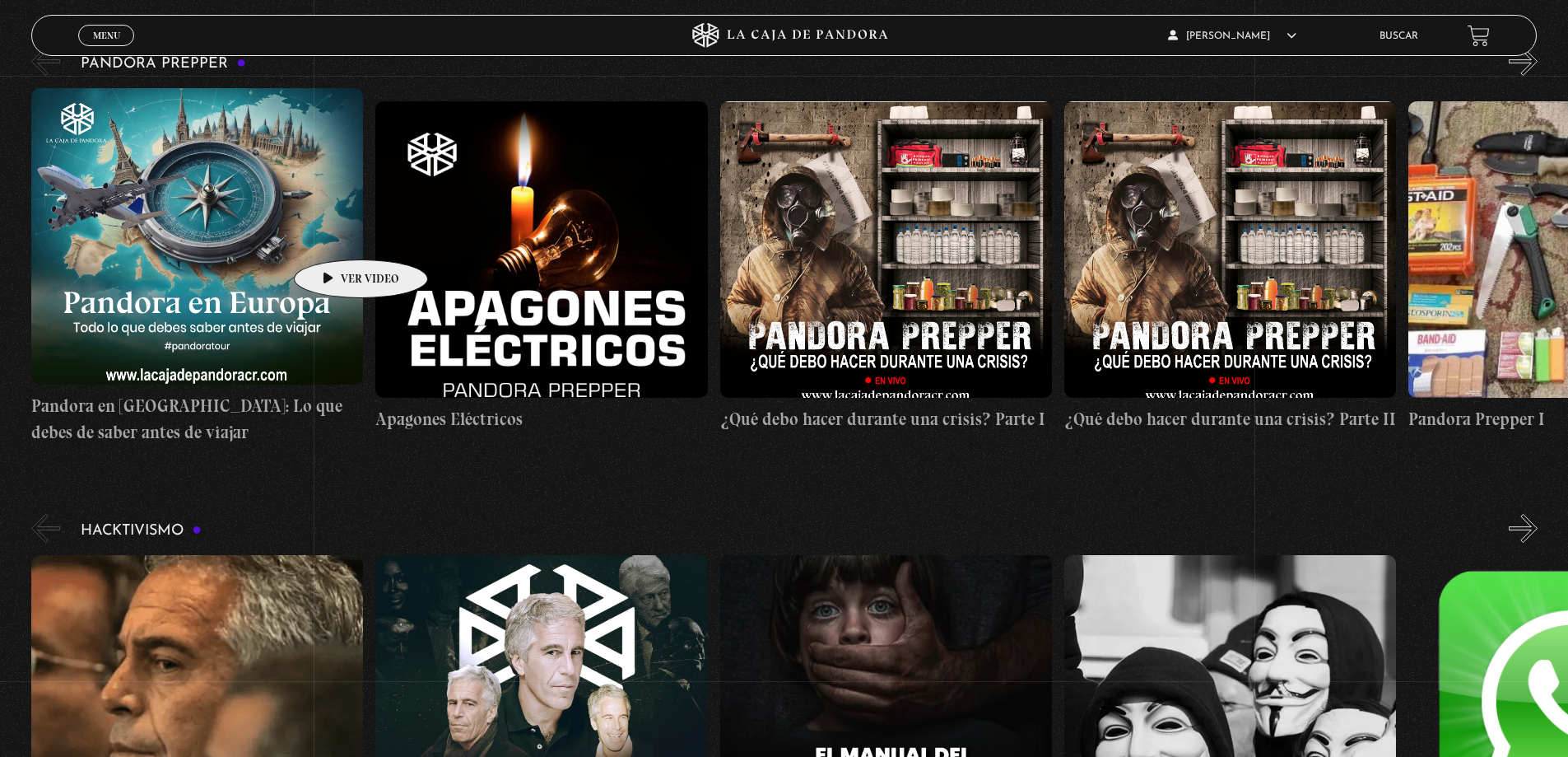
drag, startPoint x: 227, startPoint y: 228, endPoint x: 335, endPoint y: 234, distance: 108.2
click at [335, 234] on figure at bounding box center [197, 236] width 332 height 297
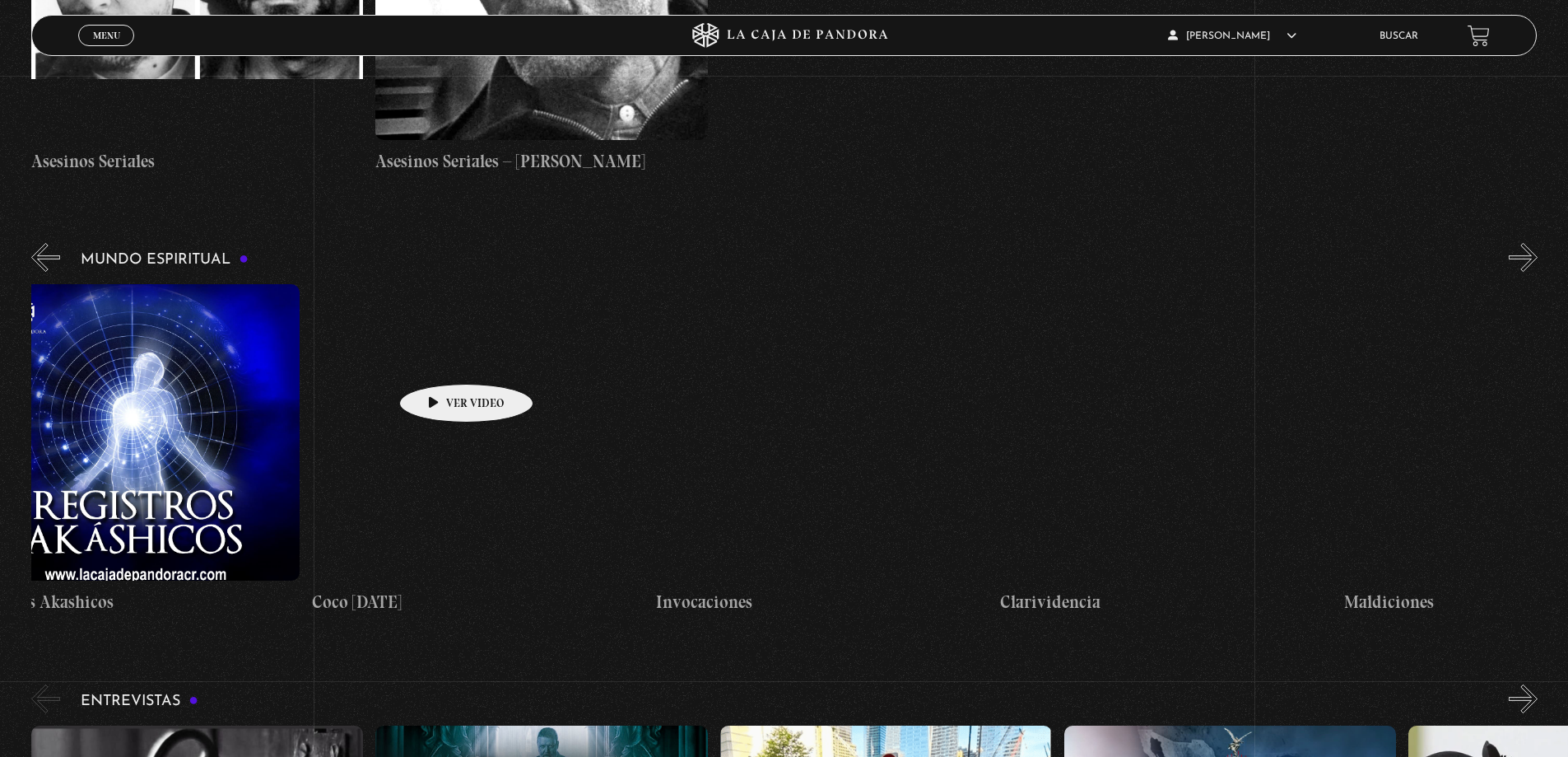
scroll to position [0, 3528]
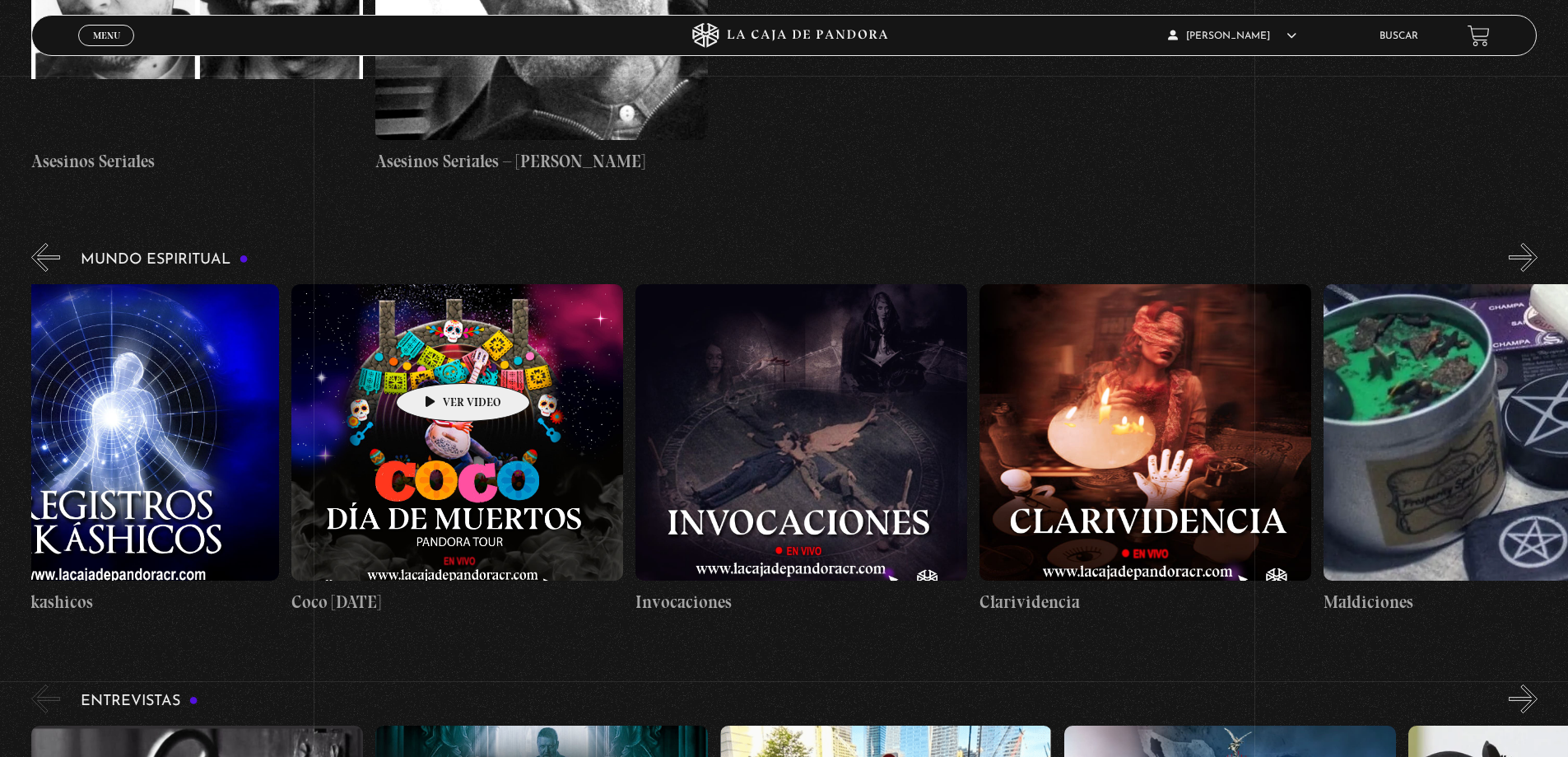
drag, startPoint x: 1142, startPoint y: 321, endPoint x: 437, endPoint y: 359, distance: 706.0
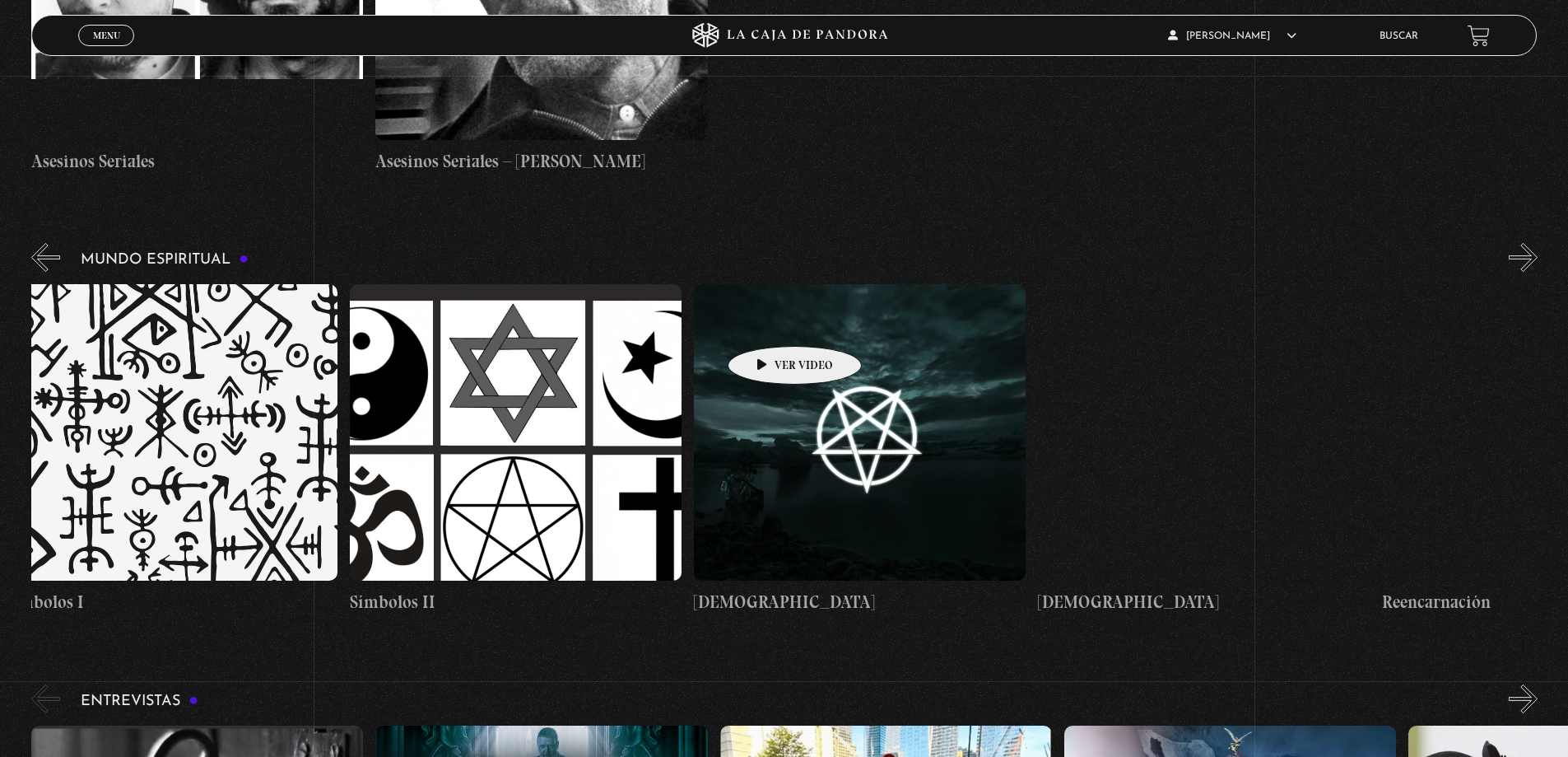
scroll to position [0, 5336]
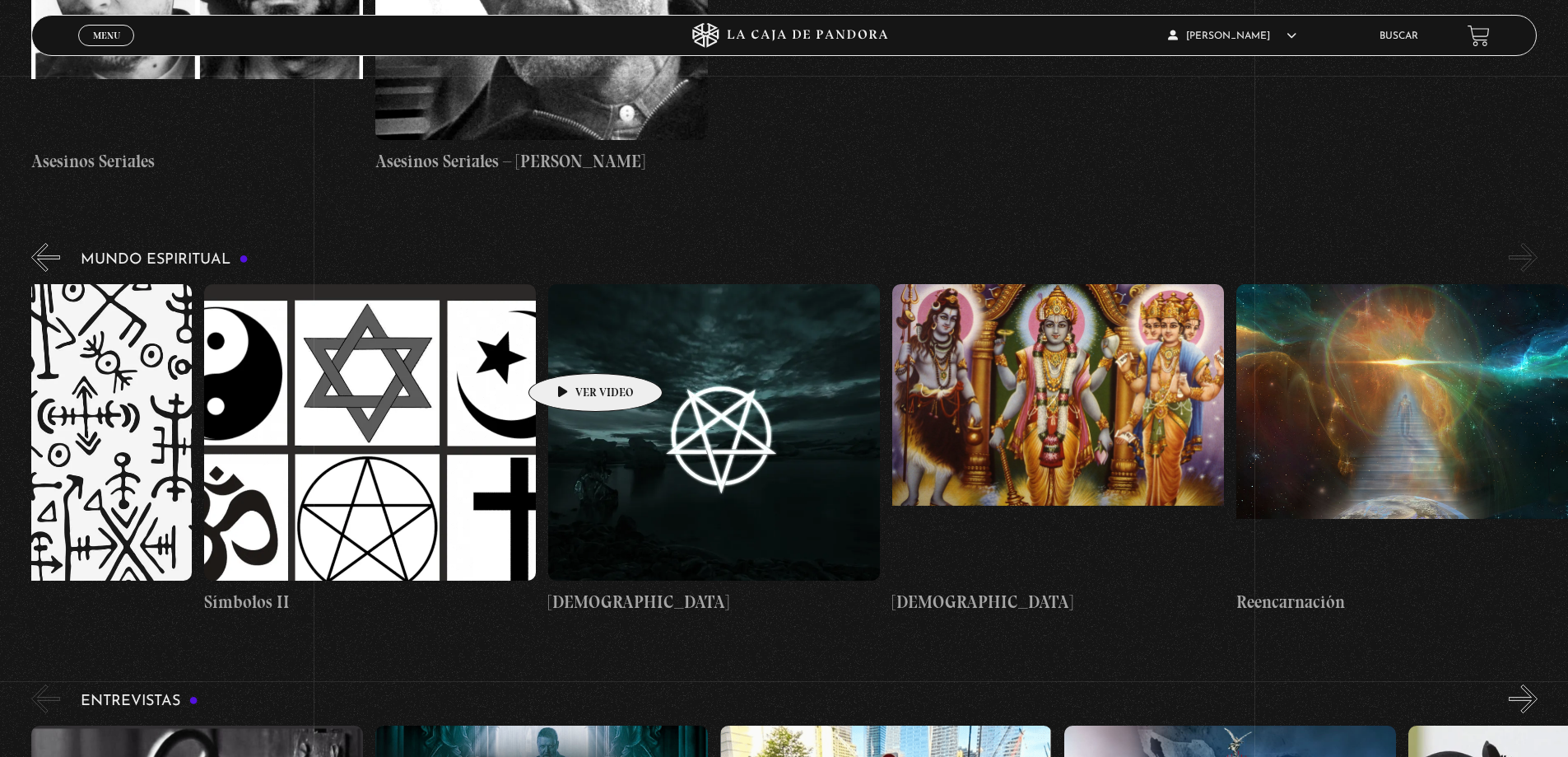
drag, startPoint x: 1102, startPoint y: 346, endPoint x: 570, endPoint y: 348, distance: 532.0
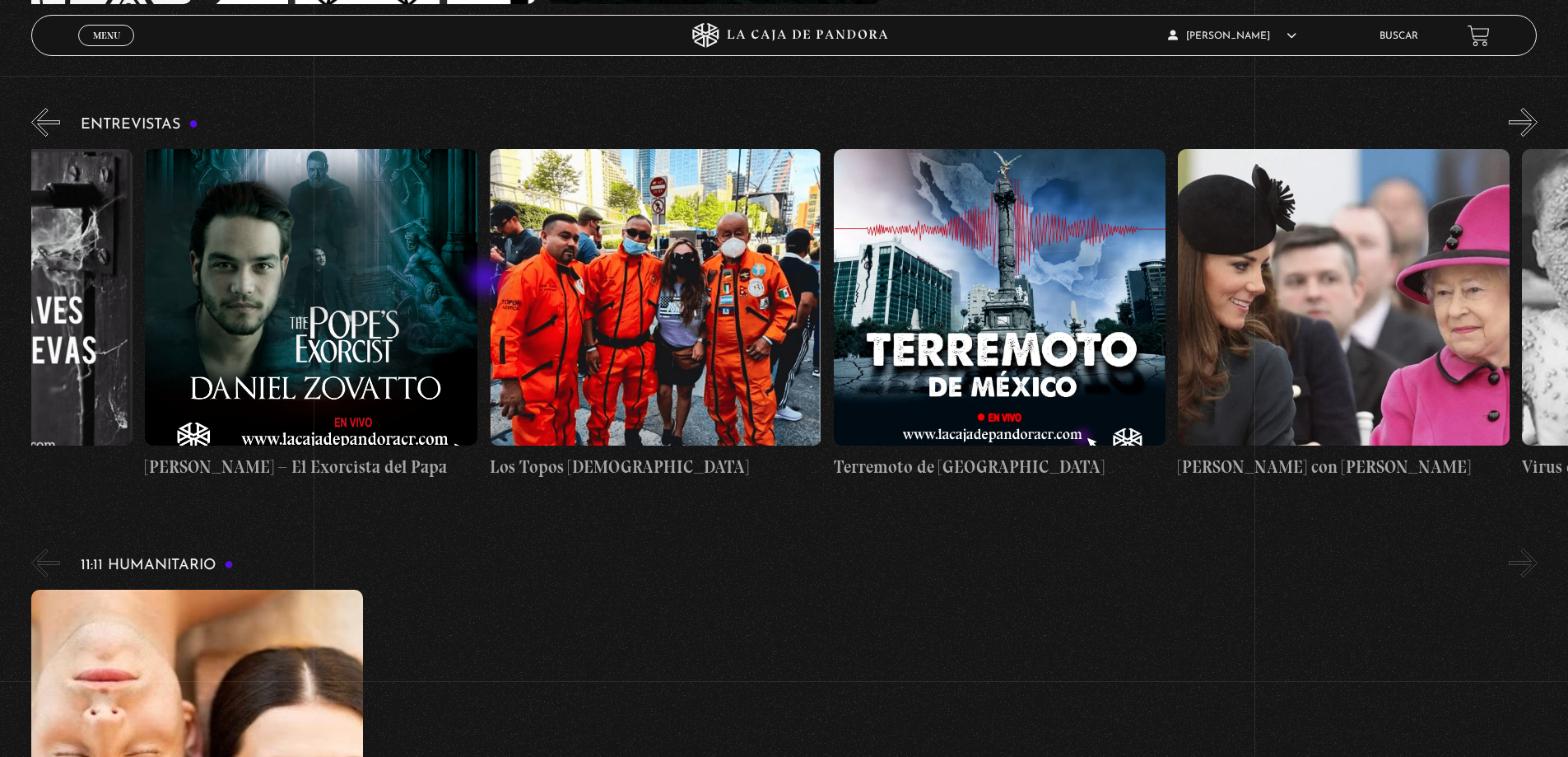
scroll to position [0, 260]
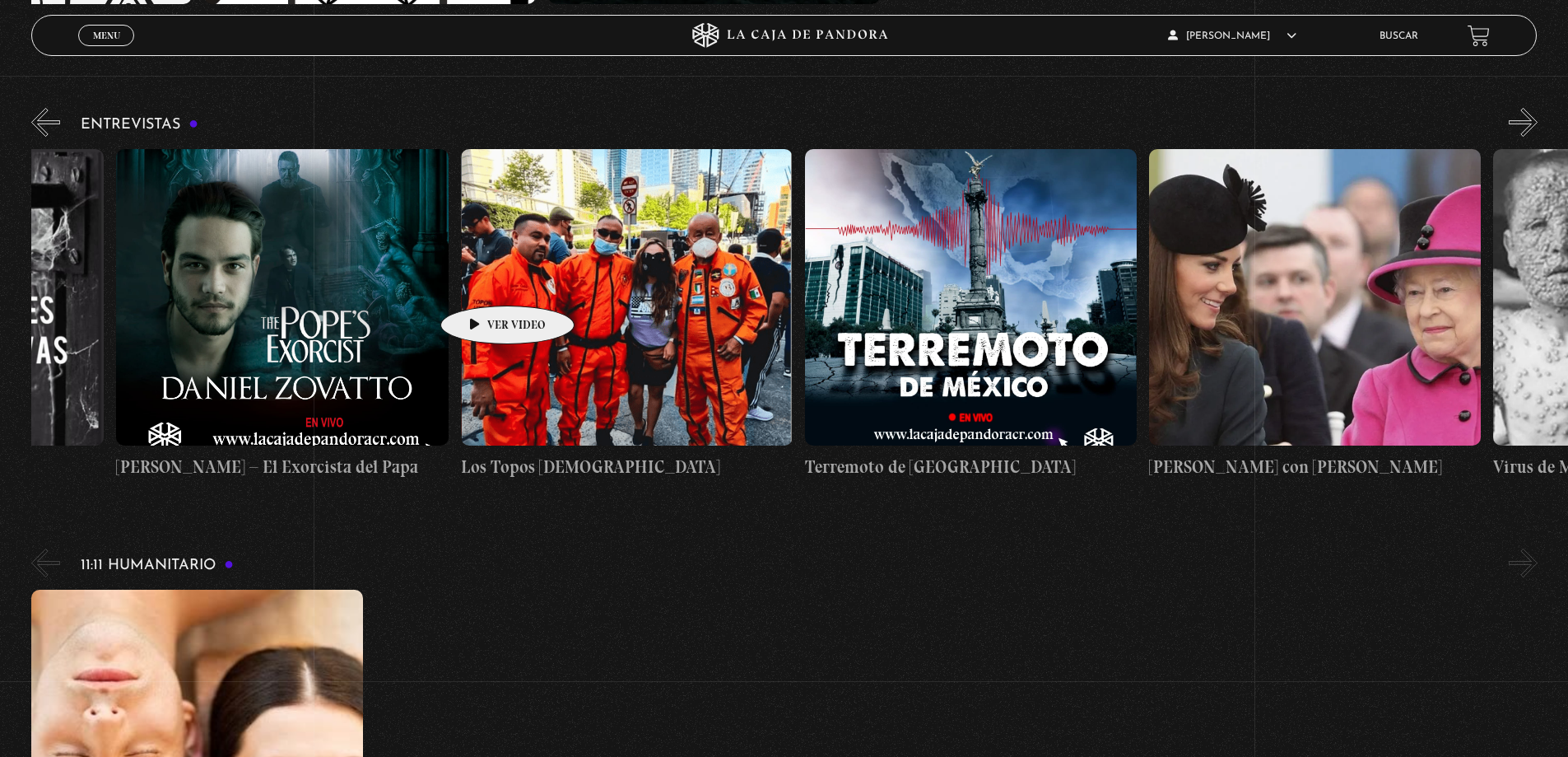
drag, startPoint x: 267, startPoint y: 235, endPoint x: 482, endPoint y: 281, distance: 219.9
click at [482, 281] on div "Conversatorio: Las llaves Daniel Zovatto – El Exorcista del Papa Los Topos Mexi…" at bounding box center [976, 314] width 2411 height 331
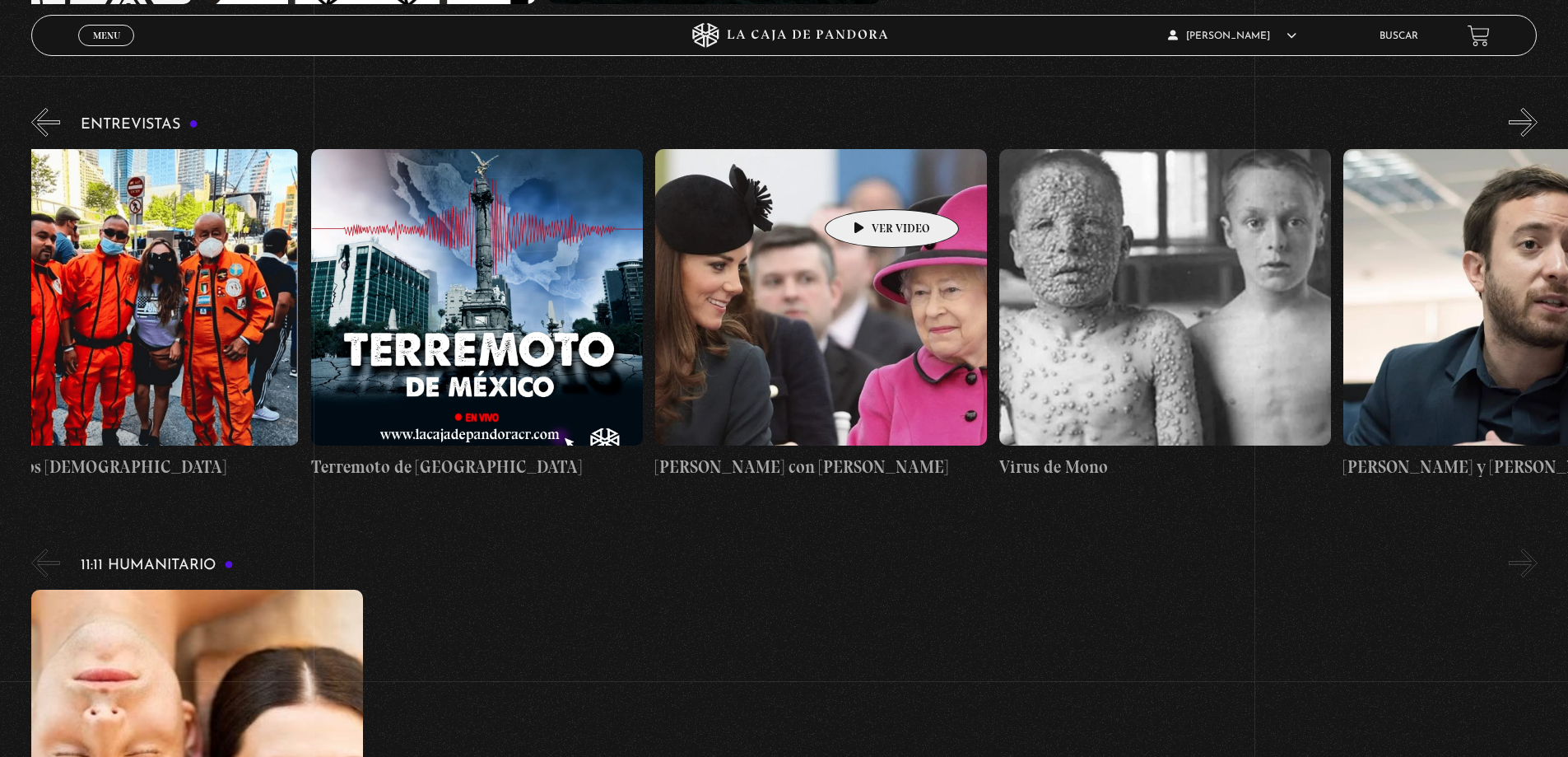
scroll to position [0, 861]
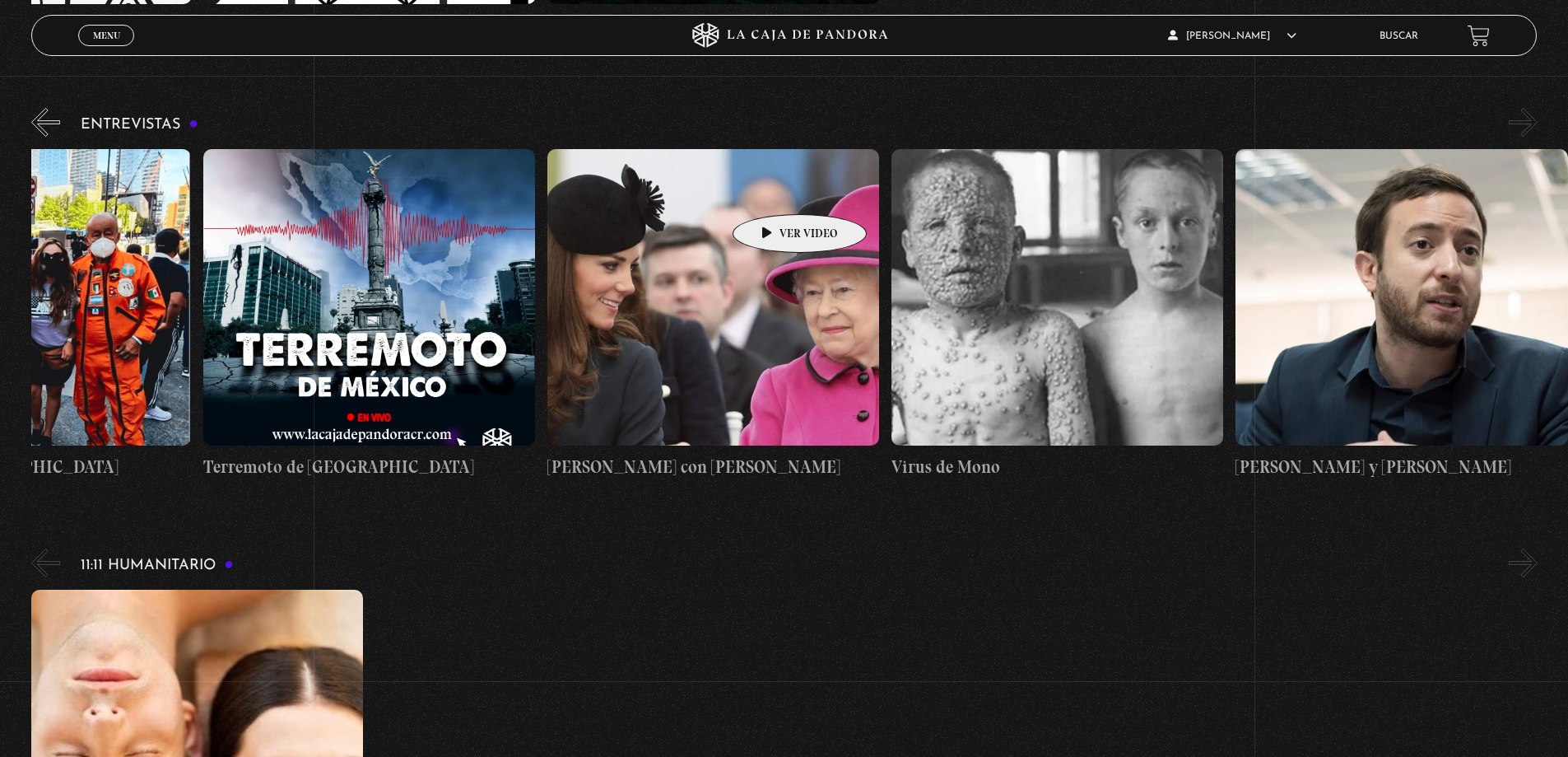
drag, startPoint x: 955, startPoint y: 173, endPoint x: 773, endPoint y: 190, distance: 182.8
click at [773, 190] on div "Conversatorio: Las llaves Daniel Zovatto – El Exorcista del Papa Los Topos Mexi…" at bounding box center [375, 314] width 2411 height 331
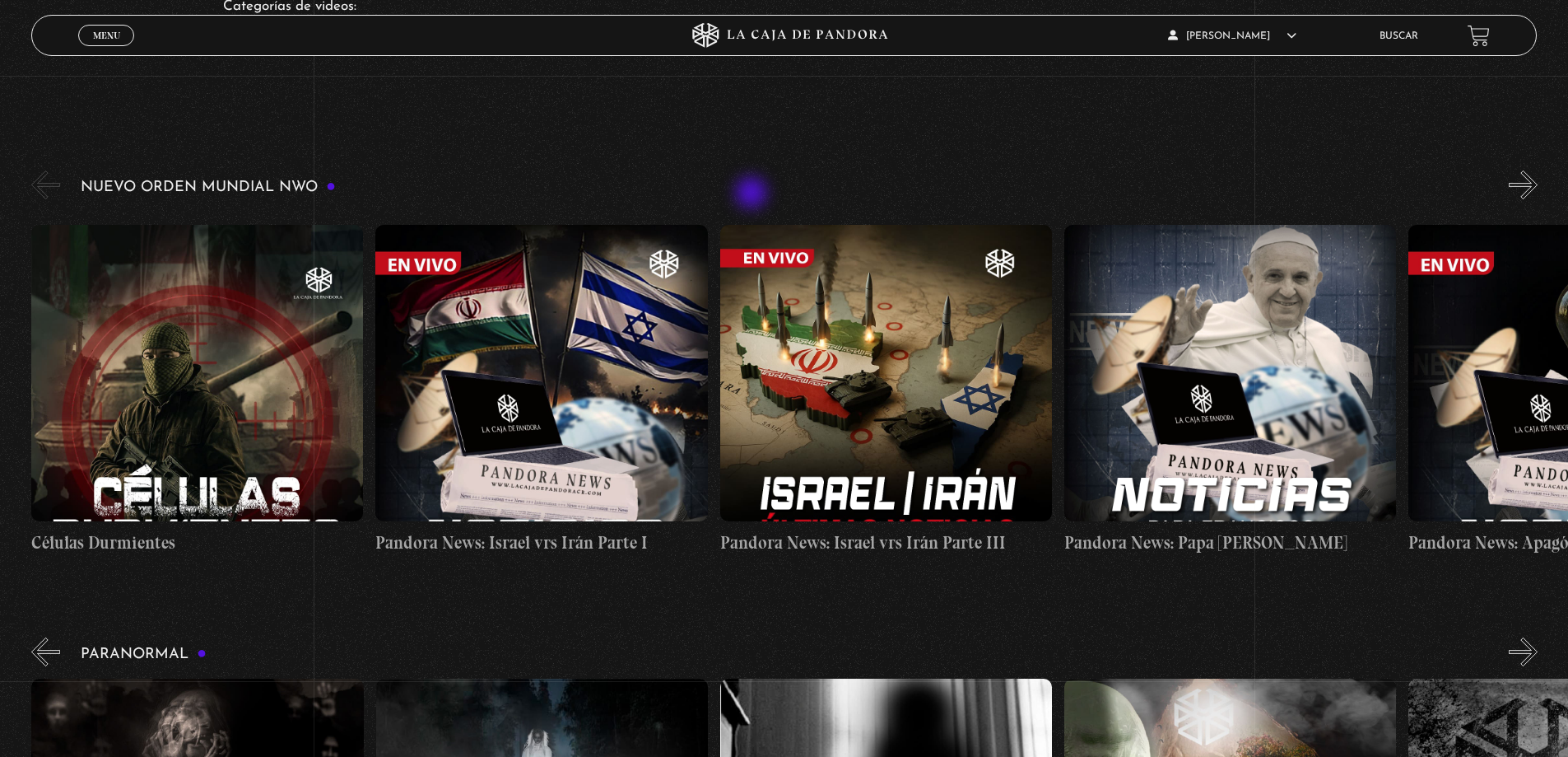
scroll to position [0, 0]
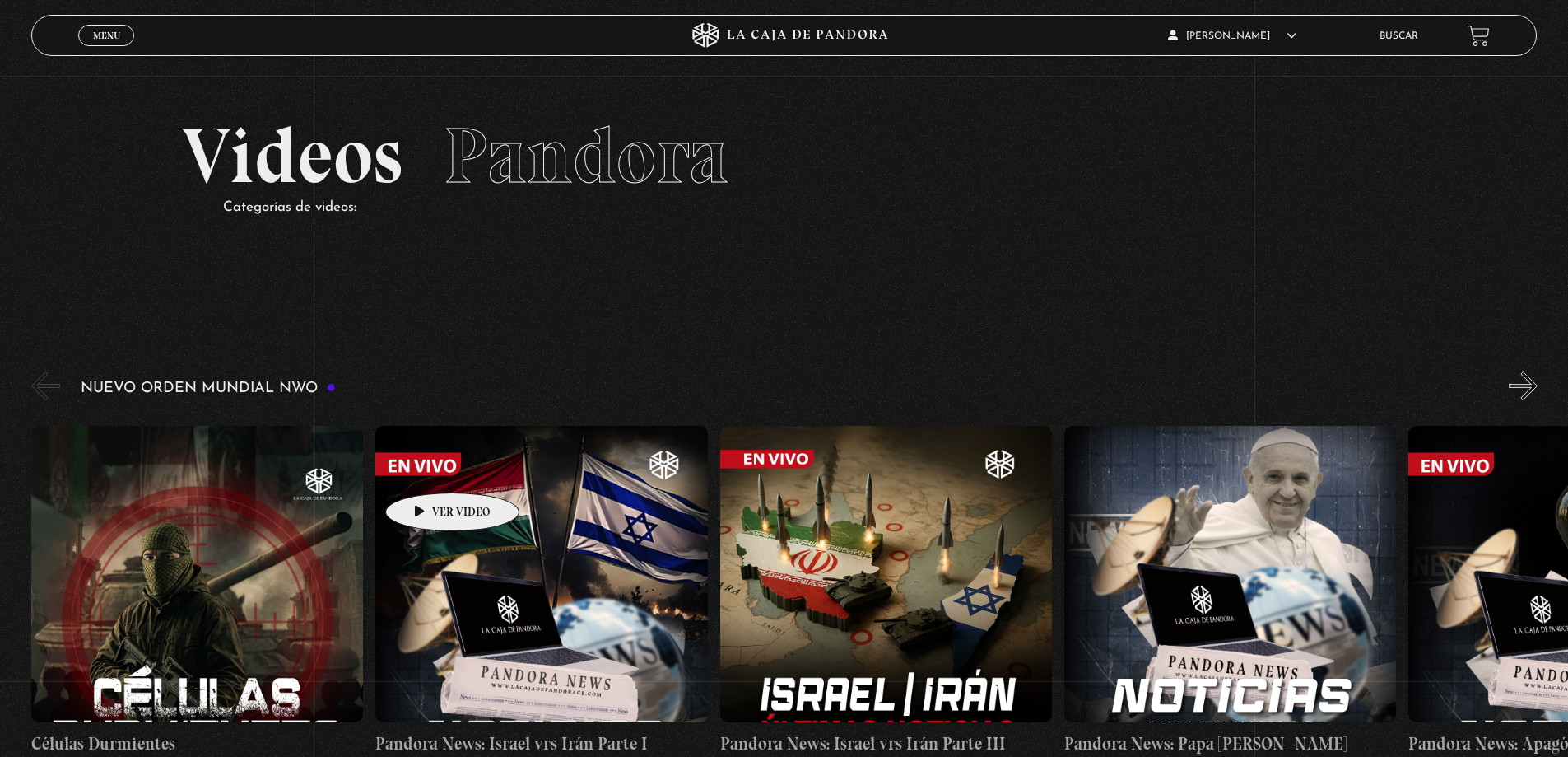
drag, startPoint x: 254, startPoint y: 497, endPoint x: 534, endPoint y: 320, distance: 331.3
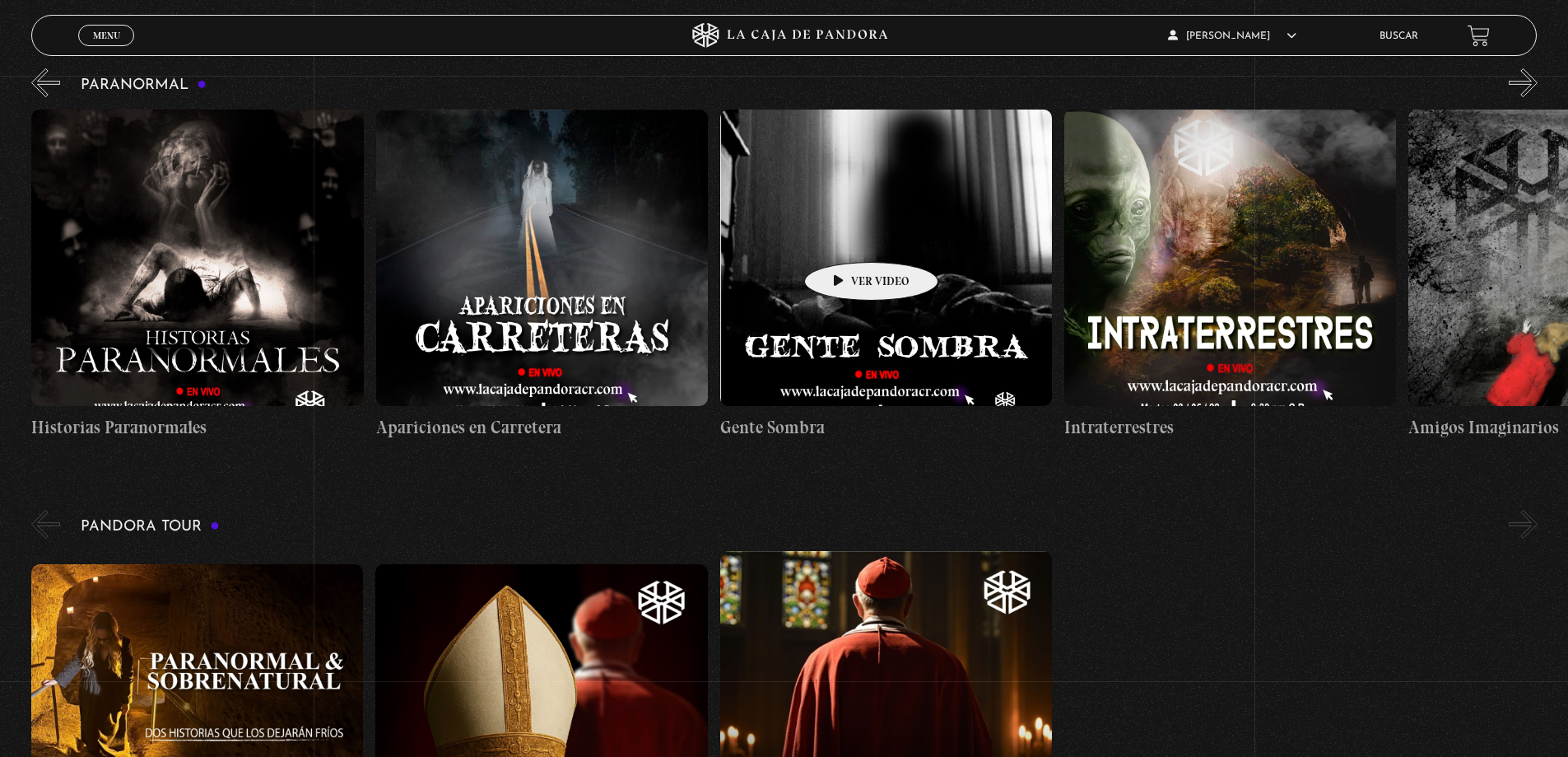
scroll to position [742, 0]
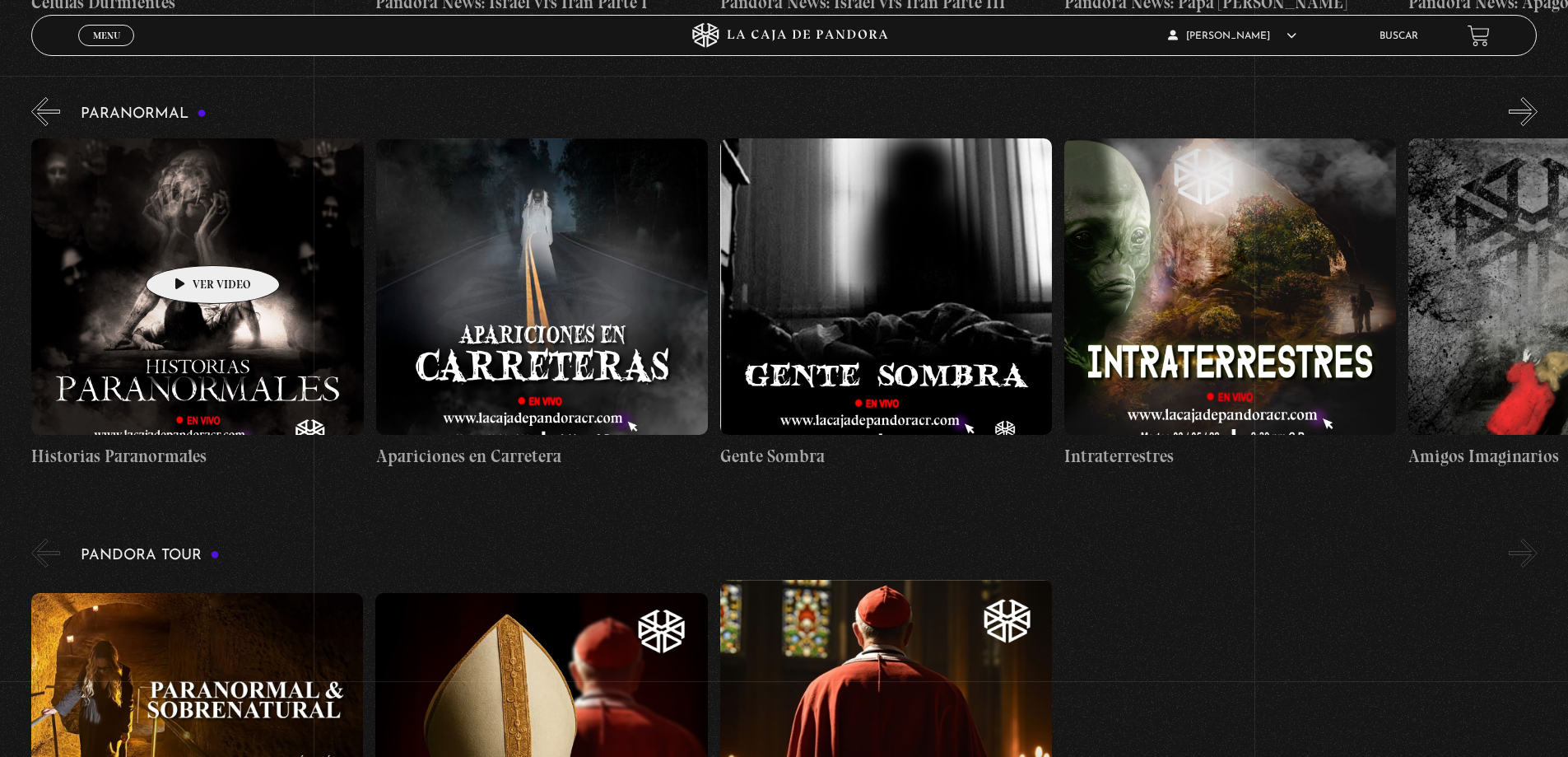
click at [187, 241] on figure at bounding box center [197, 286] width 332 height 297
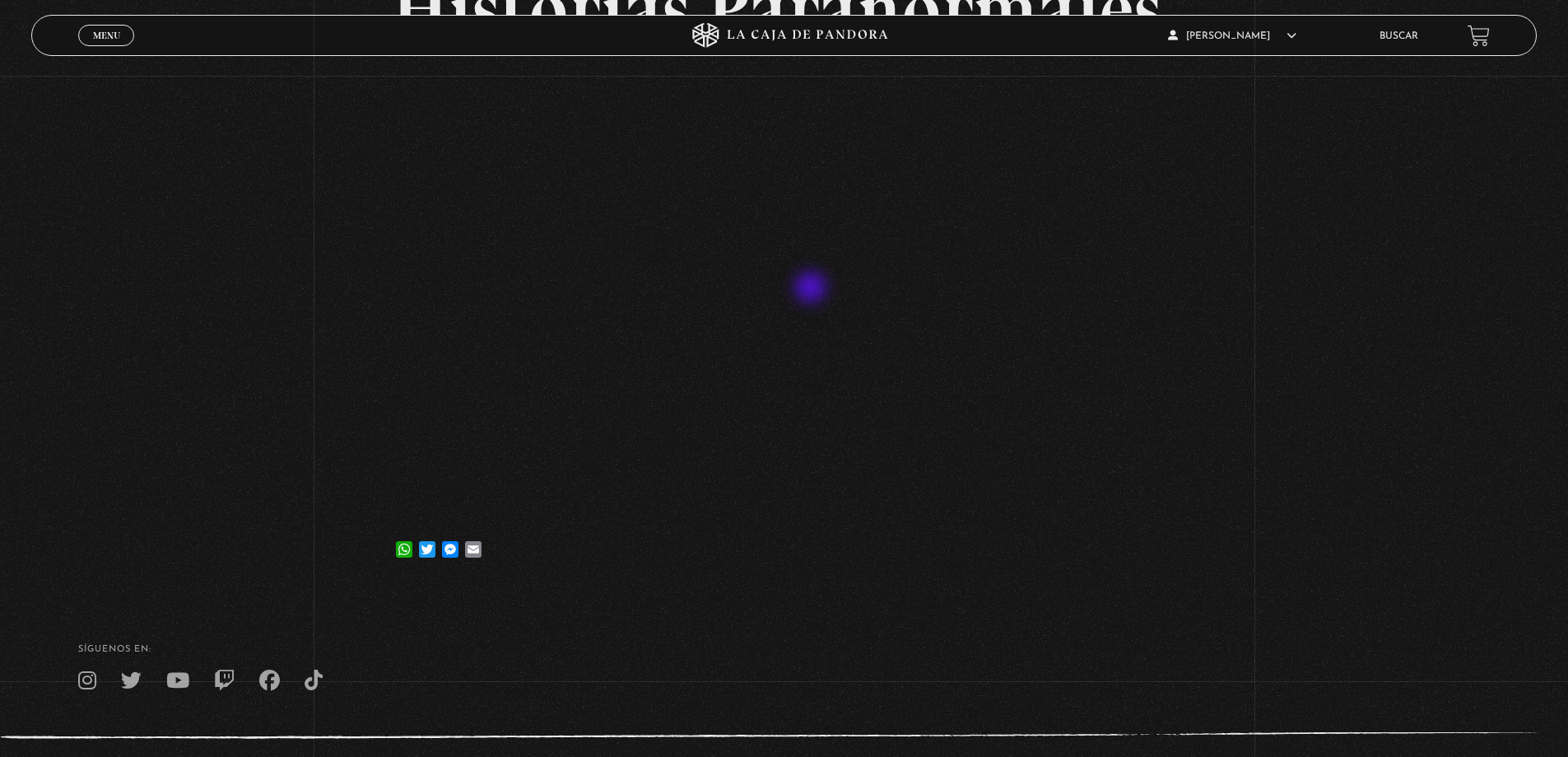
scroll to position [300, 0]
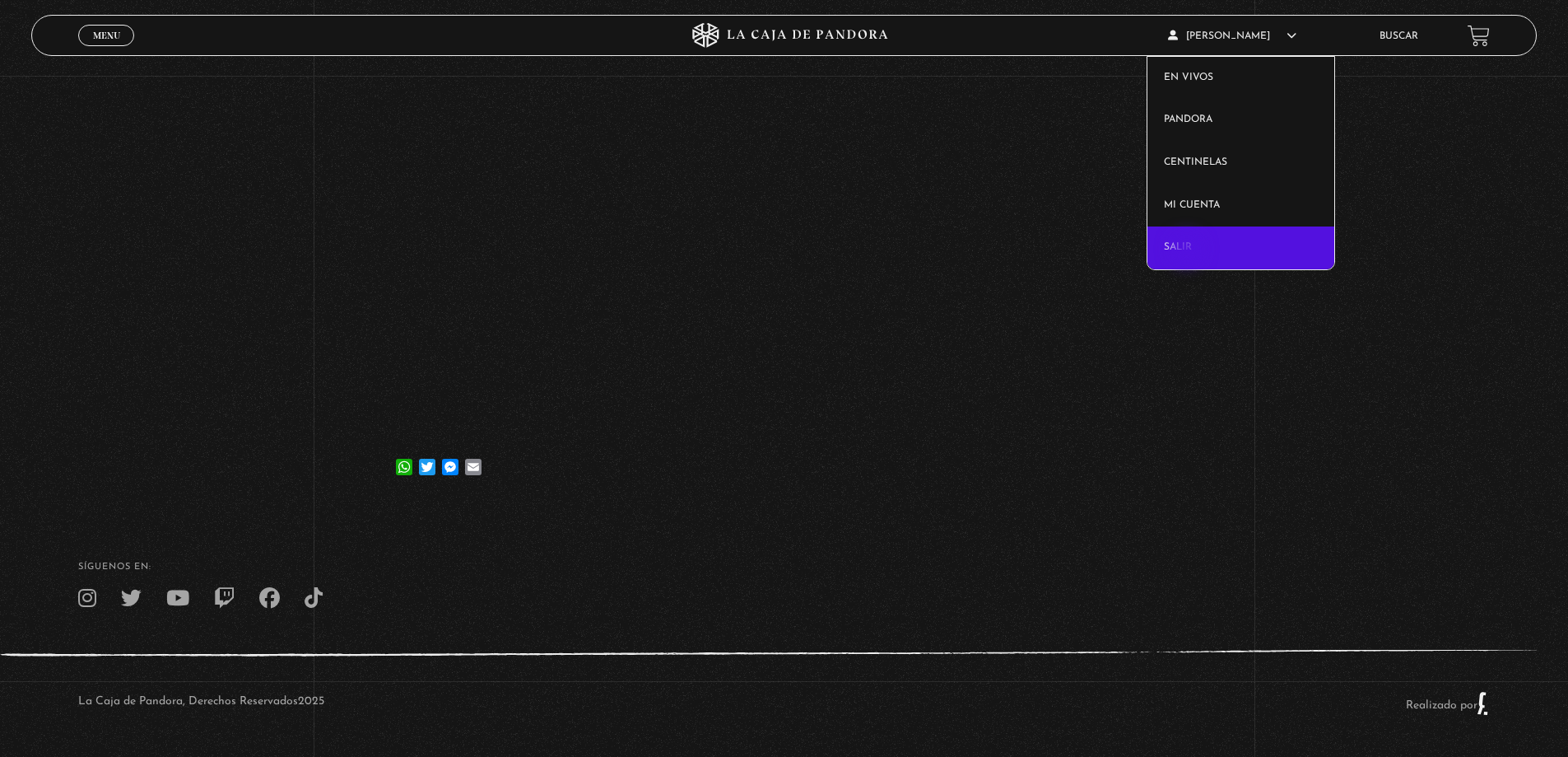
click at [1189, 251] on link "Salir" at bounding box center [1241, 248] width 187 height 43
